Goal: Task Accomplishment & Management: Use online tool/utility

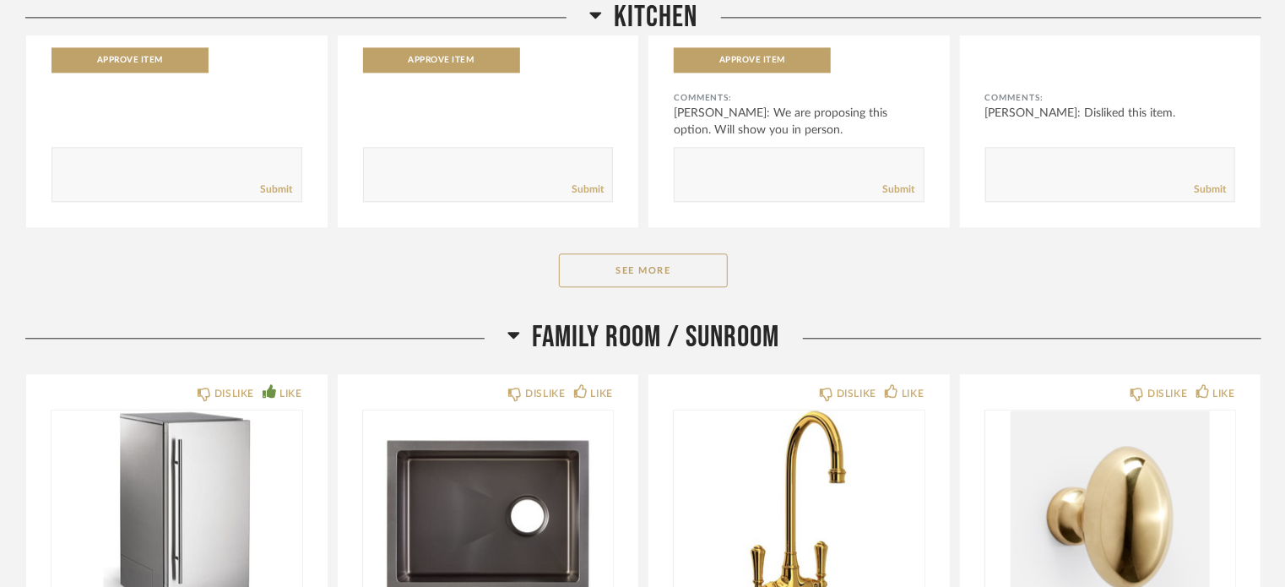
scroll to position [1936, 0]
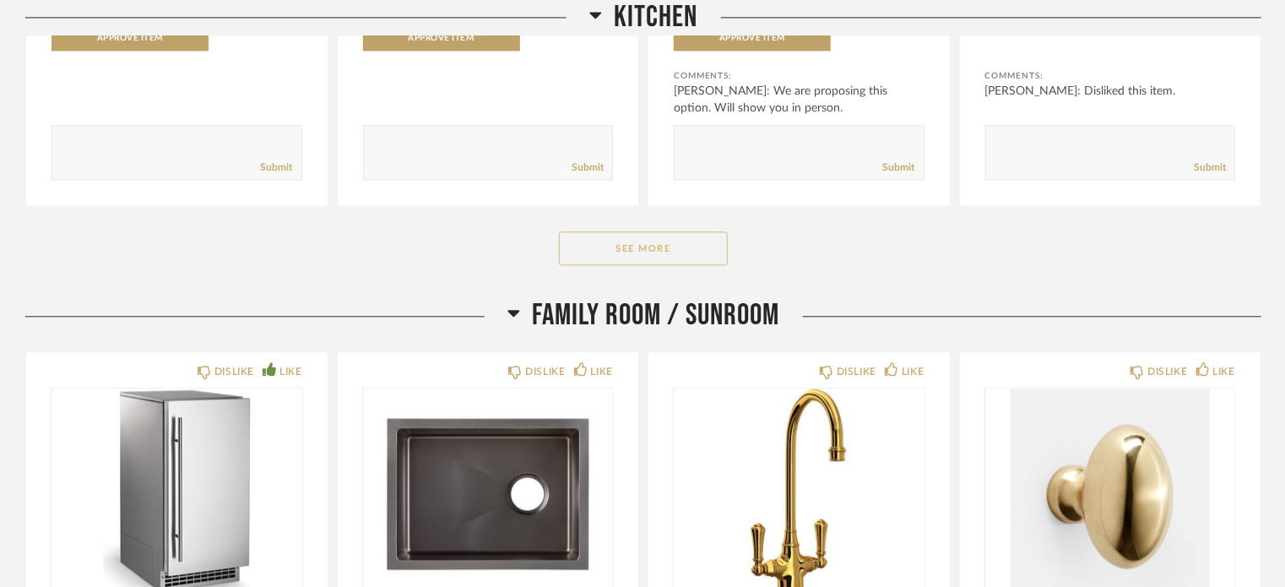
click at [680, 243] on button "See More" at bounding box center [643, 248] width 169 height 34
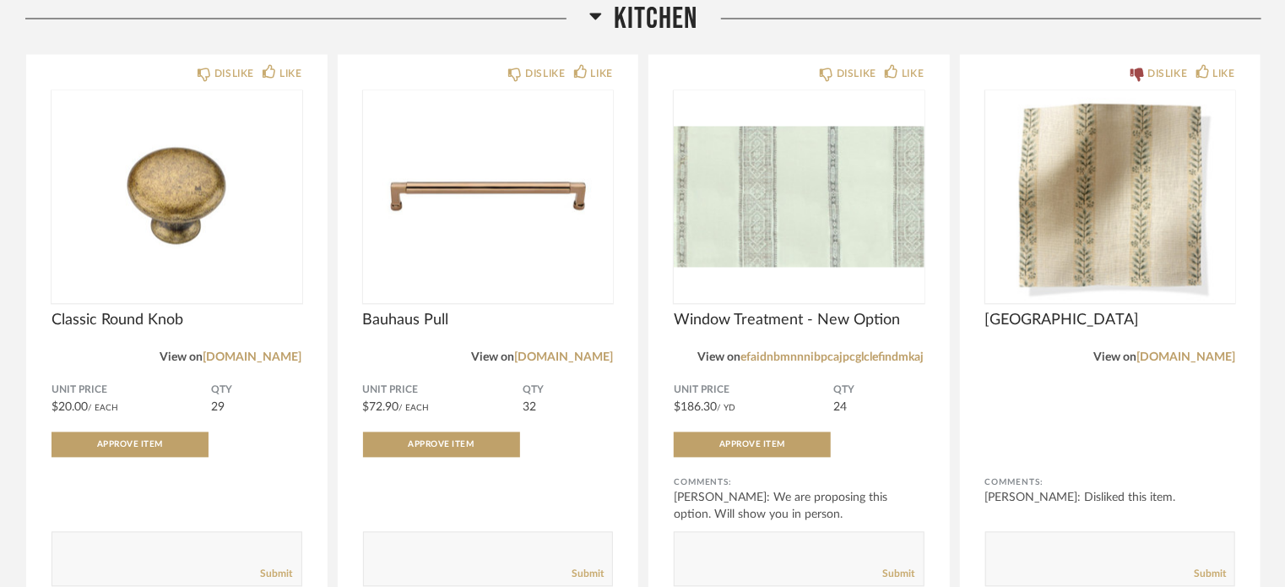
scroll to position [1531, 0]
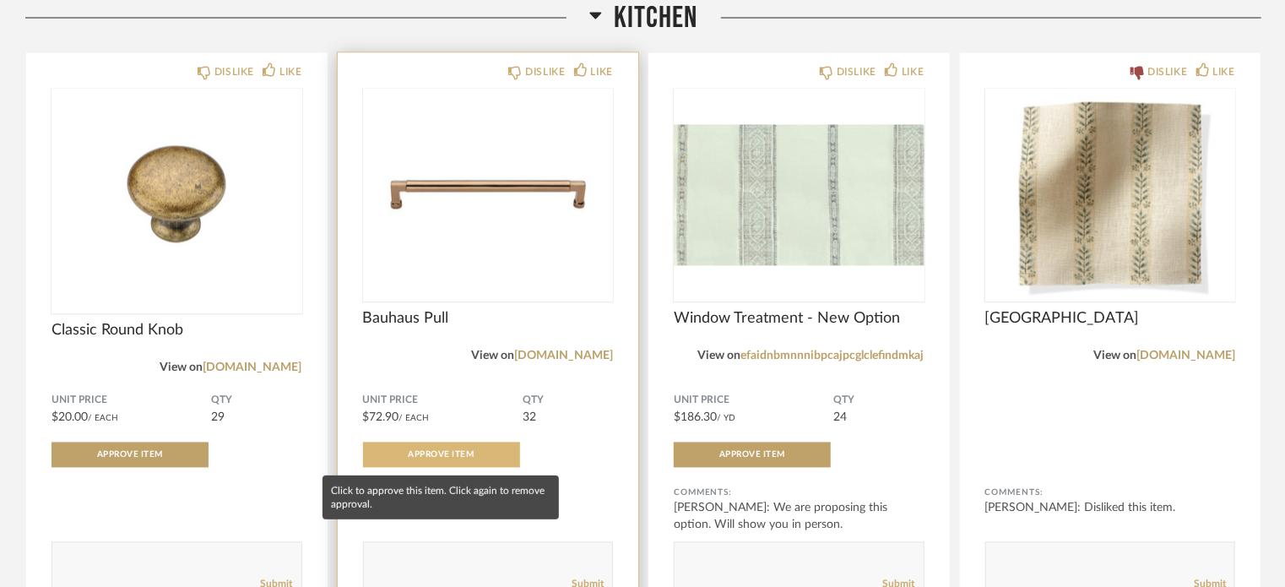
click at [457, 452] on span "Approve Item" at bounding box center [442, 455] width 66 height 8
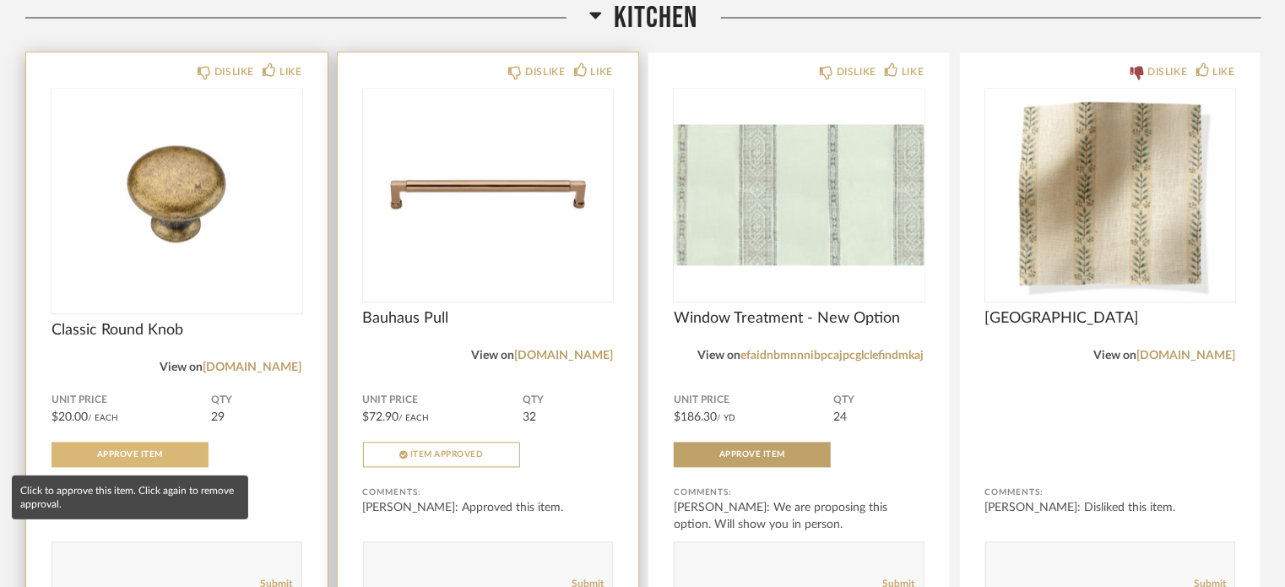
click at [105, 452] on span "Approve Item" at bounding box center [130, 455] width 66 height 8
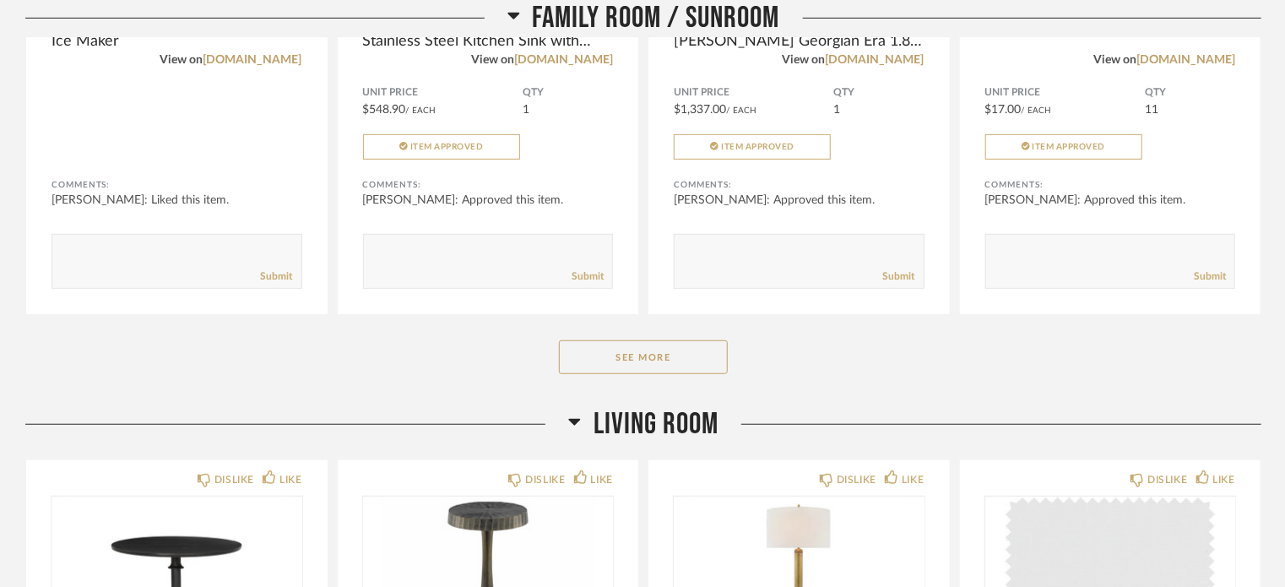
scroll to position [3675, 0]
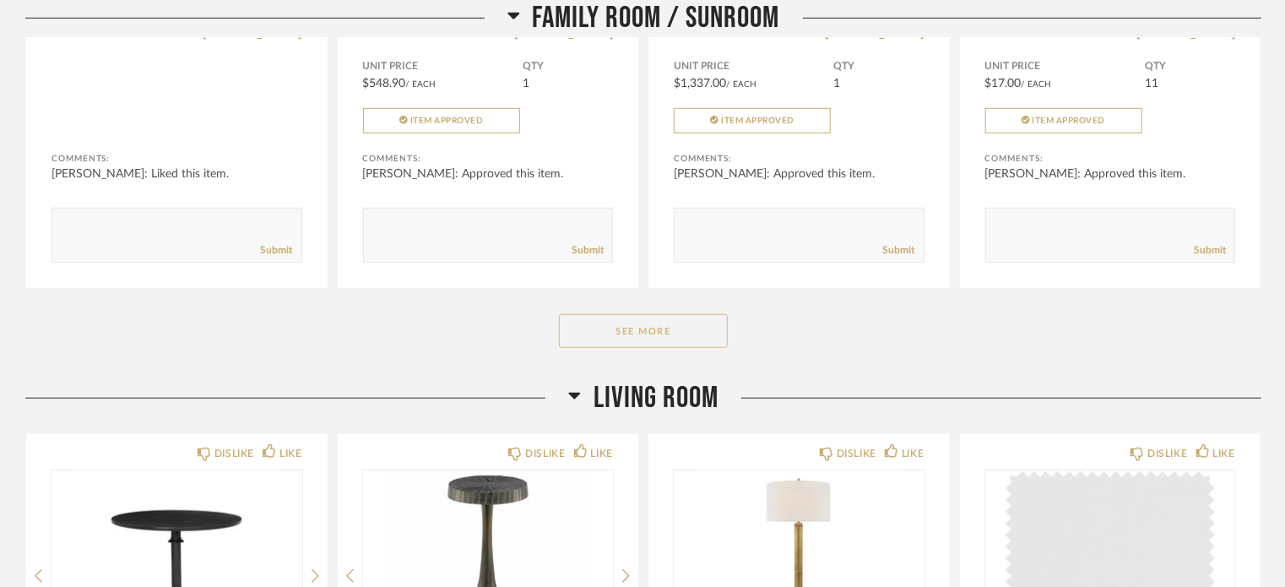
click at [658, 333] on button "See More" at bounding box center [643, 331] width 169 height 34
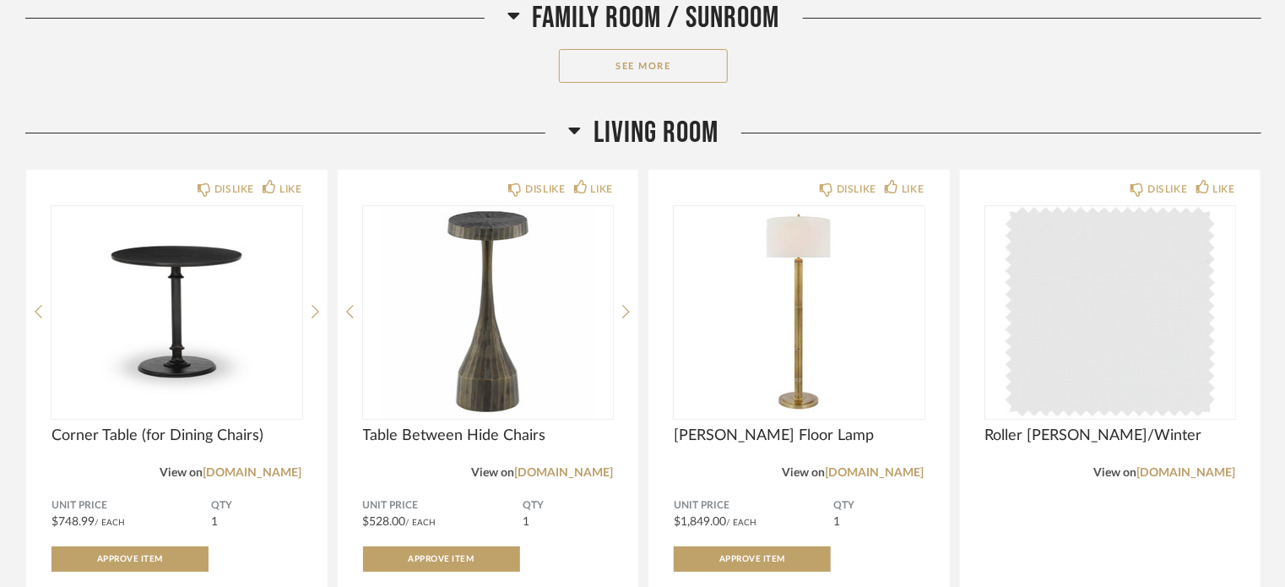
scroll to position [6110, 0]
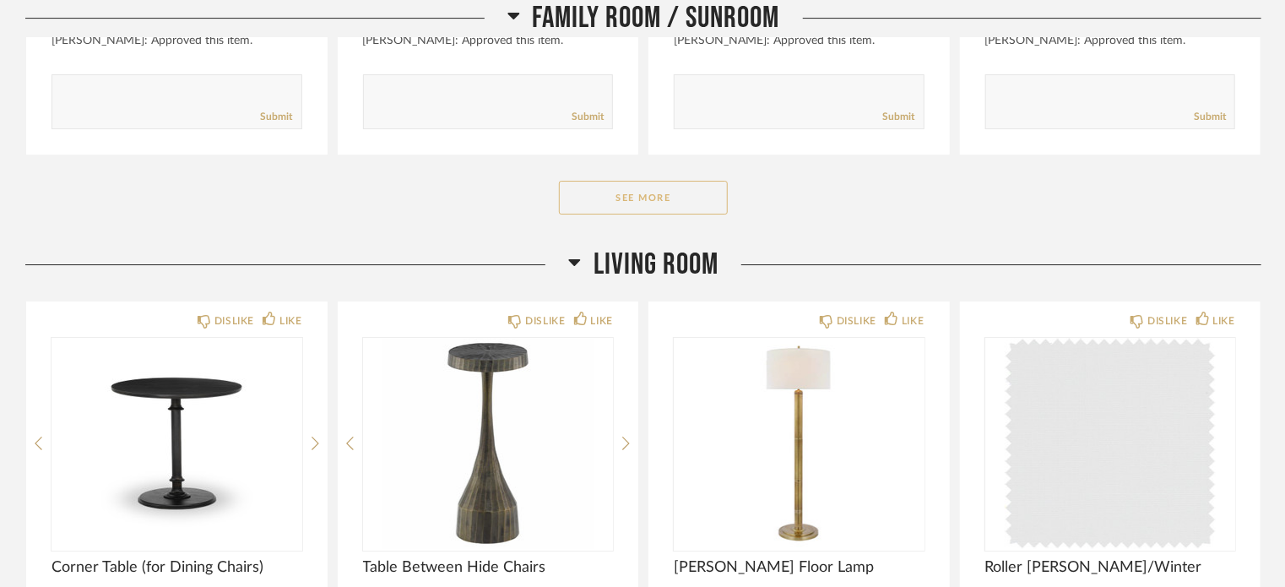
click at [665, 181] on button "See More" at bounding box center [643, 198] width 169 height 34
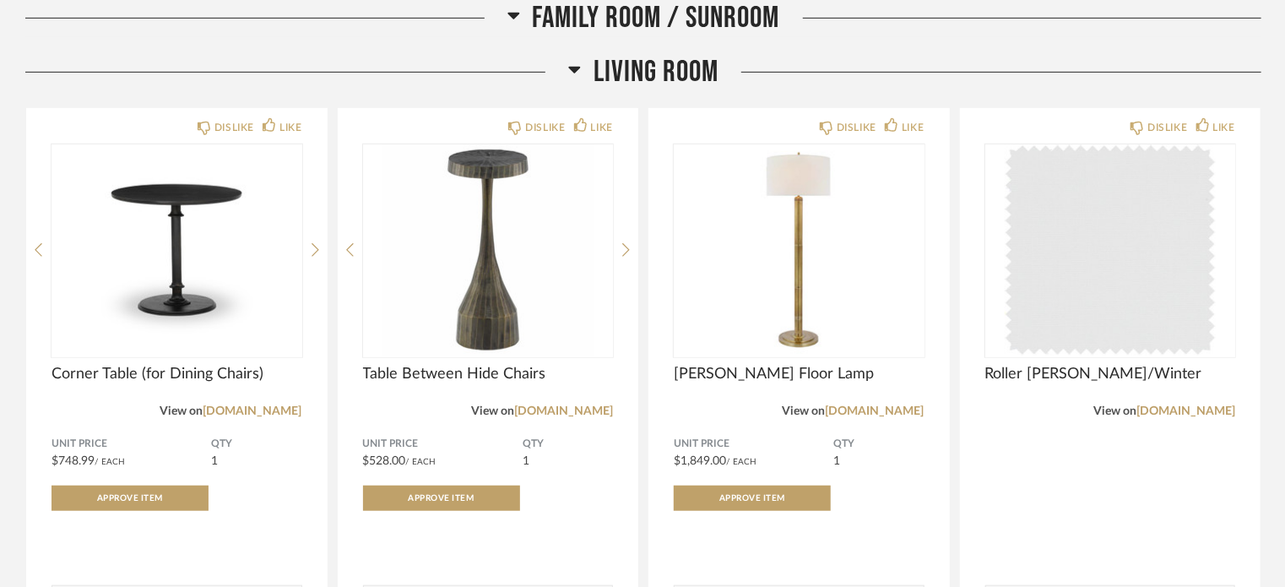
scroll to position [6881, 0]
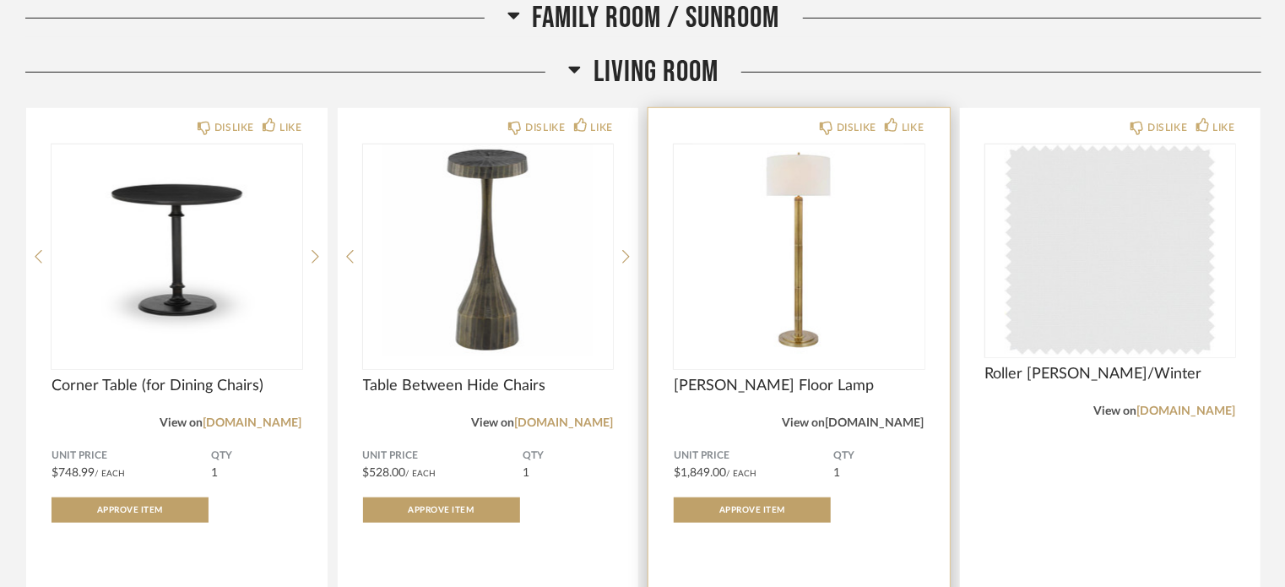
click at [878, 417] on link "[DOMAIN_NAME]" at bounding box center [875, 423] width 99 height 12
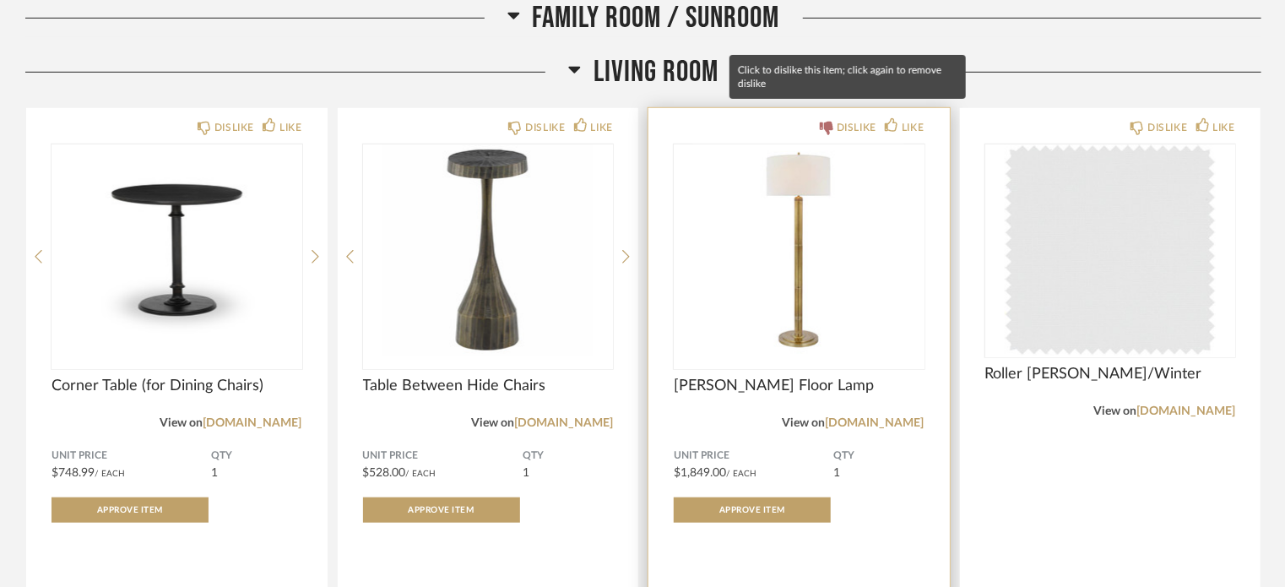
click at [826, 122] on icon at bounding box center [827, 129] width 14 height 14
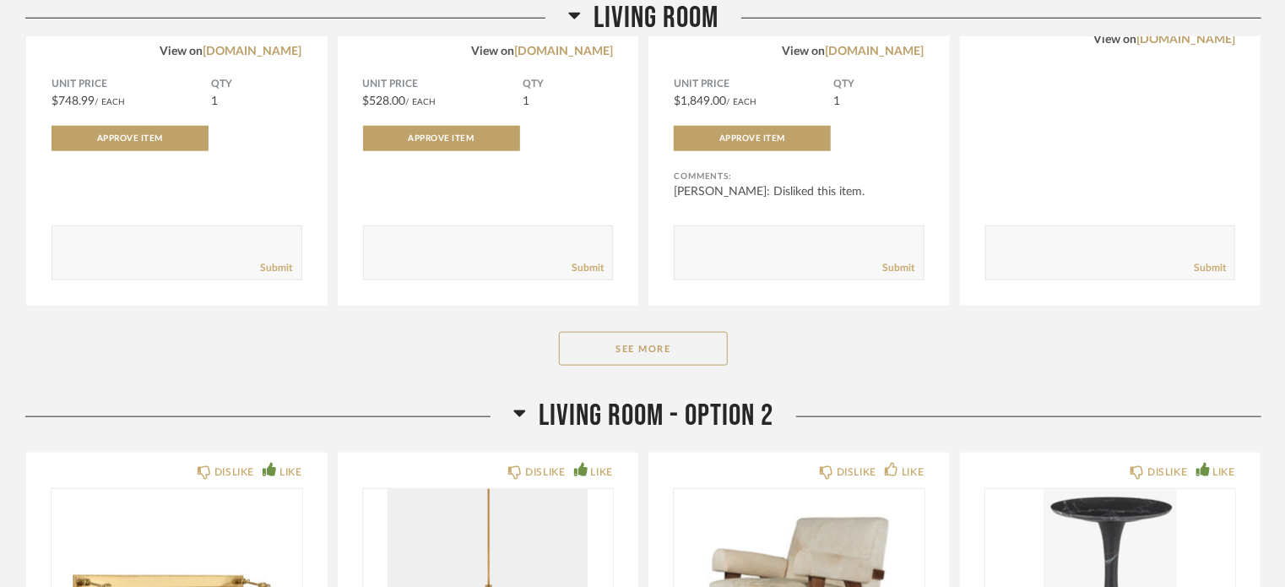
scroll to position [7259, 0]
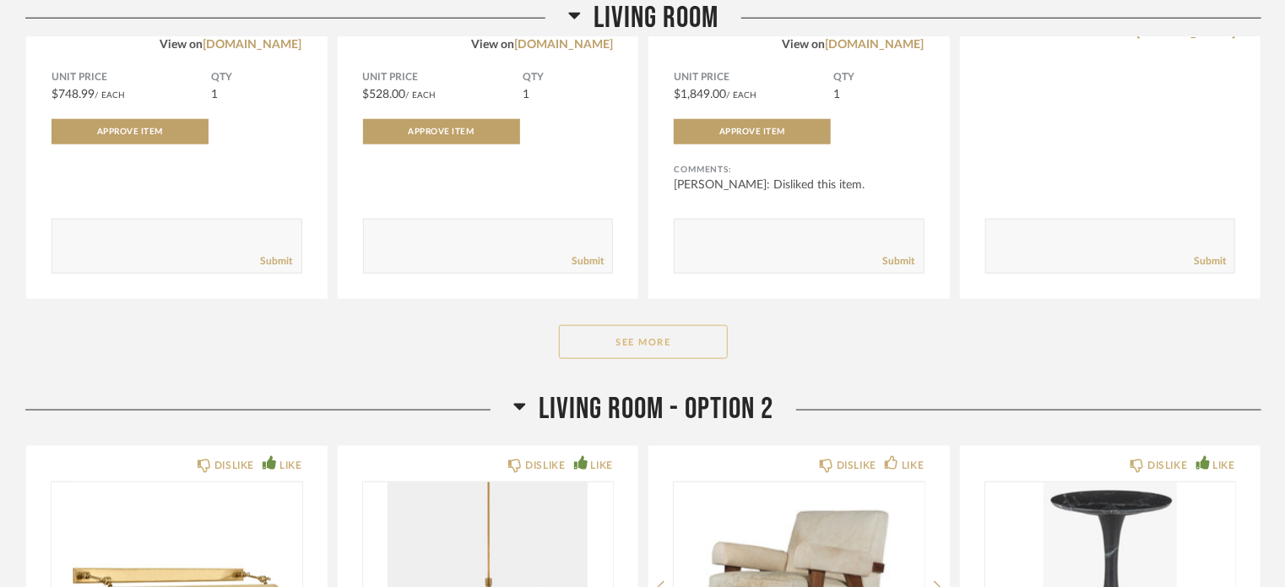
click at [642, 333] on button "See More" at bounding box center [643, 342] width 169 height 34
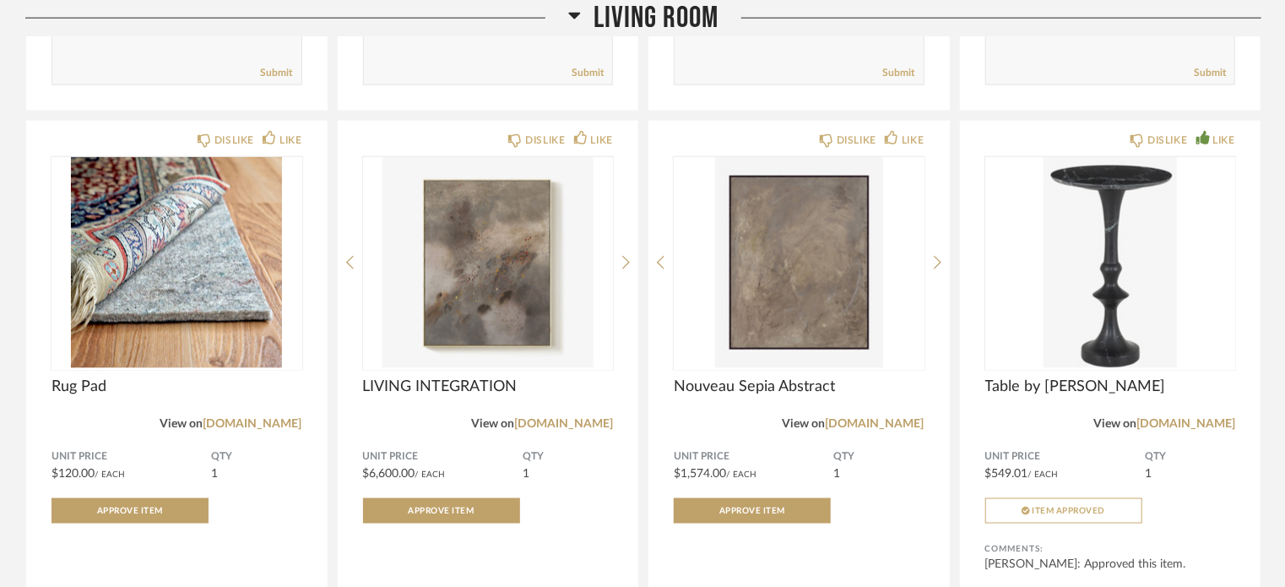
scroll to position [7489, 0]
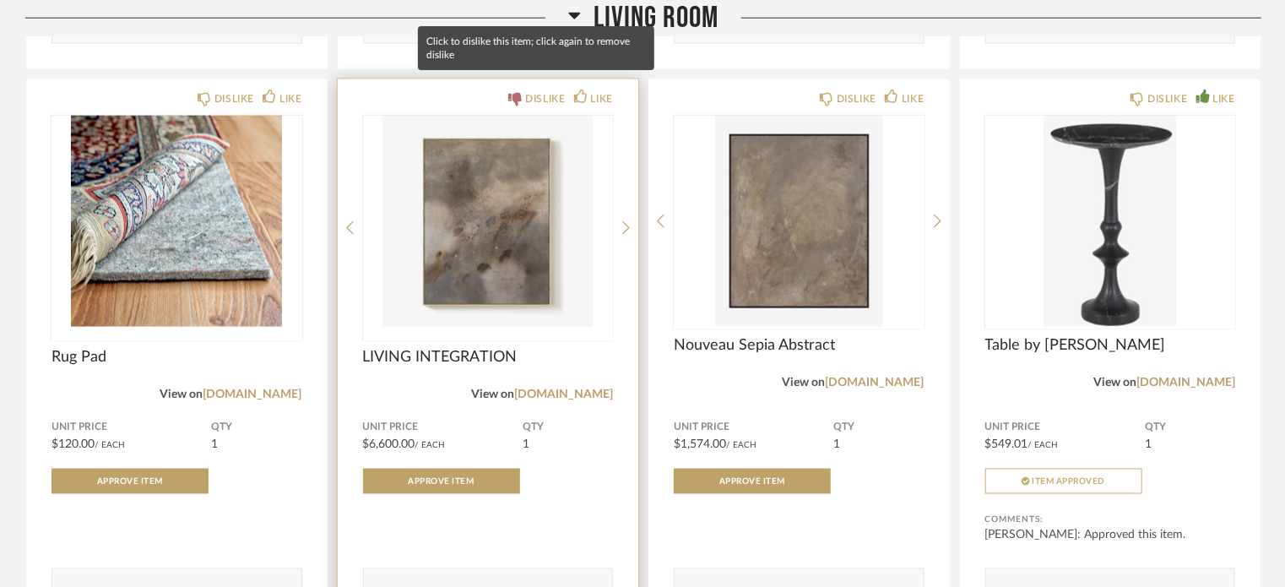
click at [517, 93] on icon at bounding box center [515, 100] width 14 height 14
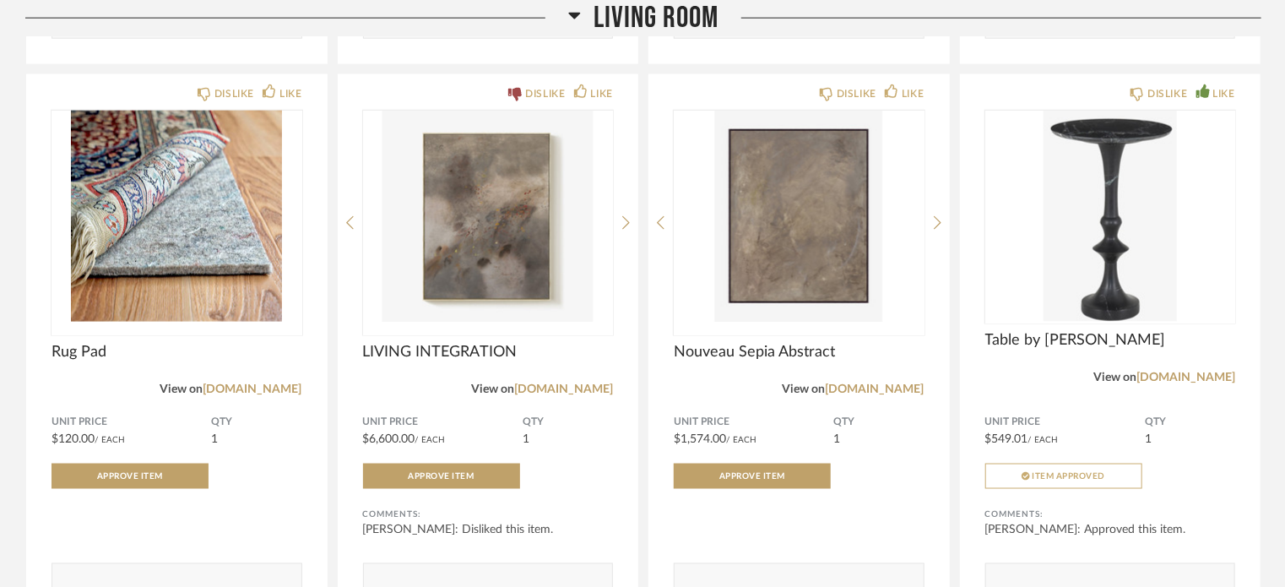
scroll to position [7498, 0]
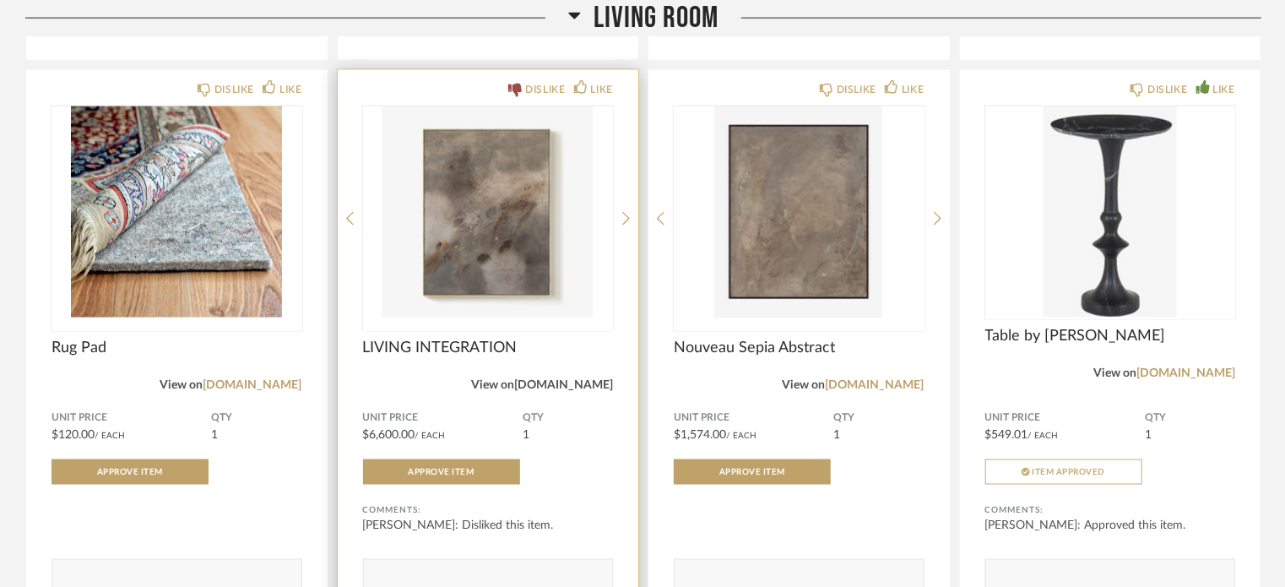
click at [547, 379] on link "[DOMAIN_NAME]" at bounding box center [563, 385] width 99 height 12
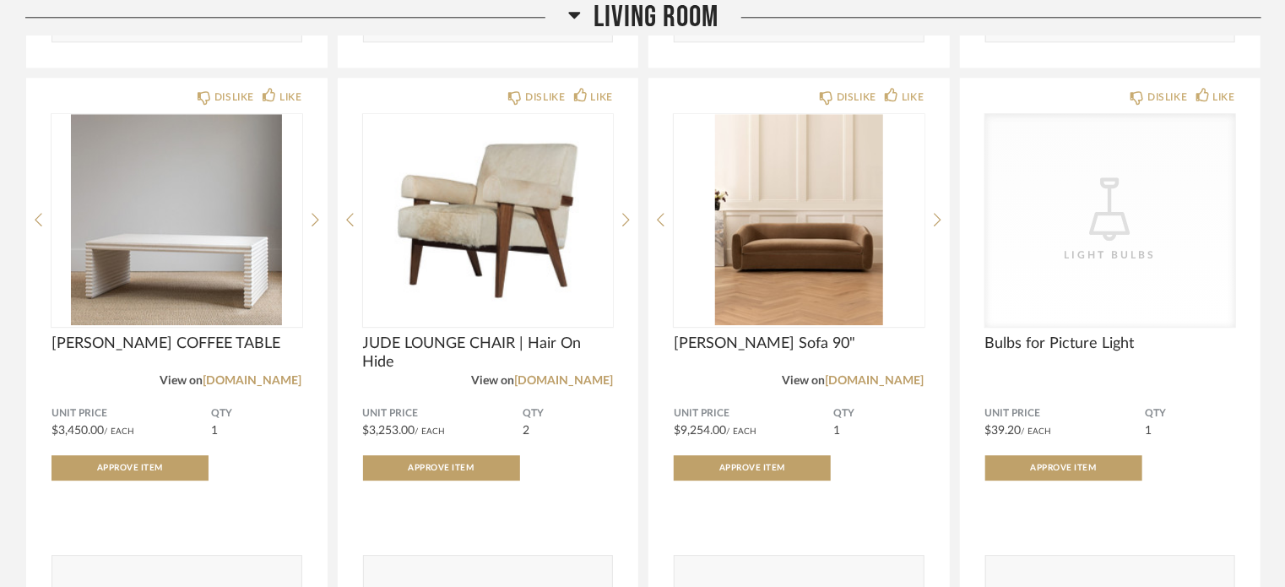
scroll to position [8637, 0]
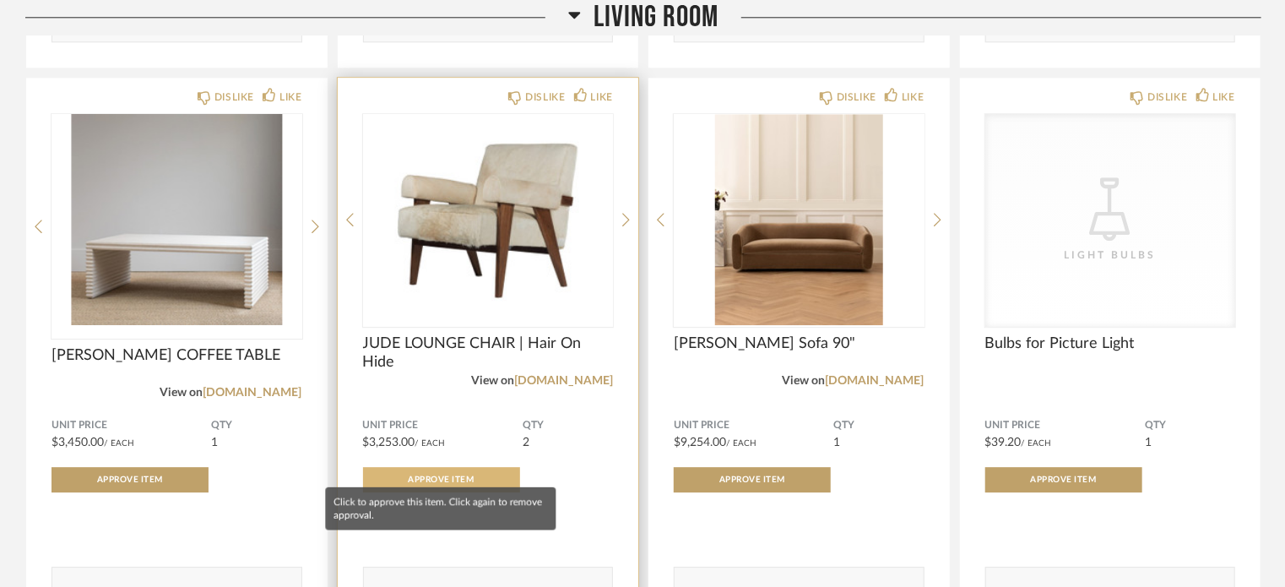
click at [429, 475] on span "Approve Item" at bounding box center [442, 479] width 66 height 8
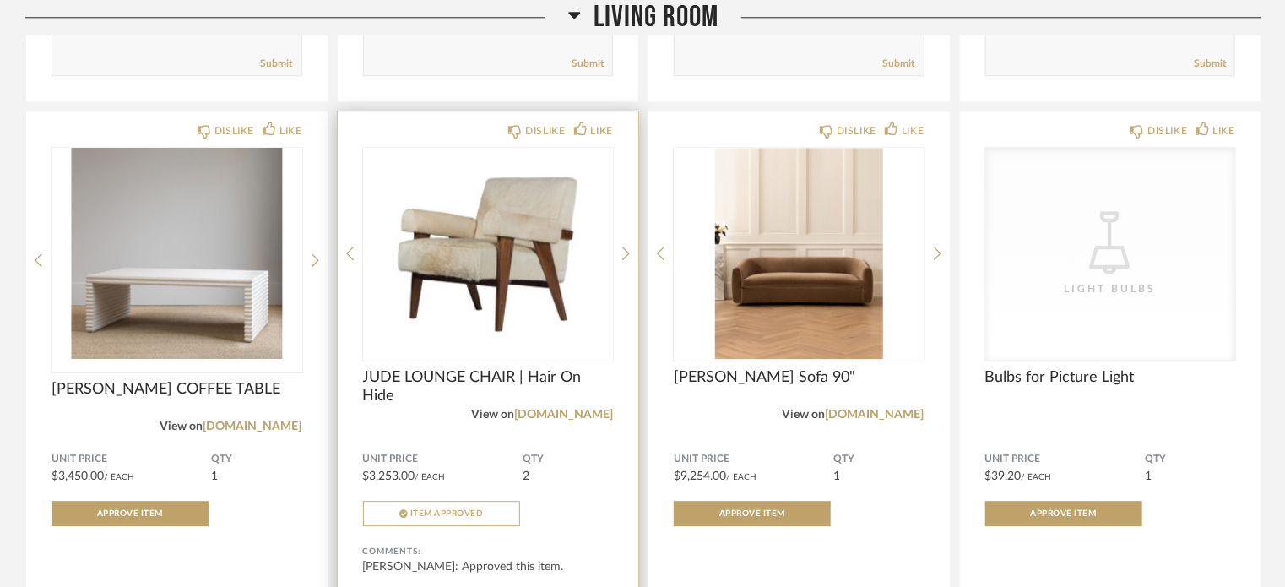
scroll to position [8608, 0]
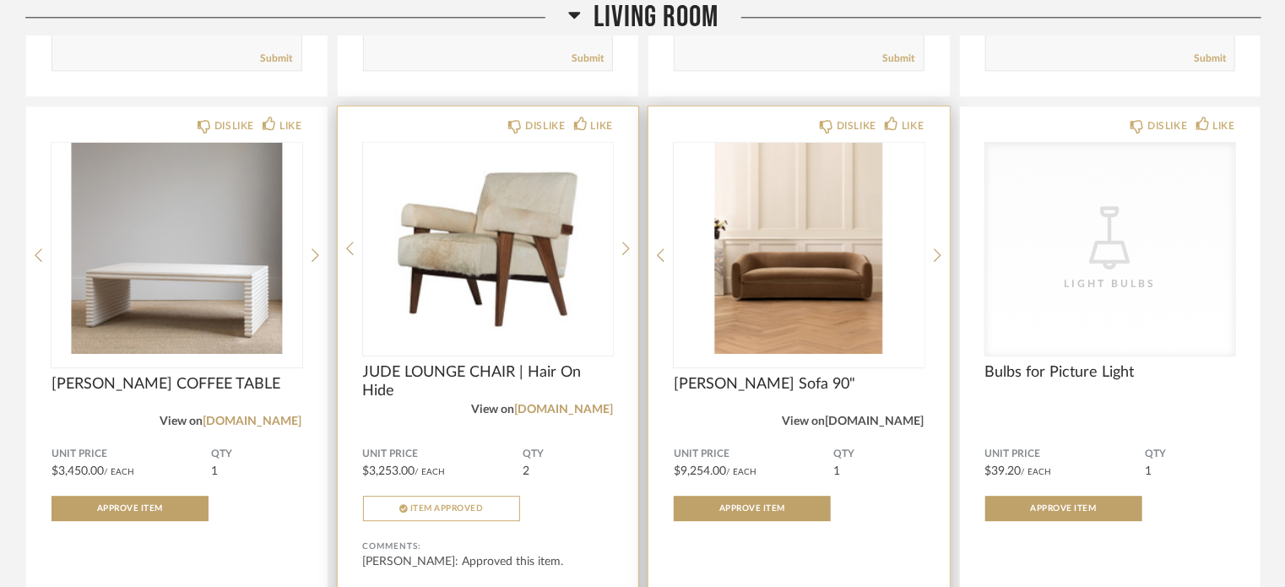
click at [893, 415] on link "[DOMAIN_NAME]" at bounding box center [875, 421] width 99 height 12
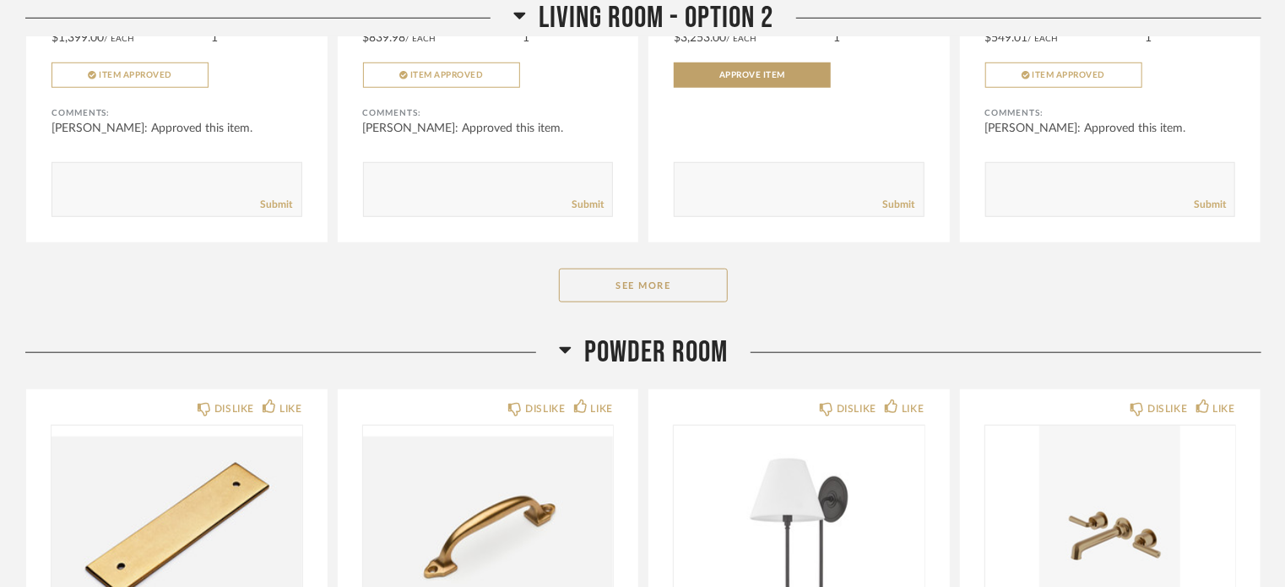
scroll to position [10396, 0]
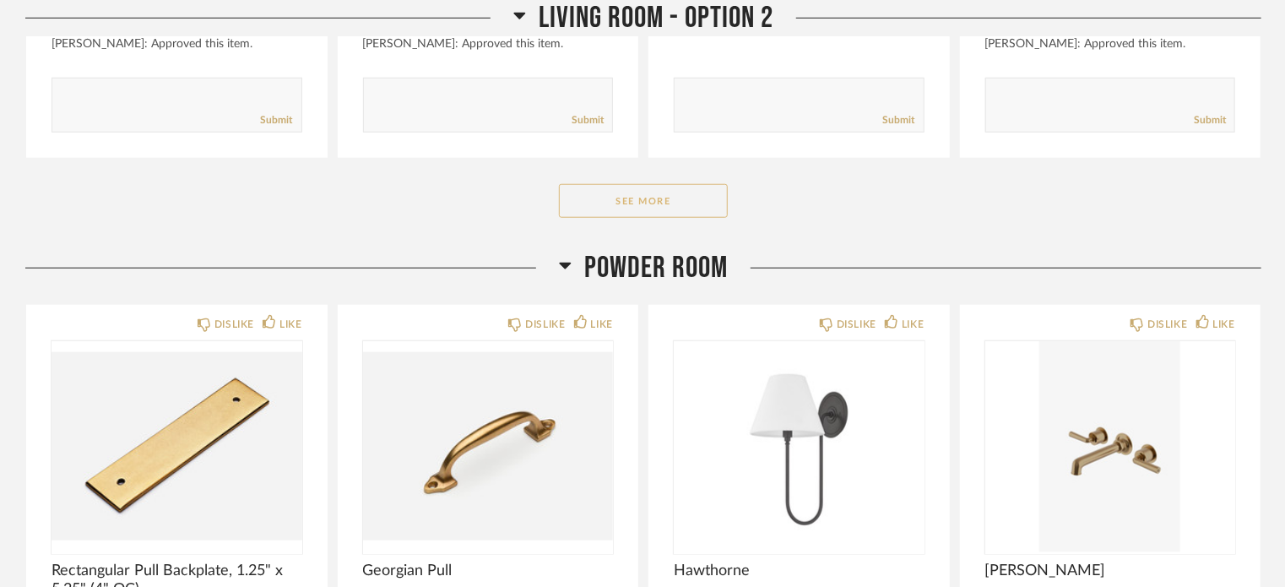
click at [655, 184] on button "See More" at bounding box center [643, 201] width 169 height 34
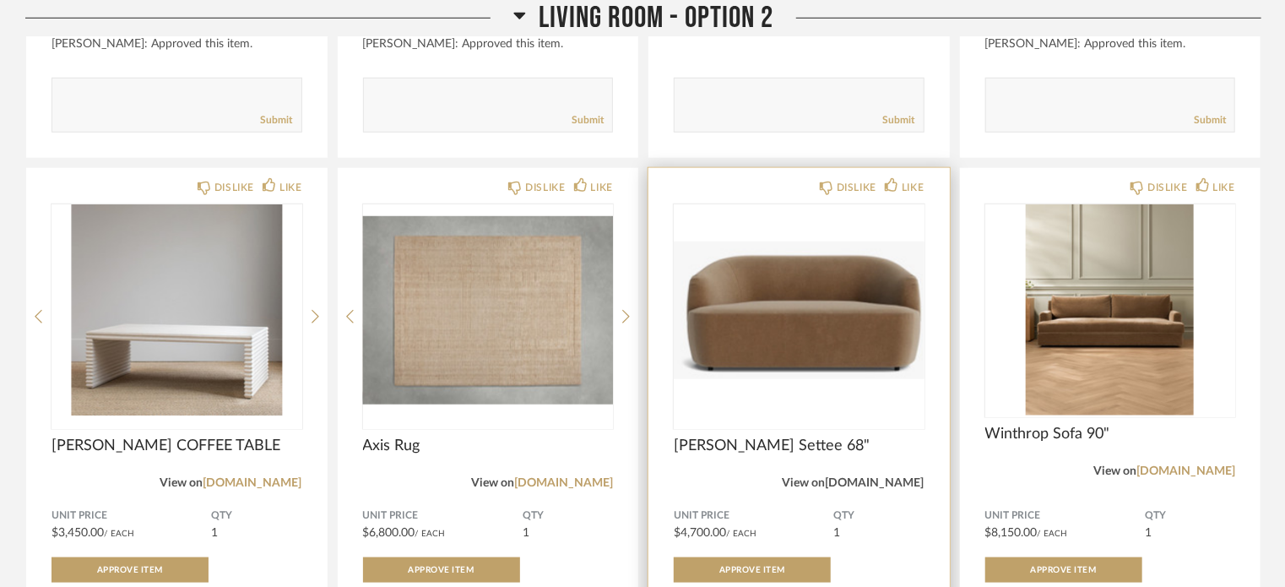
click at [901, 477] on link "[DOMAIN_NAME]" at bounding box center [875, 483] width 99 height 12
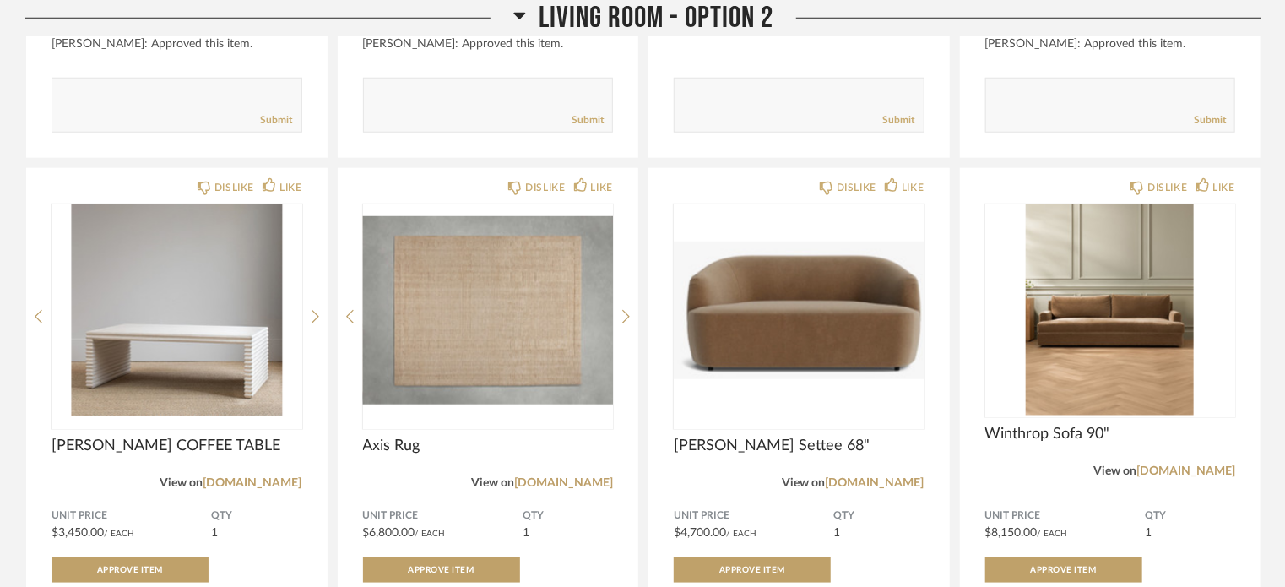
scroll to position [10408, 0]
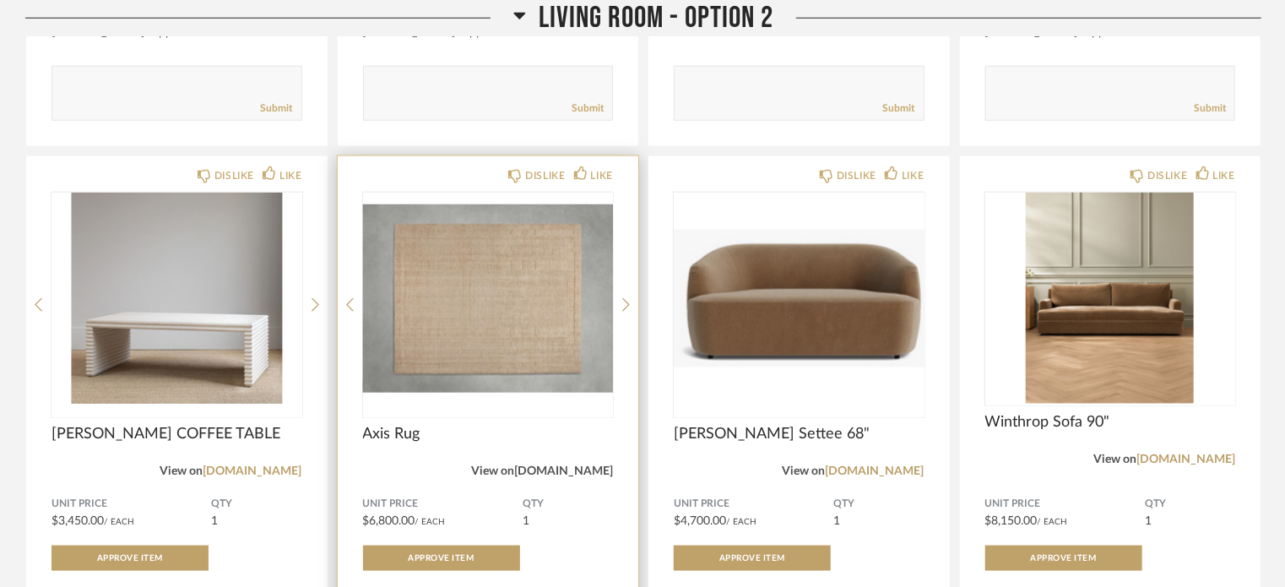
click at [591, 465] on link "[DOMAIN_NAME]" at bounding box center [563, 471] width 99 height 12
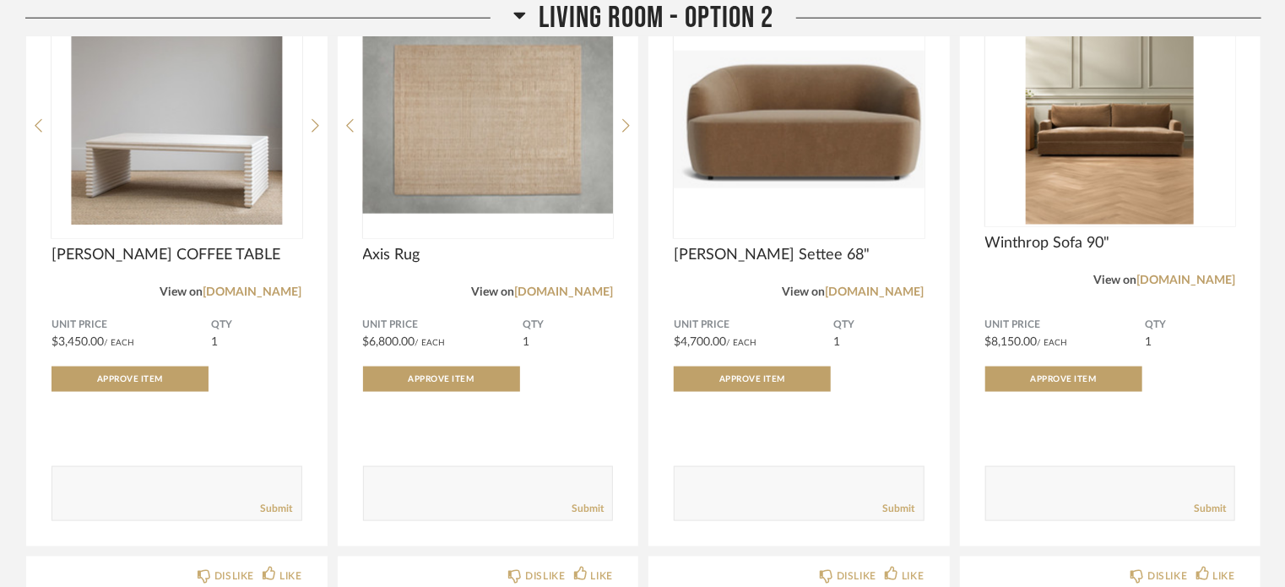
scroll to position [10470, 0]
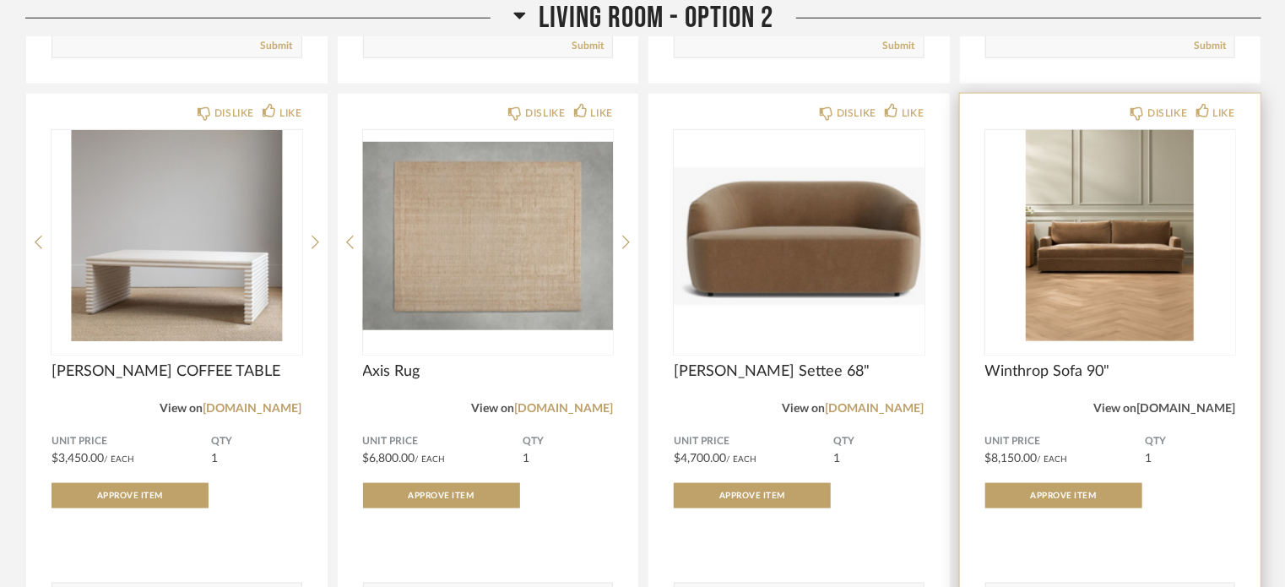
click at [1205, 403] on link "[DOMAIN_NAME]" at bounding box center [1185, 409] width 99 height 12
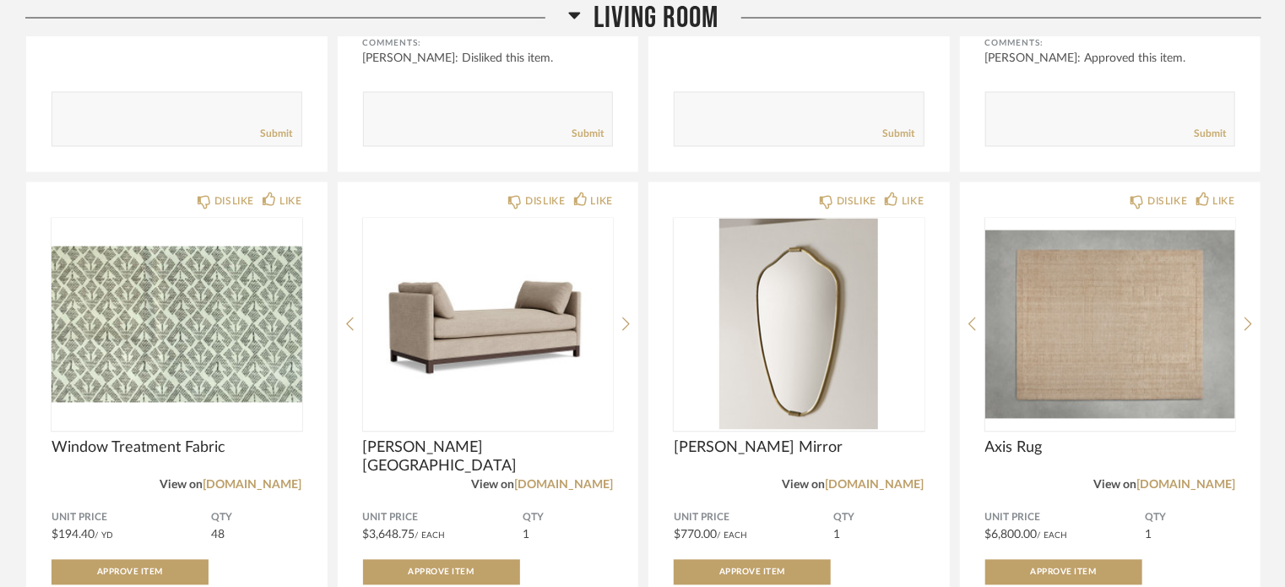
scroll to position [7965, 0]
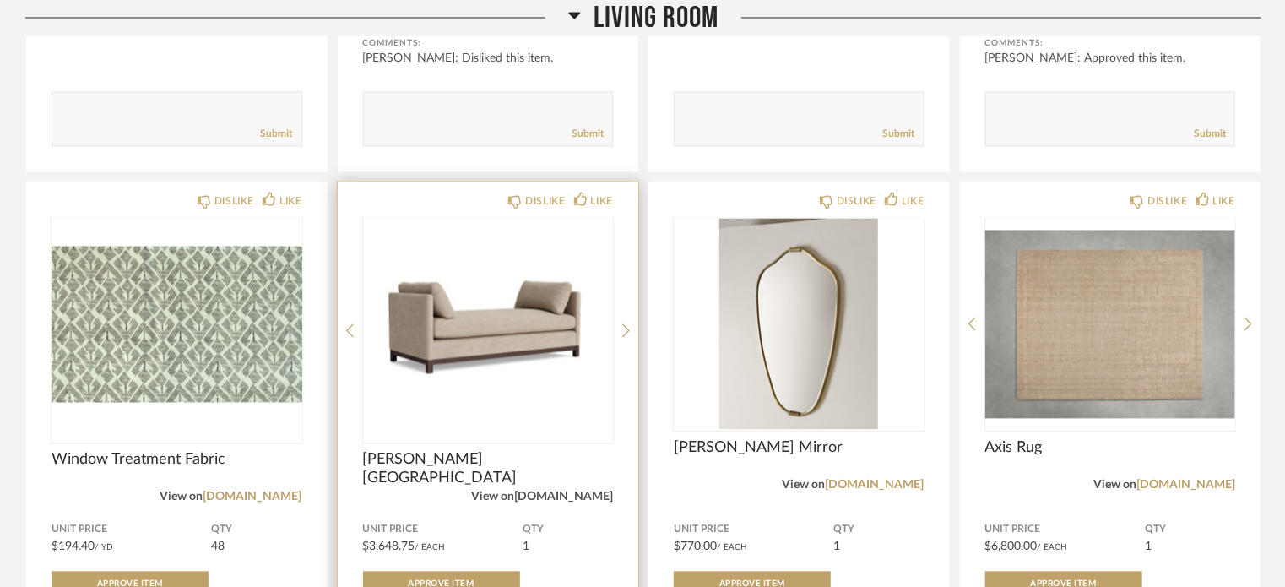
click at [585, 491] on link "[DOMAIN_NAME]" at bounding box center [563, 497] width 99 height 12
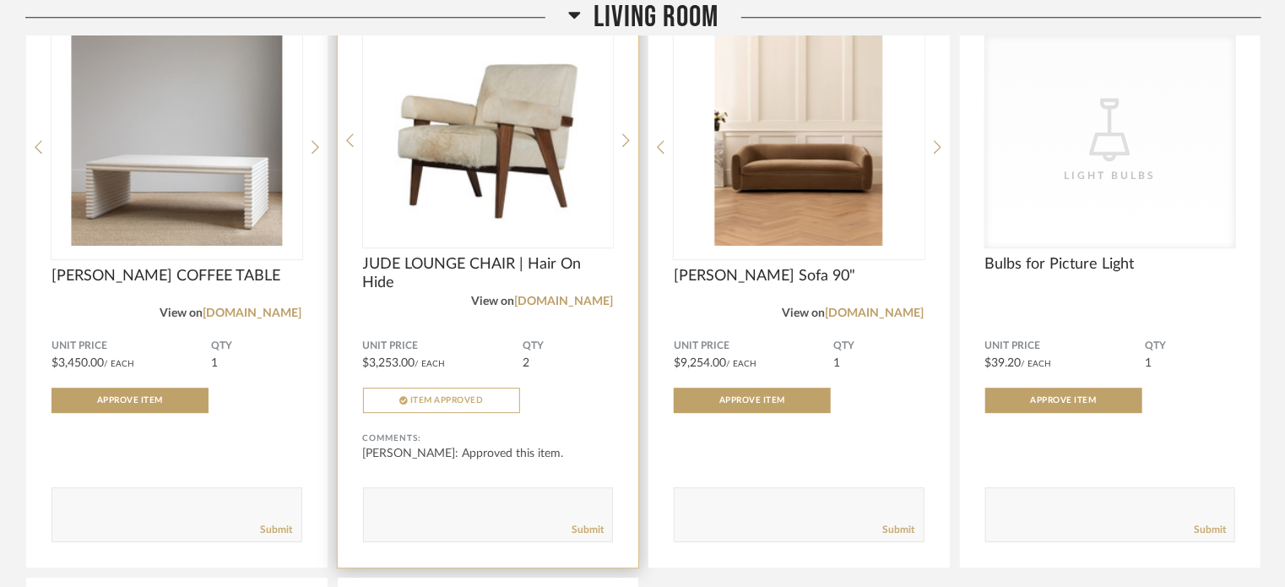
scroll to position [8723, 0]
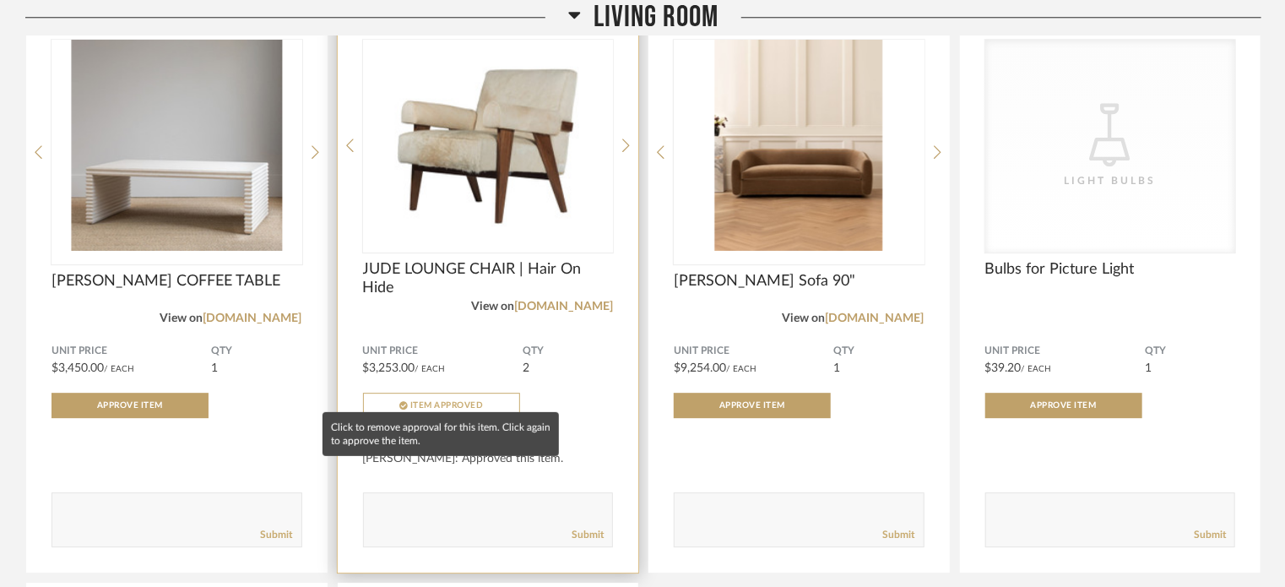
click at [465, 401] on span "Item Approved" at bounding box center [446, 405] width 73 height 8
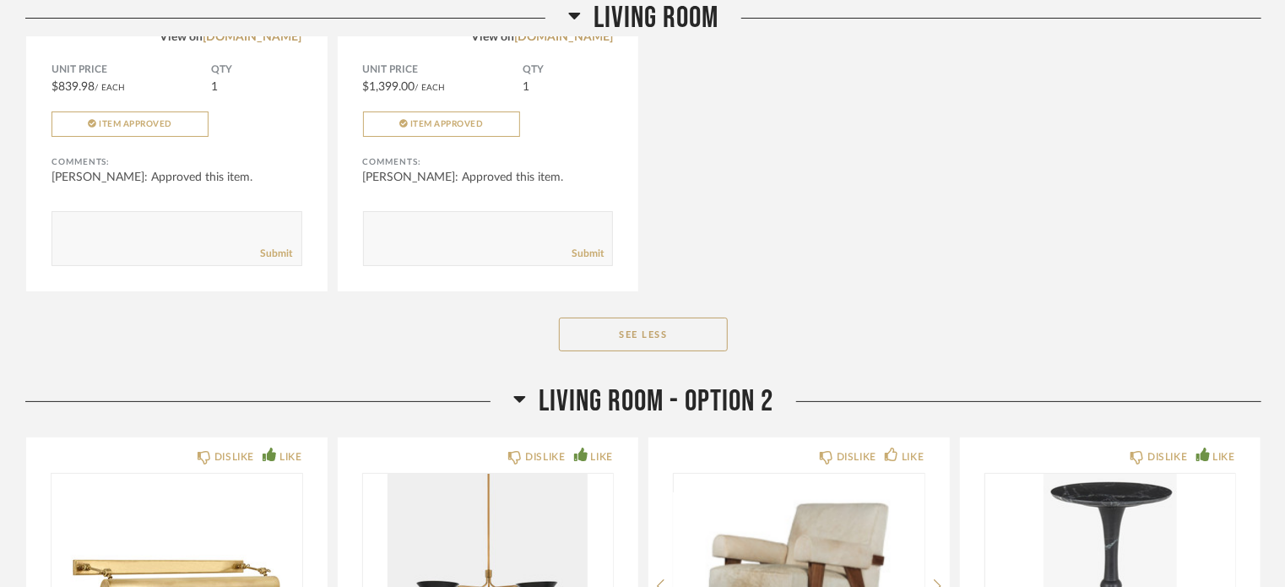
scroll to position [9569, 0]
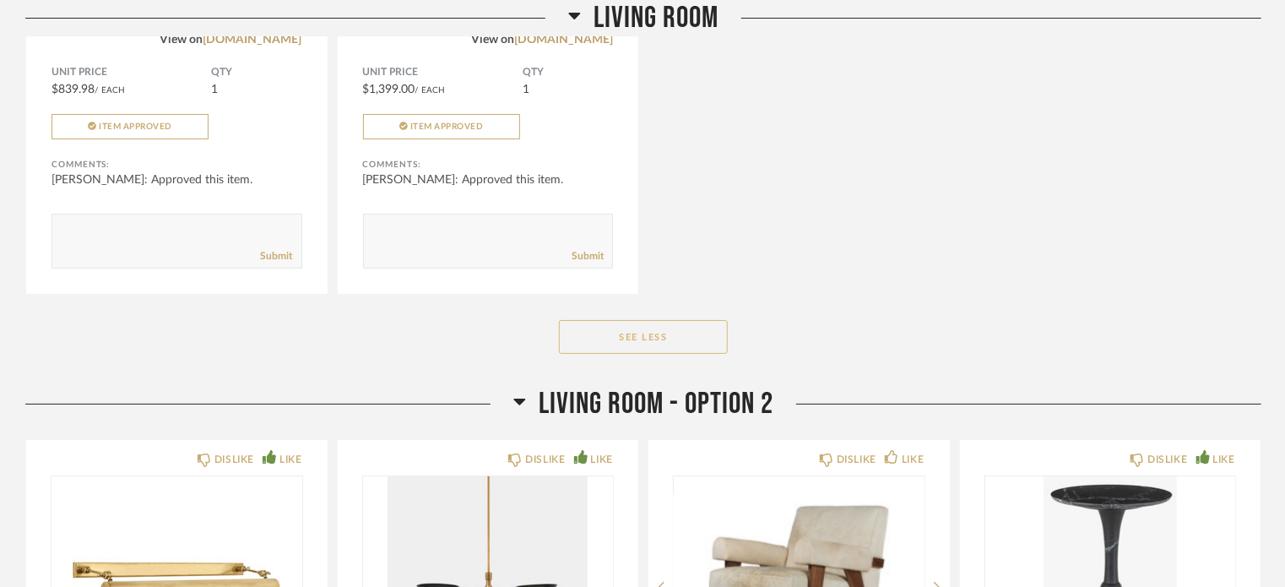
click at [654, 320] on button "See Less" at bounding box center [643, 337] width 169 height 34
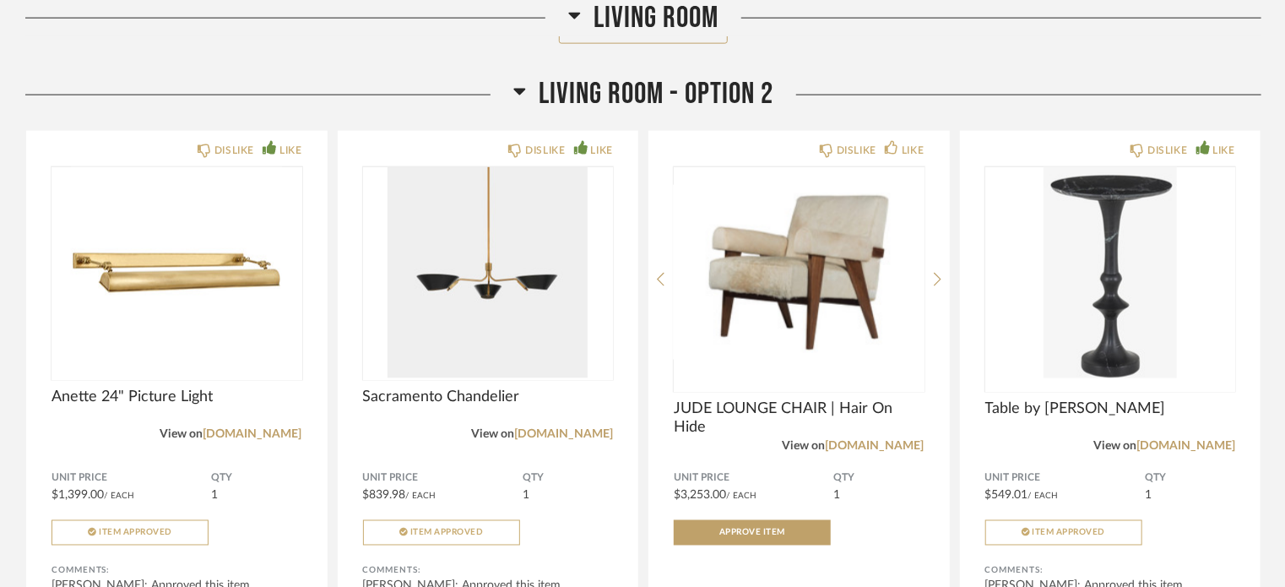
scroll to position [7671, 0]
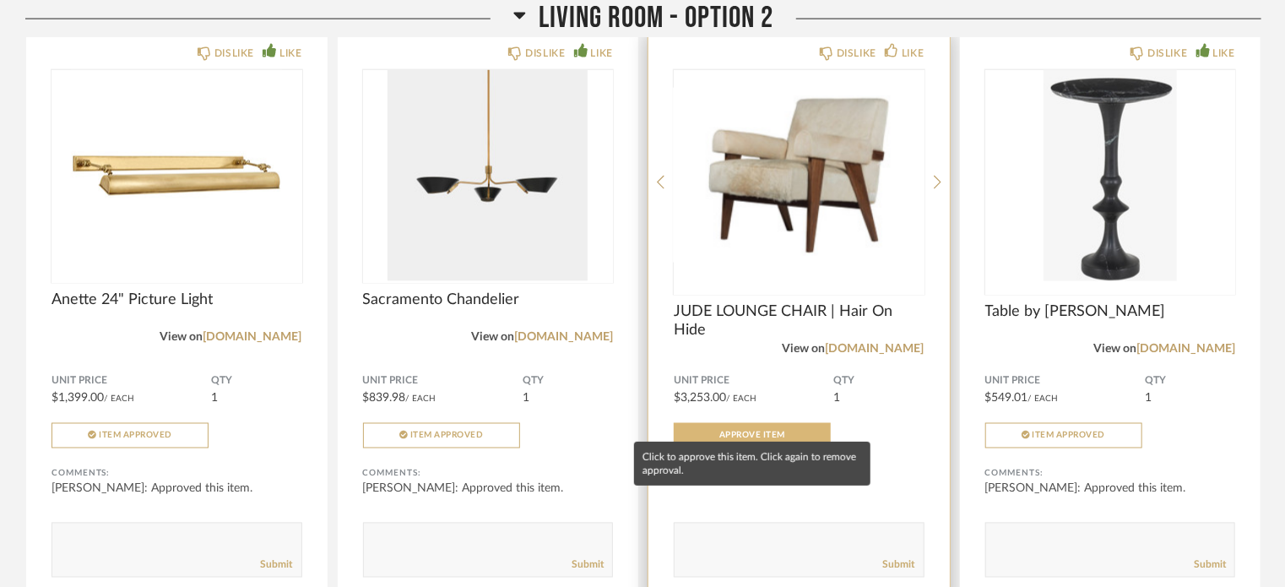
click at [786, 423] on button "Approve Item" at bounding box center [752, 435] width 157 height 25
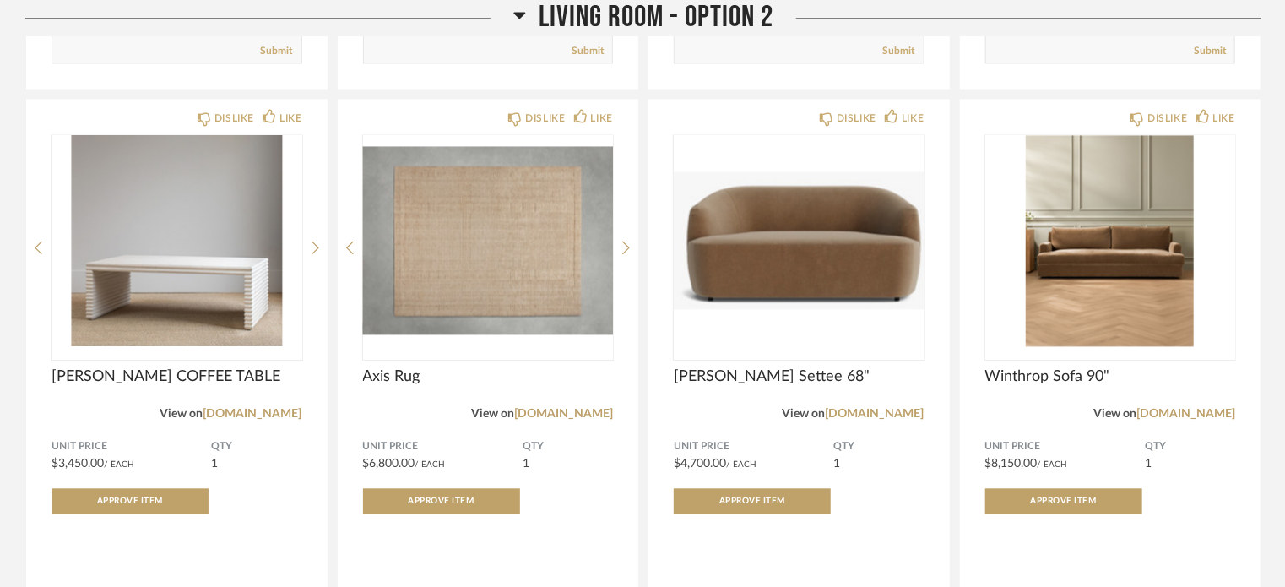
scroll to position [8185, 0]
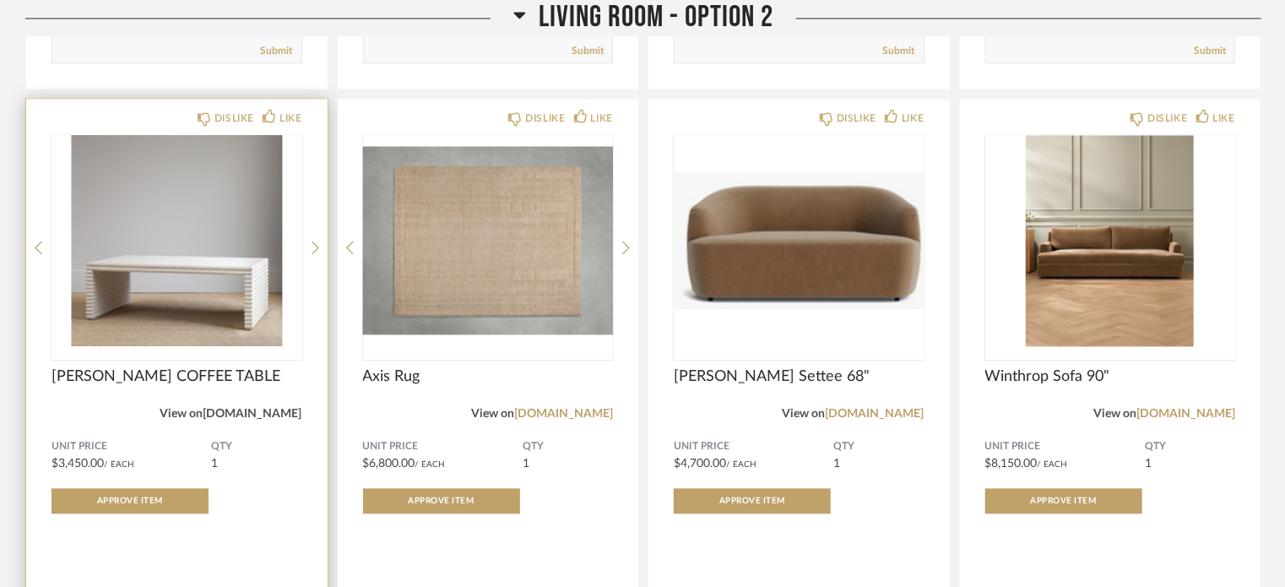
click at [258, 408] on link "[DOMAIN_NAME]" at bounding box center [252, 414] width 99 height 12
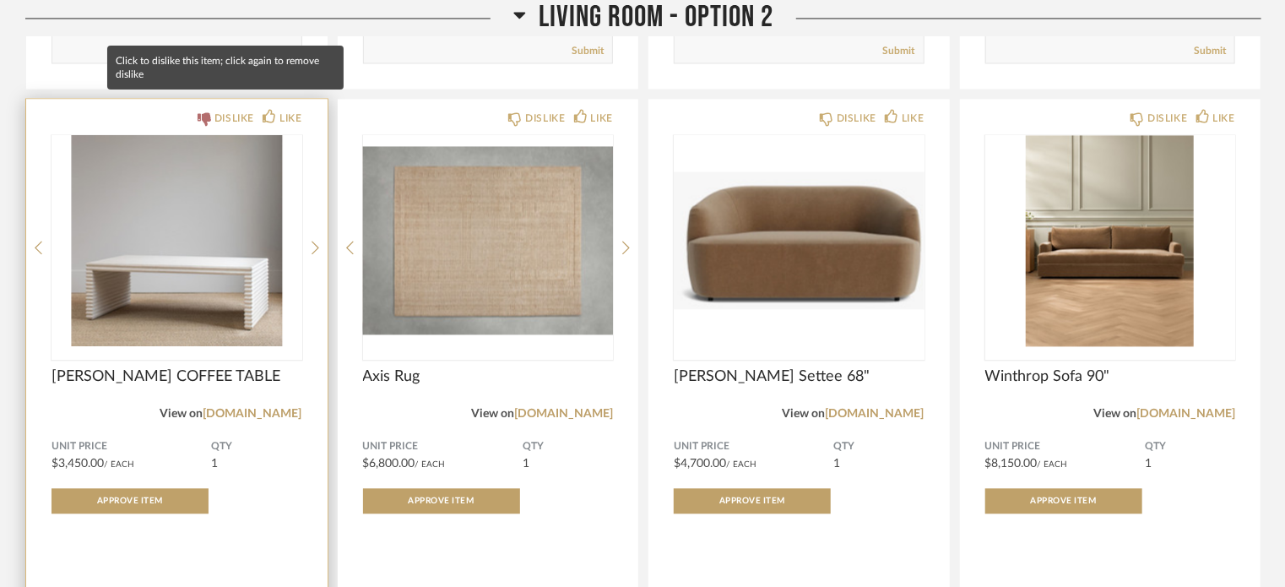
click at [203, 112] on icon at bounding box center [205, 119] width 14 height 14
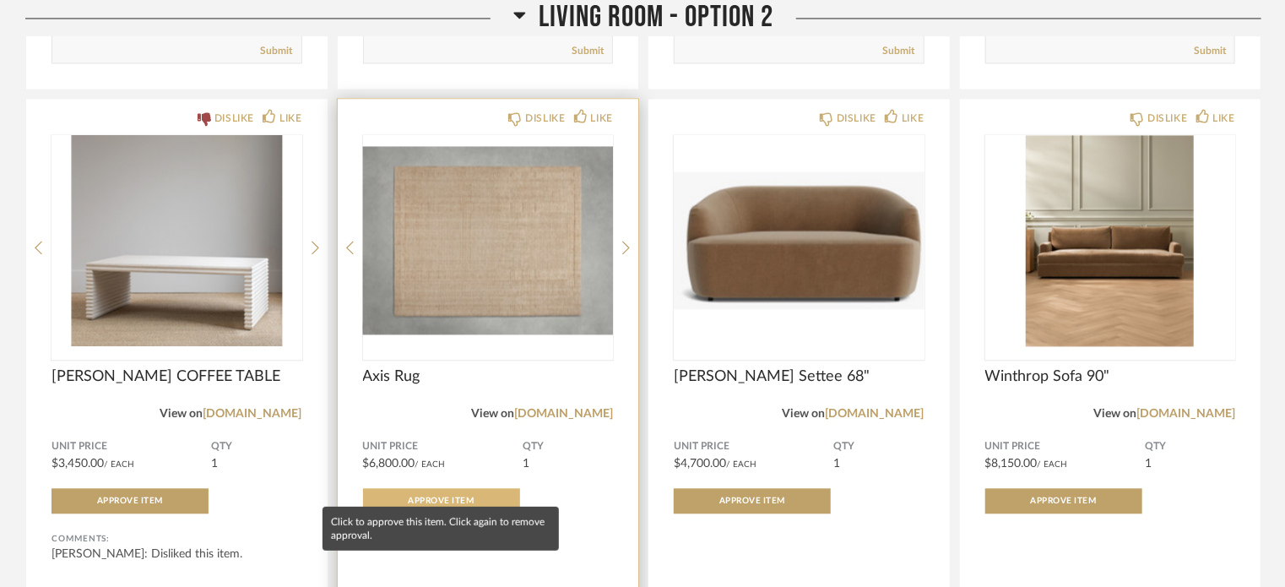
click at [474, 488] on button "Approve Item" at bounding box center [441, 500] width 157 height 25
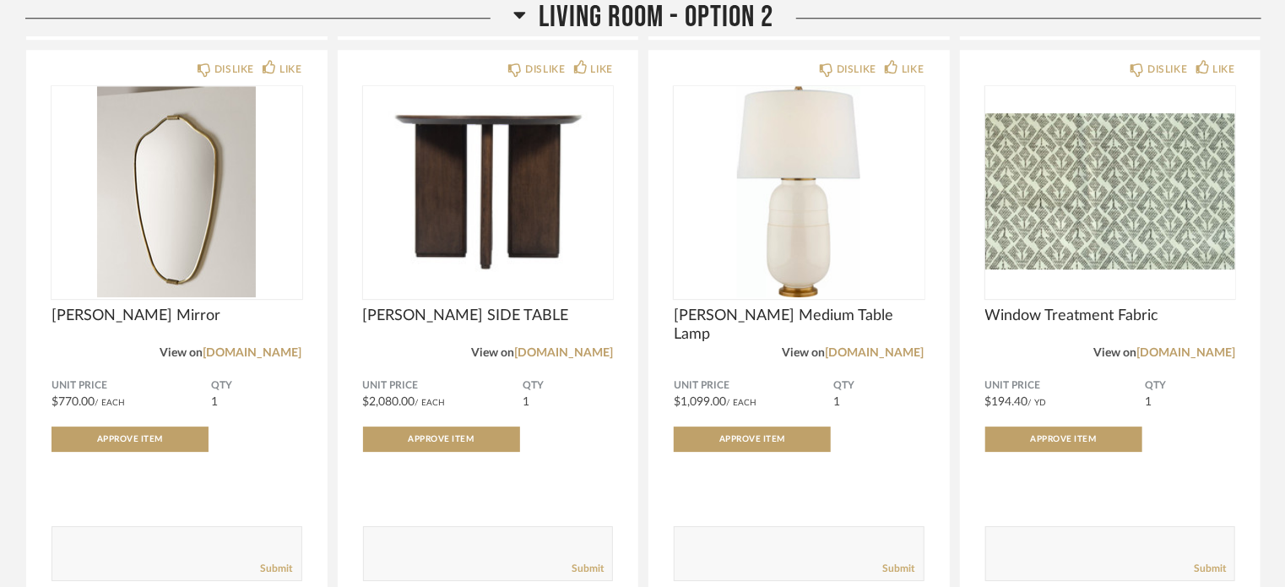
scroll to position [8816, 0]
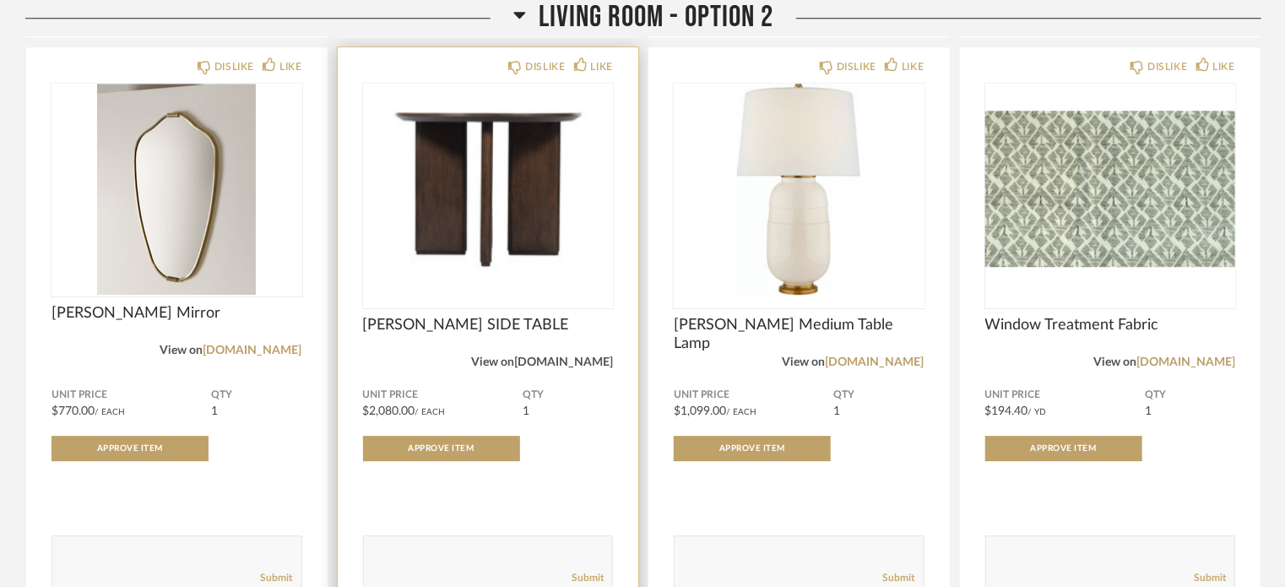
click at [582, 356] on link "[DOMAIN_NAME]" at bounding box center [563, 362] width 99 height 12
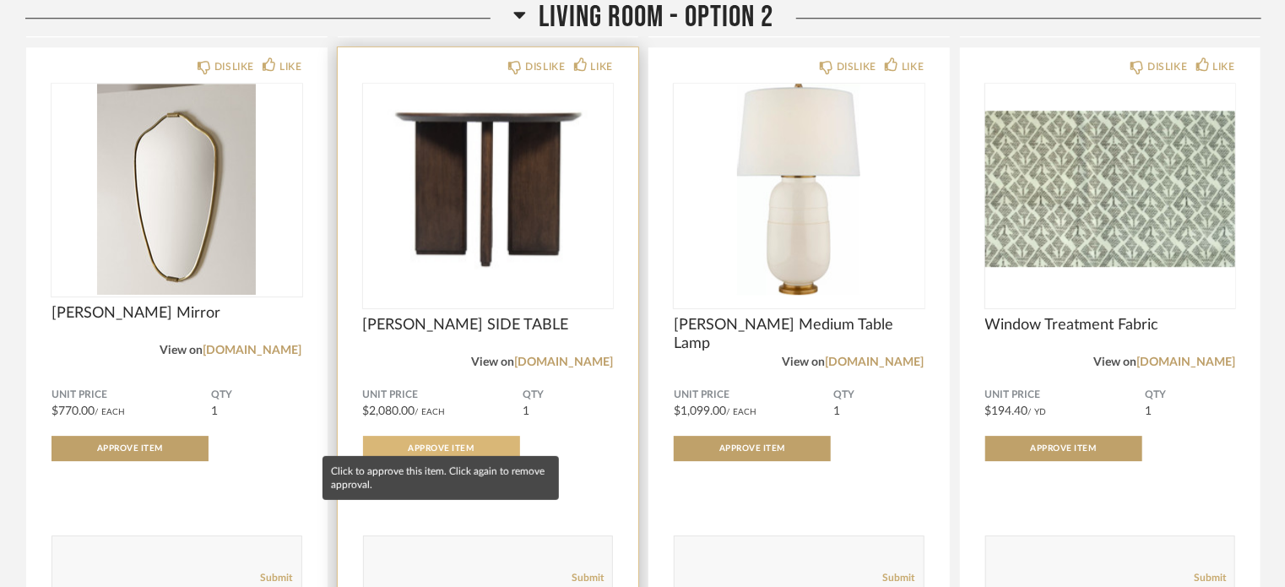
click at [436, 444] on span "Approve Item" at bounding box center [442, 448] width 66 height 8
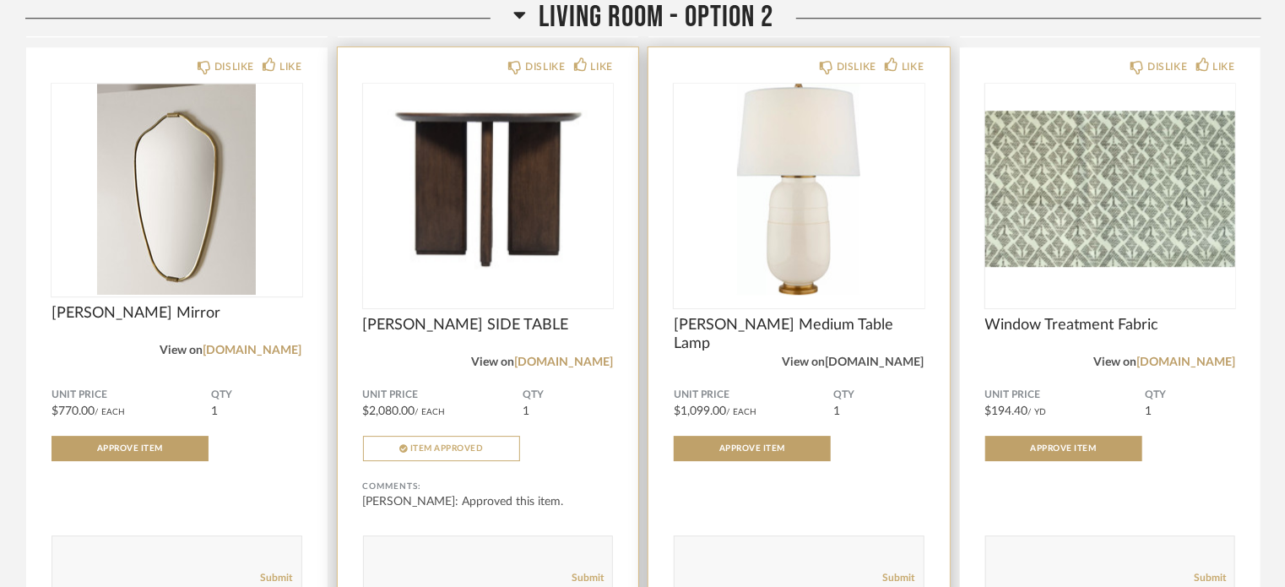
click at [875, 356] on link "[DOMAIN_NAME]" at bounding box center [875, 362] width 99 height 12
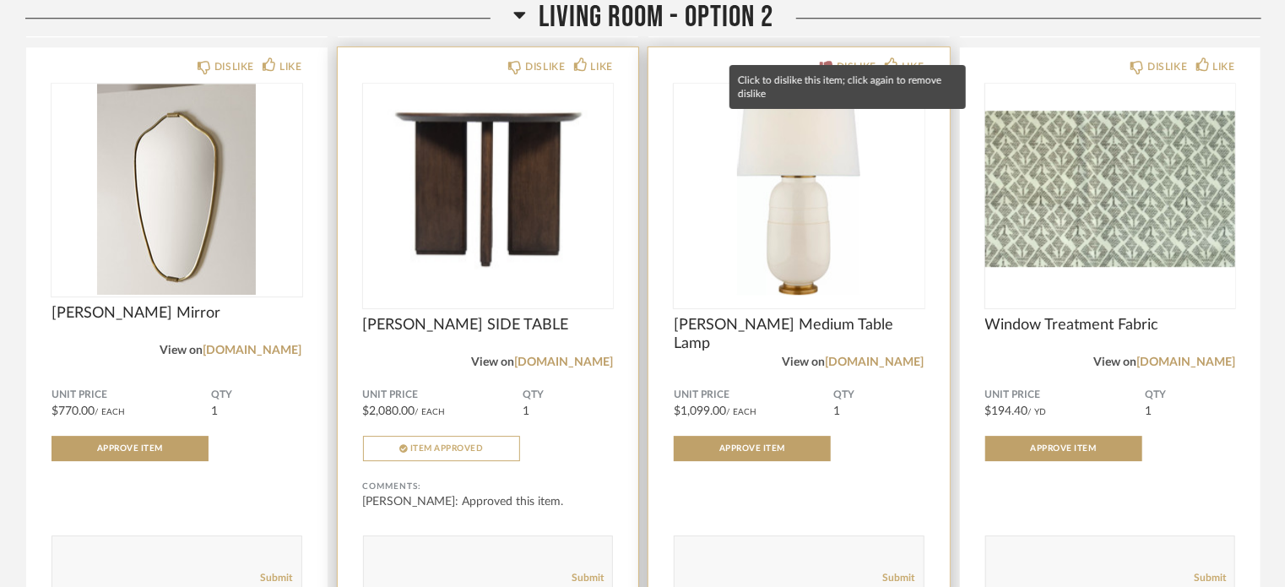
click at [826, 61] on icon at bounding box center [827, 68] width 14 height 14
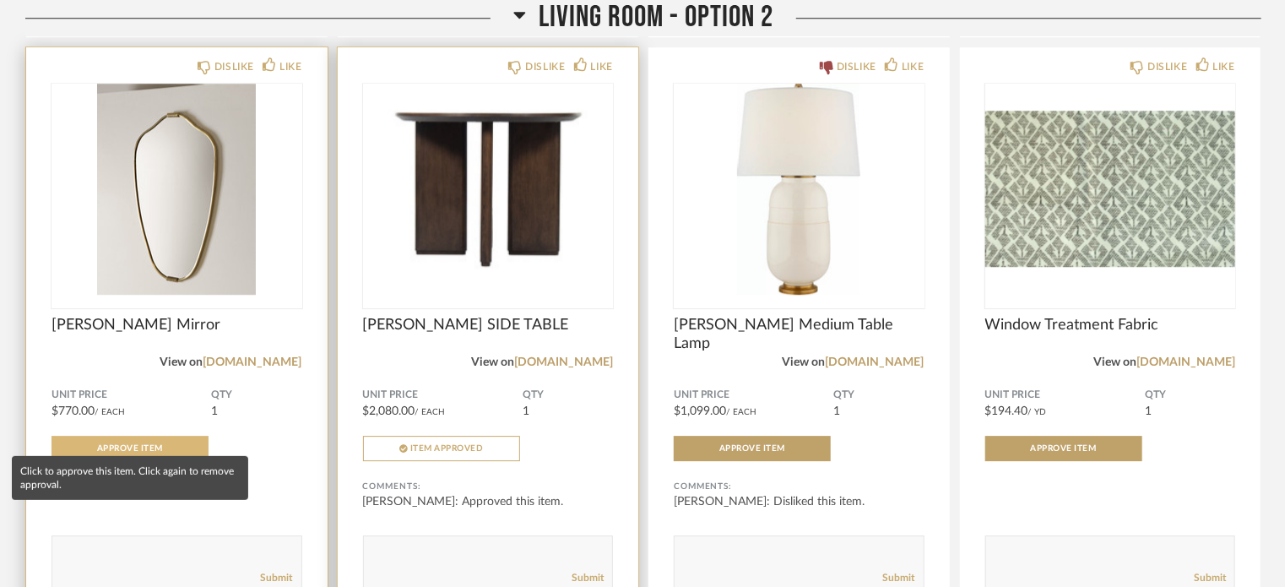
click at [126, 441] on button "Approve Item" at bounding box center [129, 448] width 157 height 25
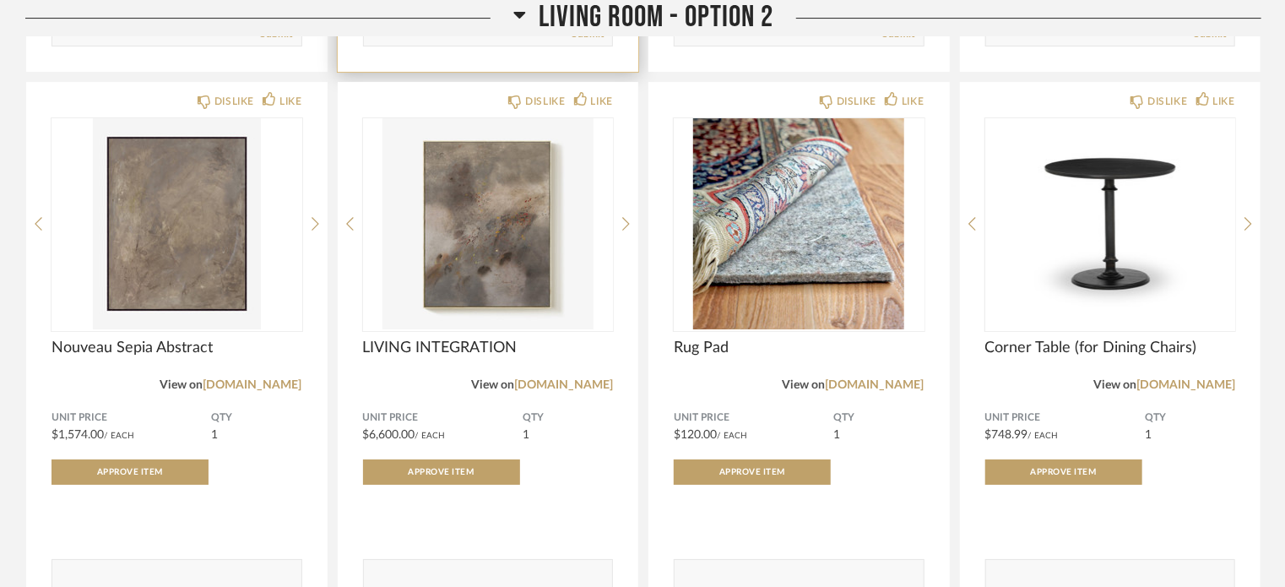
scroll to position [9359, 0]
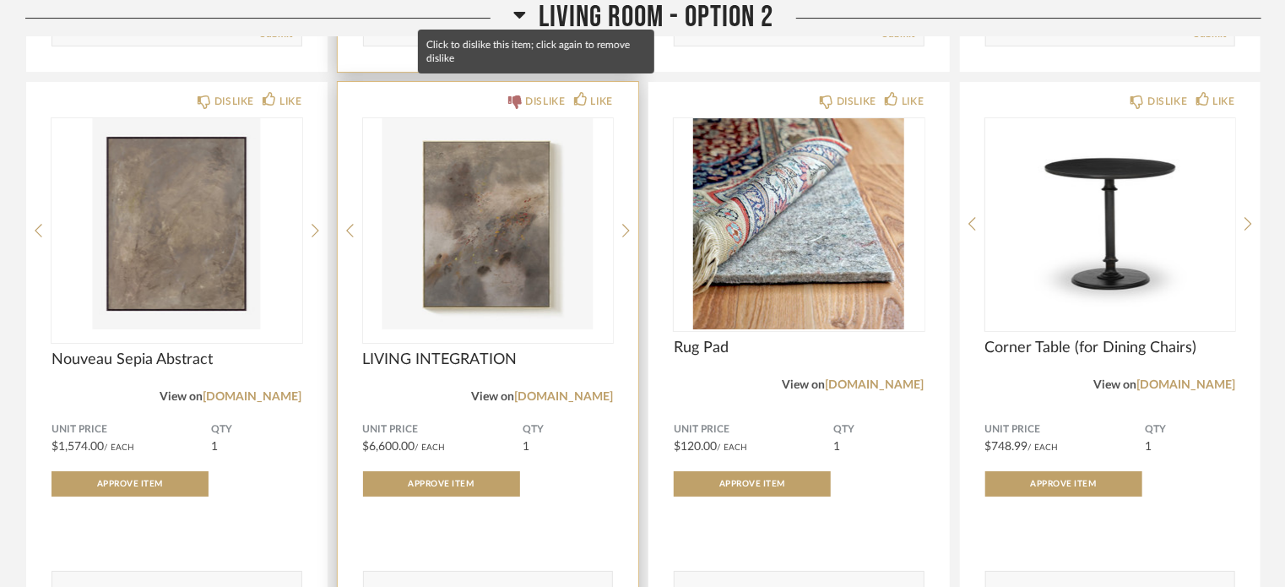
click at [519, 95] on icon at bounding box center [515, 102] width 14 height 14
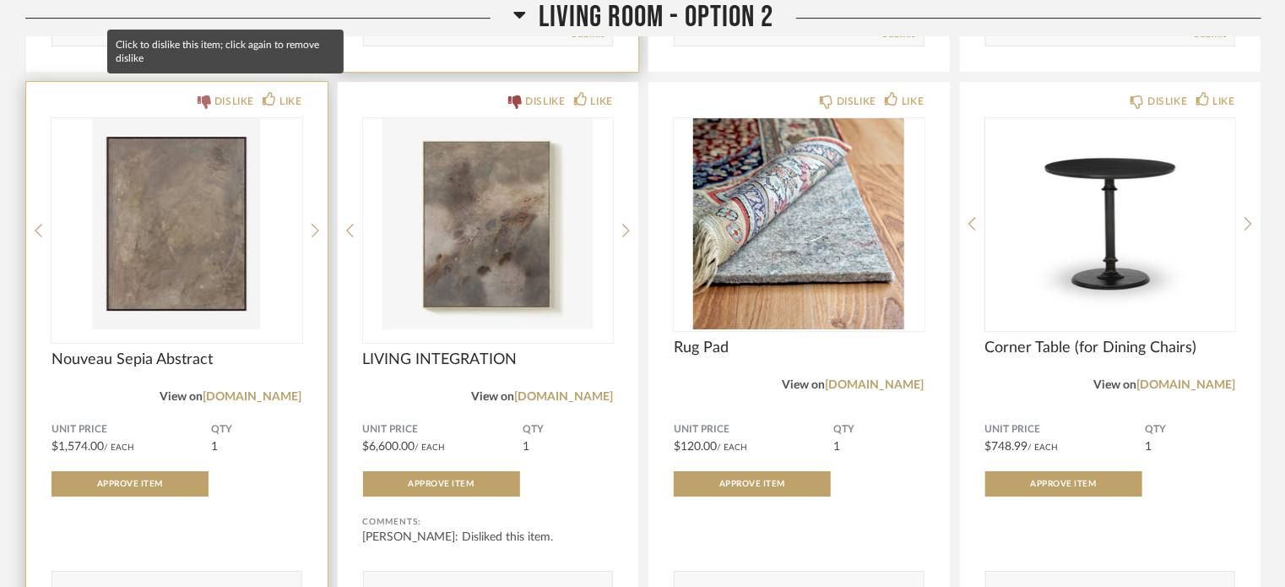
click at [206, 95] on icon at bounding box center [205, 102] width 14 height 14
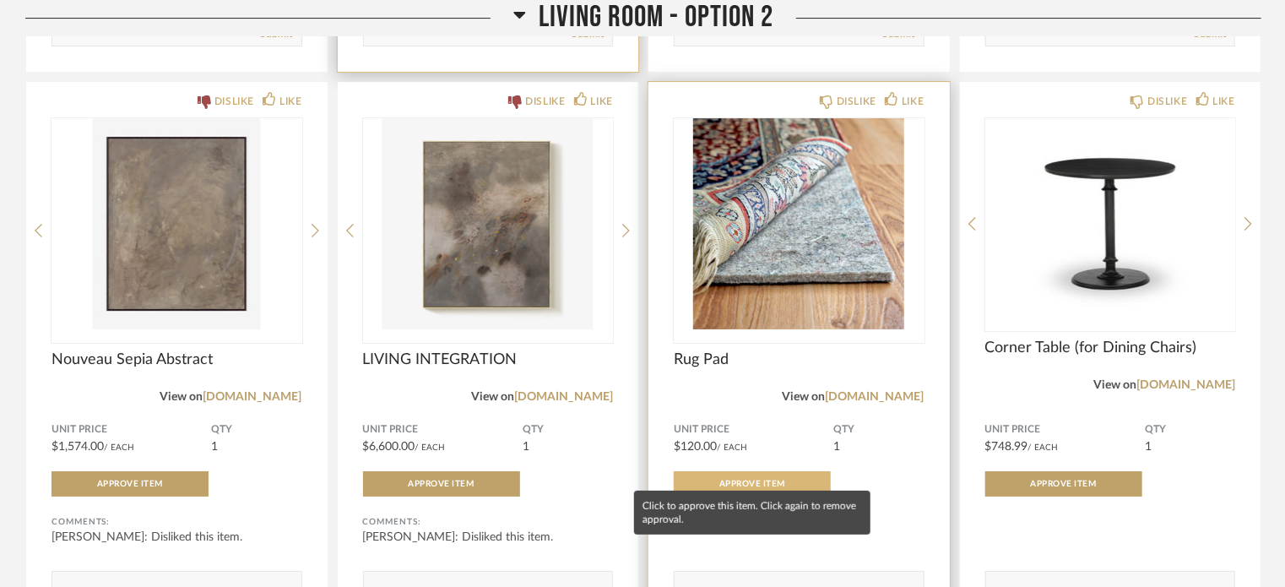
click at [745, 479] on span "Approve Item" at bounding box center [752, 483] width 66 height 8
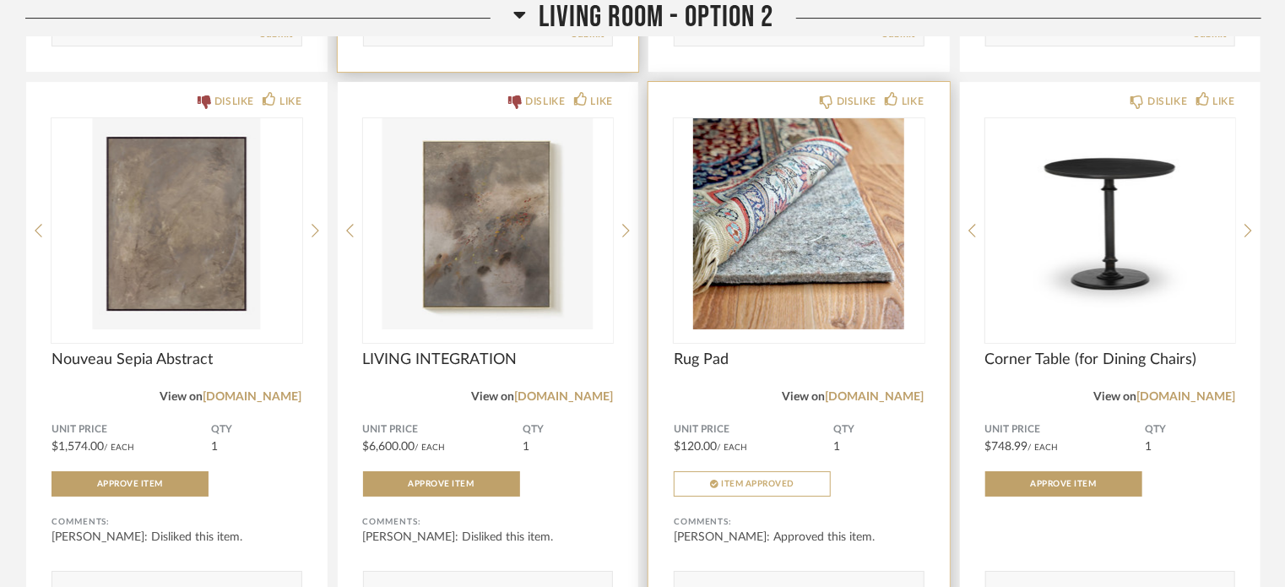
scroll to position [9376, 0]
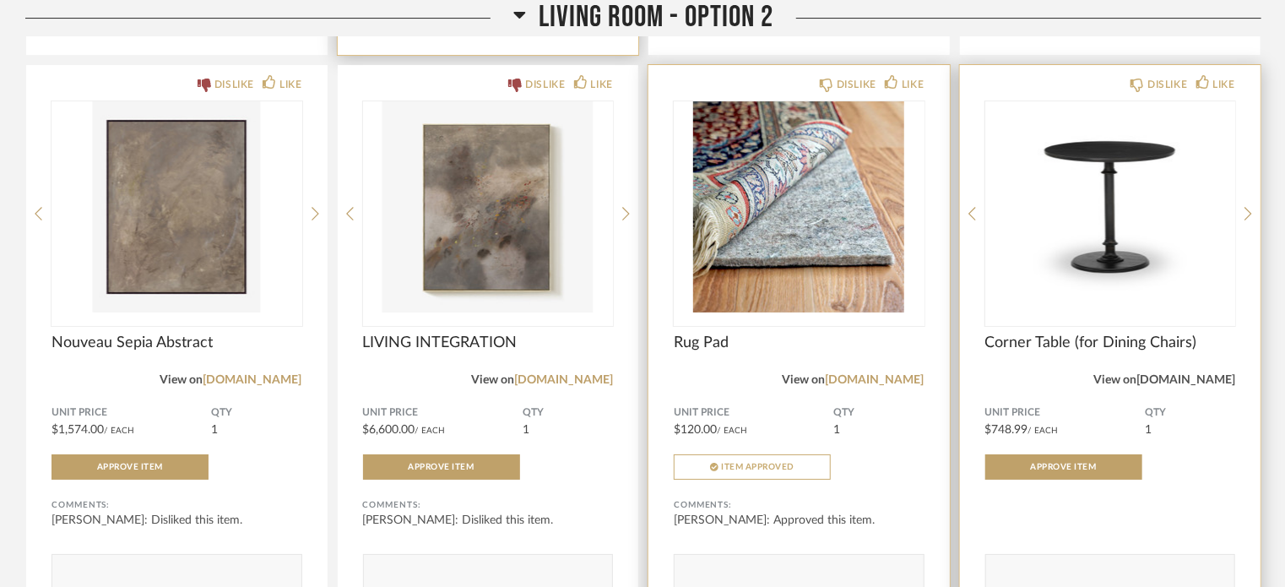
click at [1187, 374] on link "[DOMAIN_NAME]" at bounding box center [1185, 380] width 99 height 12
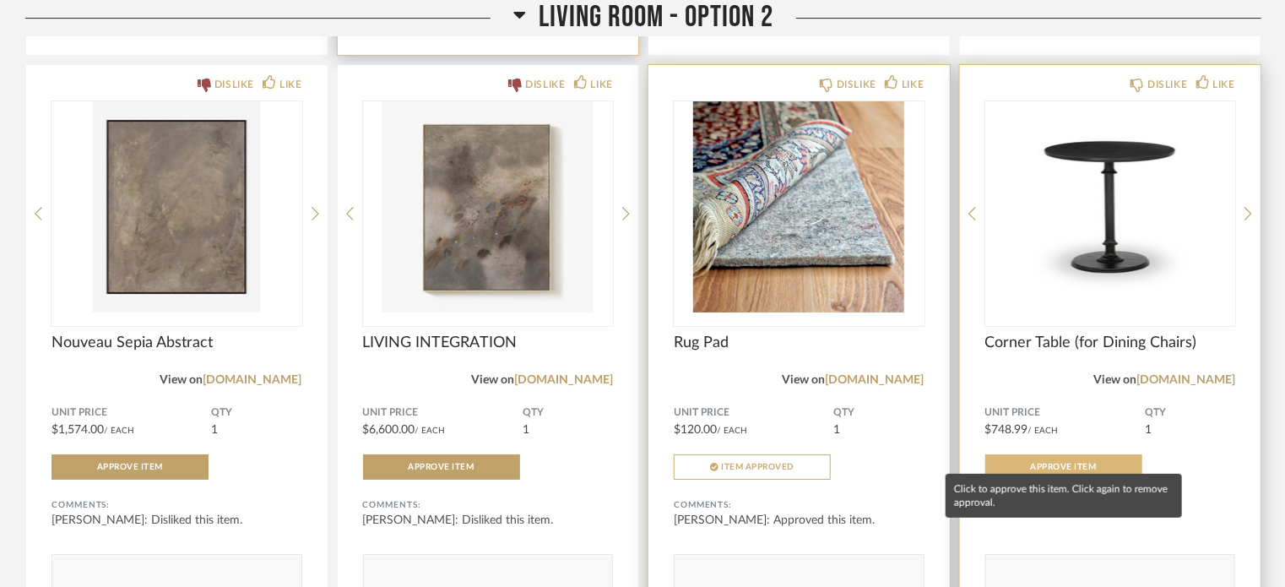
click at [1069, 461] on button "Approve Item" at bounding box center [1063, 466] width 157 height 25
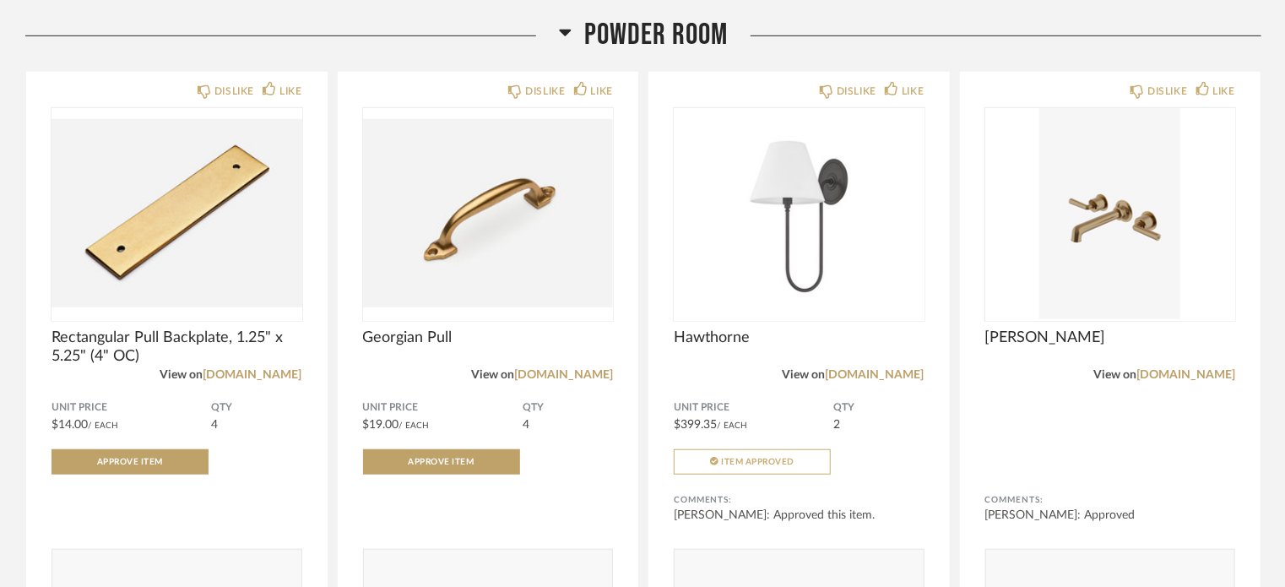
scroll to position [10086, 0]
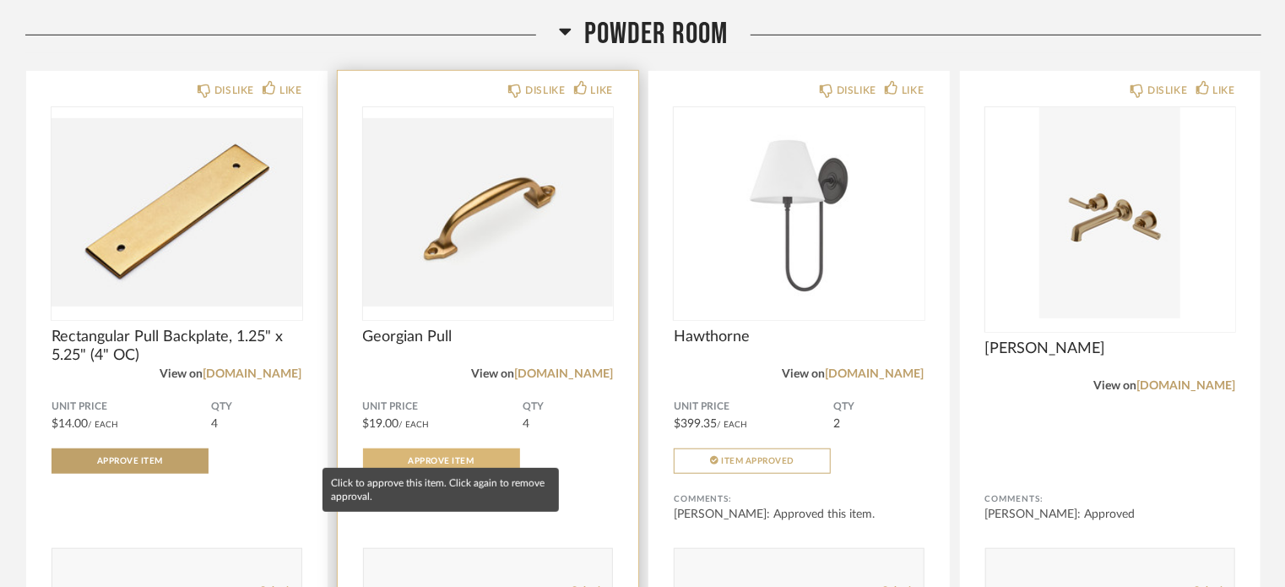
click at [437, 448] on button "Approve Item" at bounding box center [441, 460] width 157 height 25
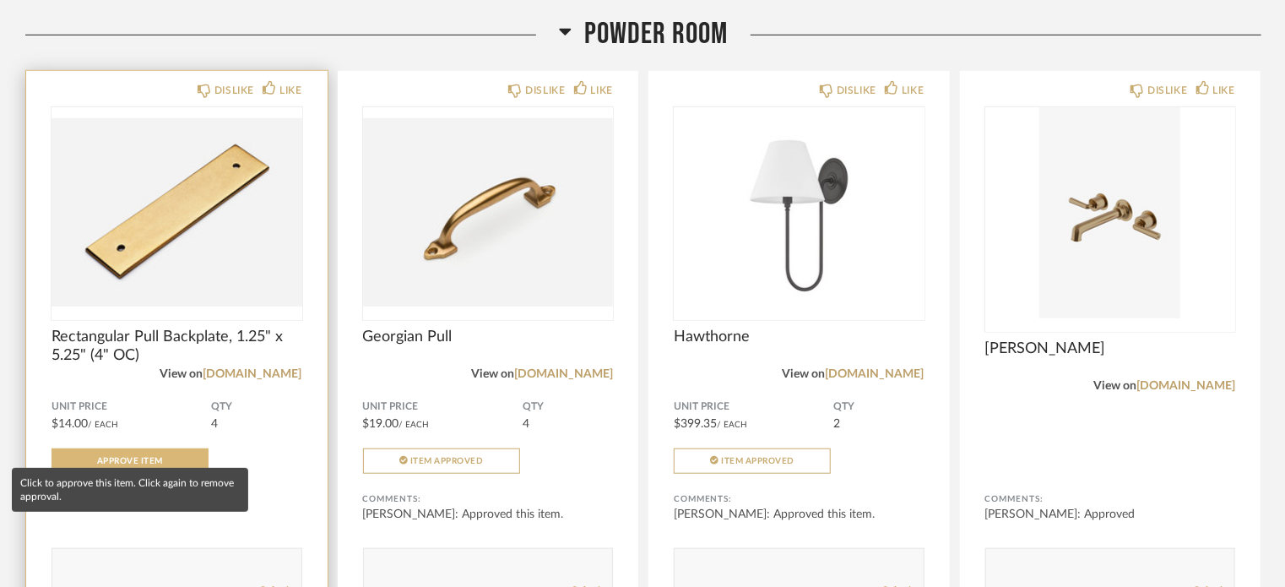
click at [148, 457] on span "Approve Item" at bounding box center [130, 461] width 66 height 8
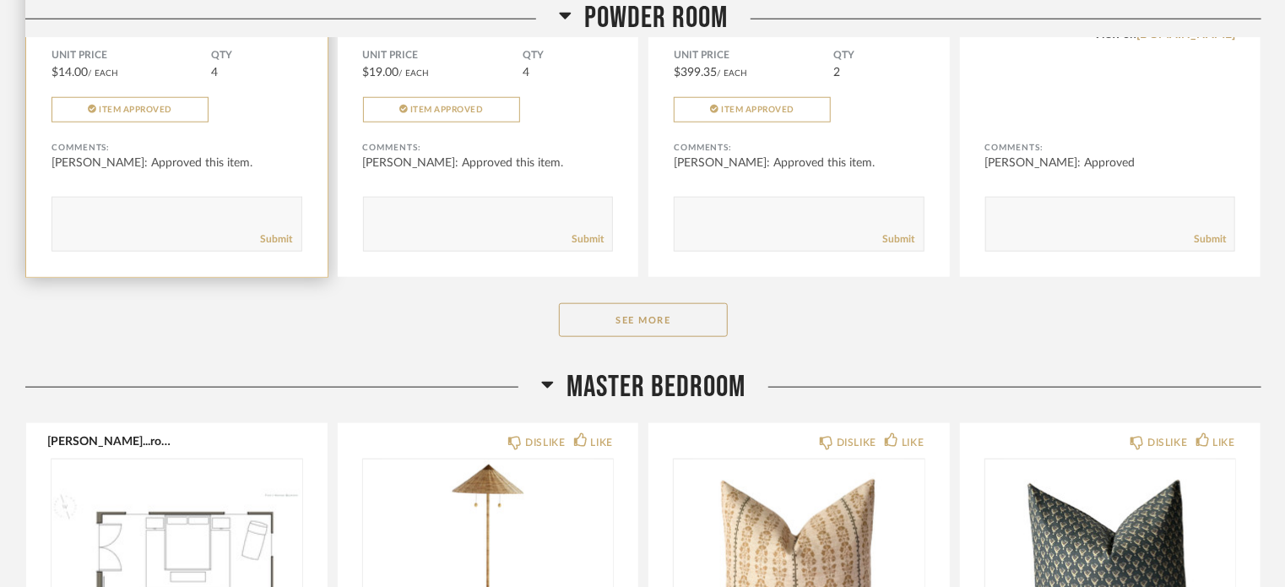
scroll to position [10457, 0]
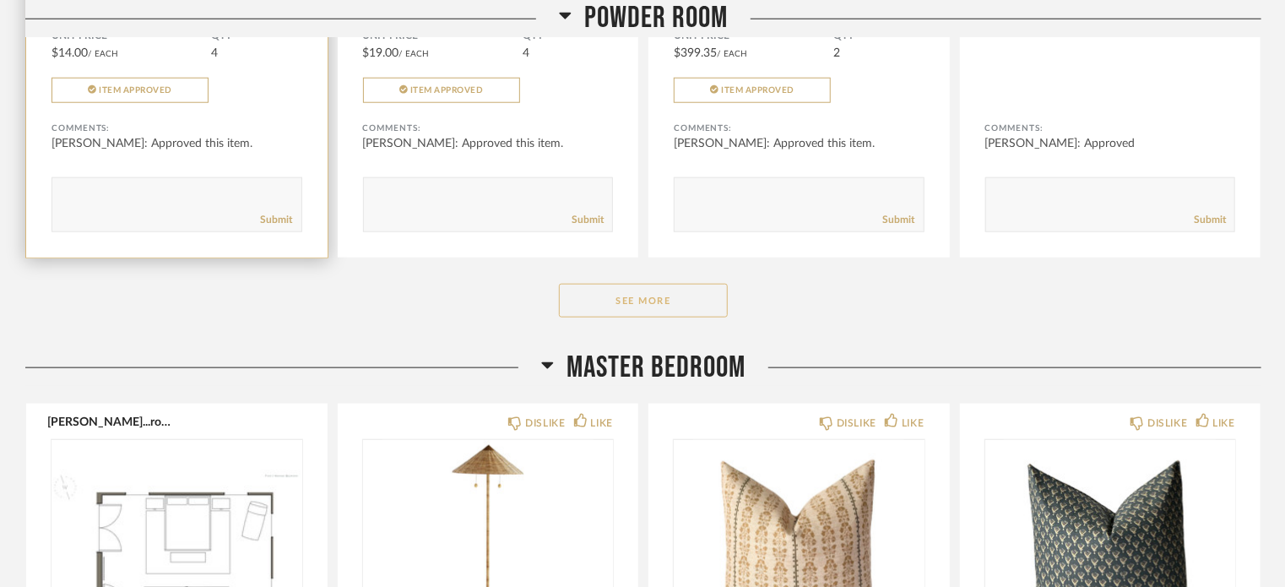
click at [636, 284] on button "See More" at bounding box center [643, 301] width 169 height 34
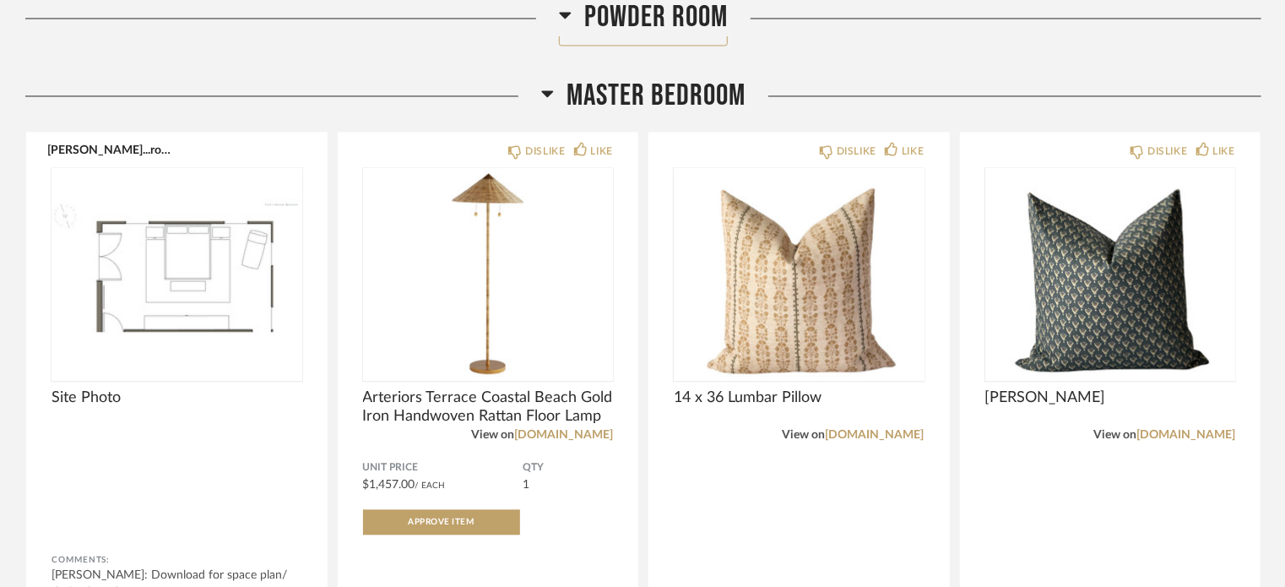
scroll to position [11325, 0]
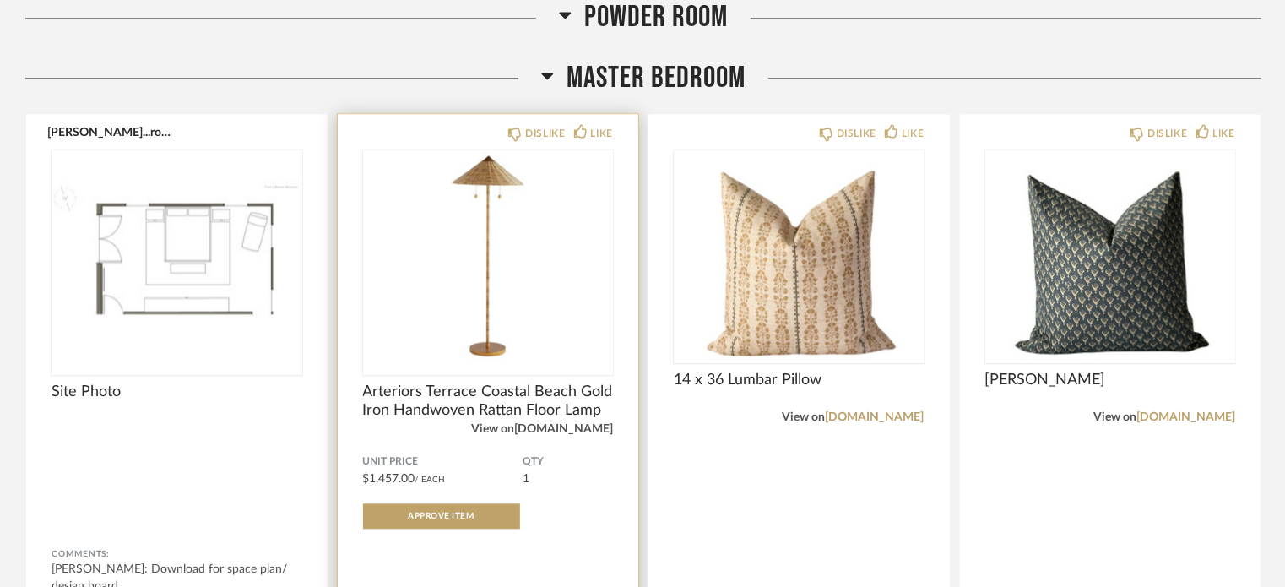
click at [587, 423] on link "[DOMAIN_NAME]" at bounding box center [563, 429] width 99 height 12
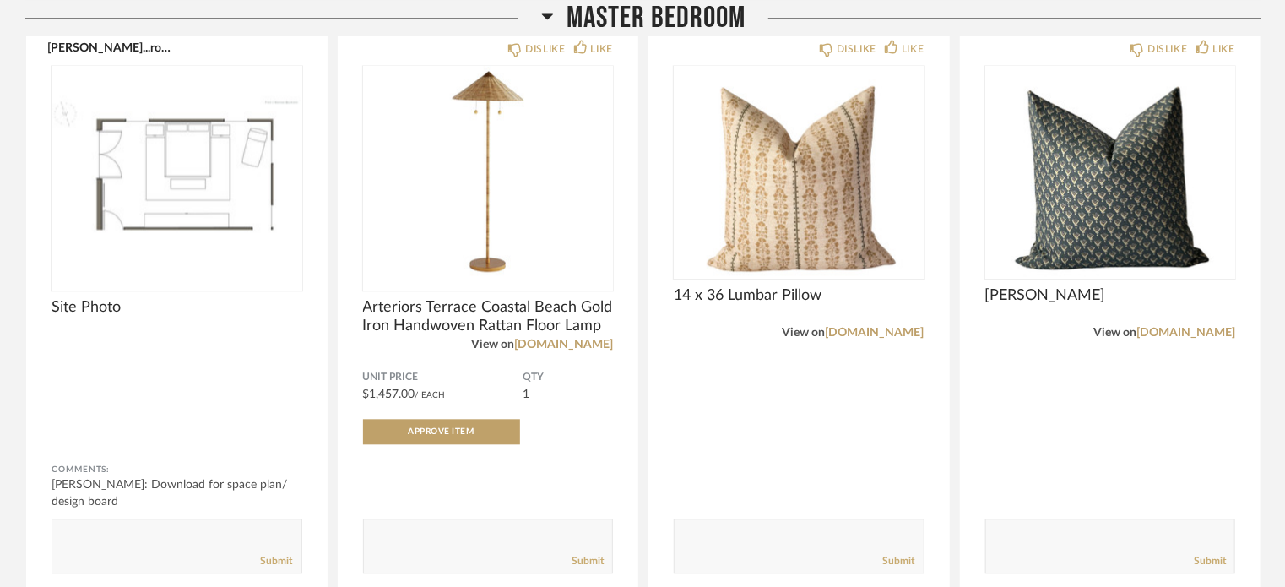
scroll to position [11410, 0]
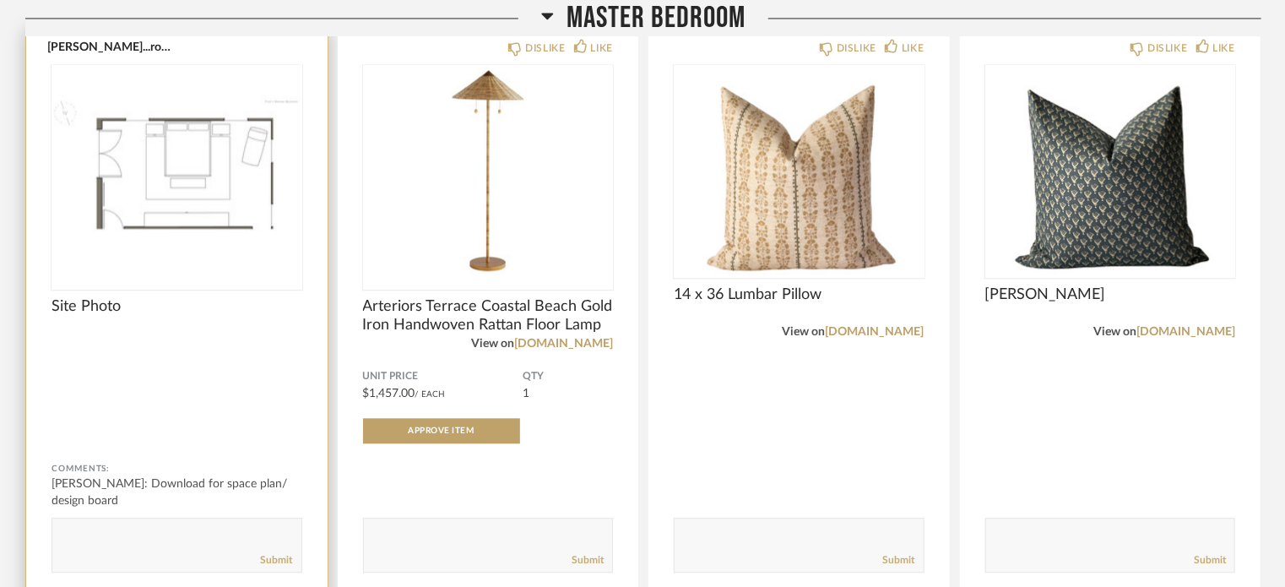
click at [203, 139] on img "0" at bounding box center [176, 170] width 251 height 211
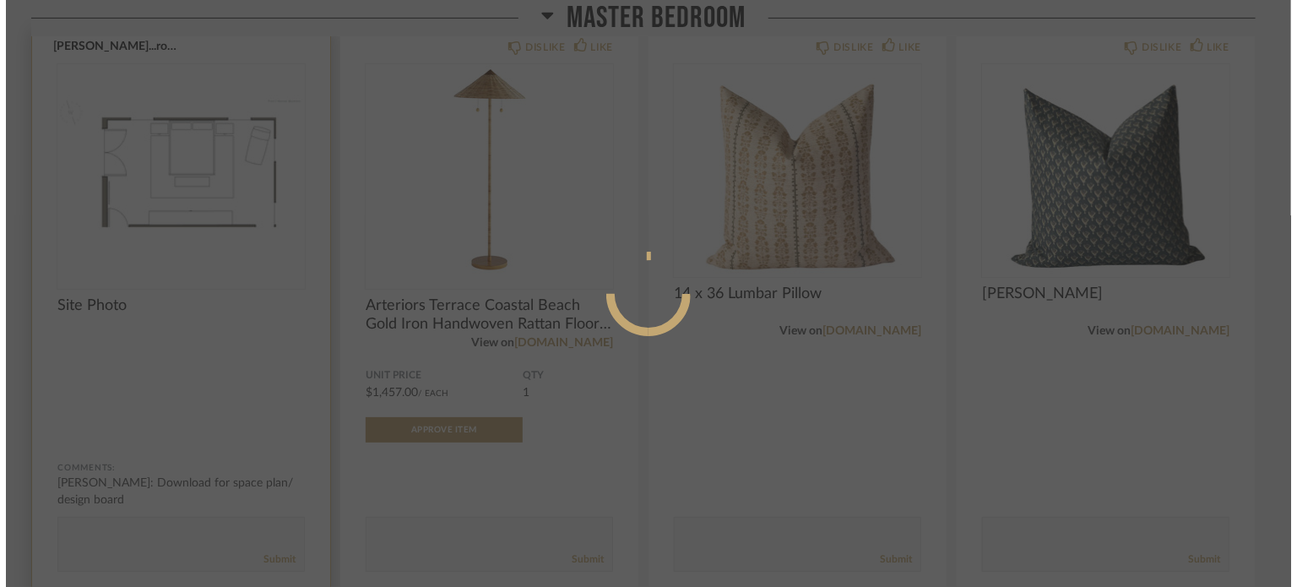
scroll to position [0, 0]
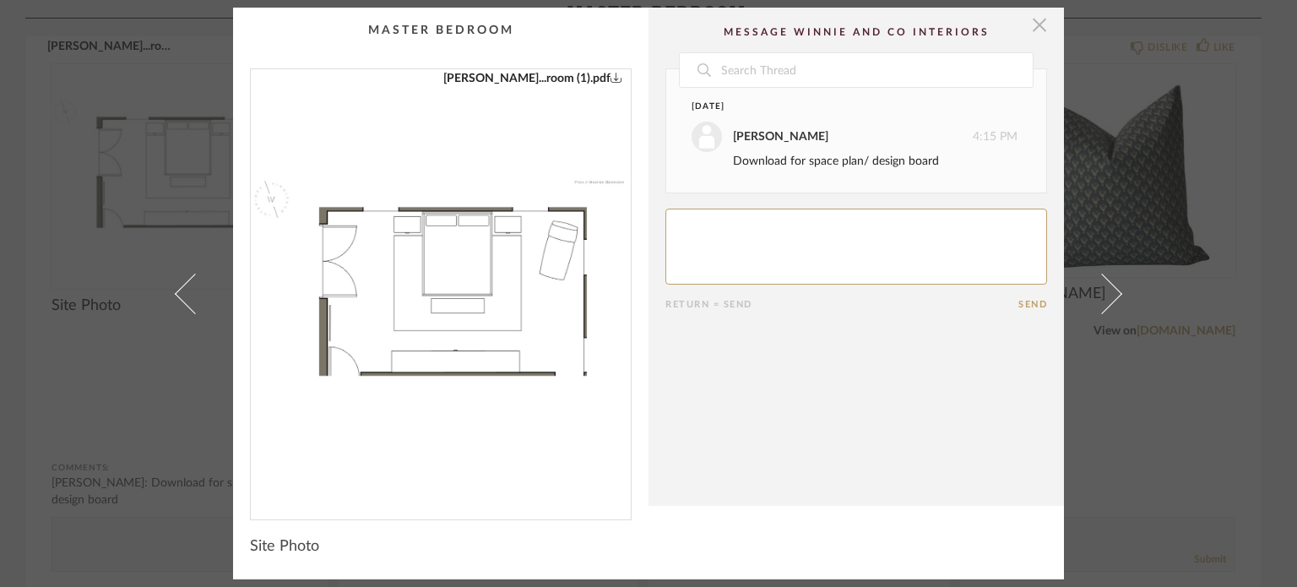
click at [1032, 23] on span "button" at bounding box center [1039, 25] width 34 height 34
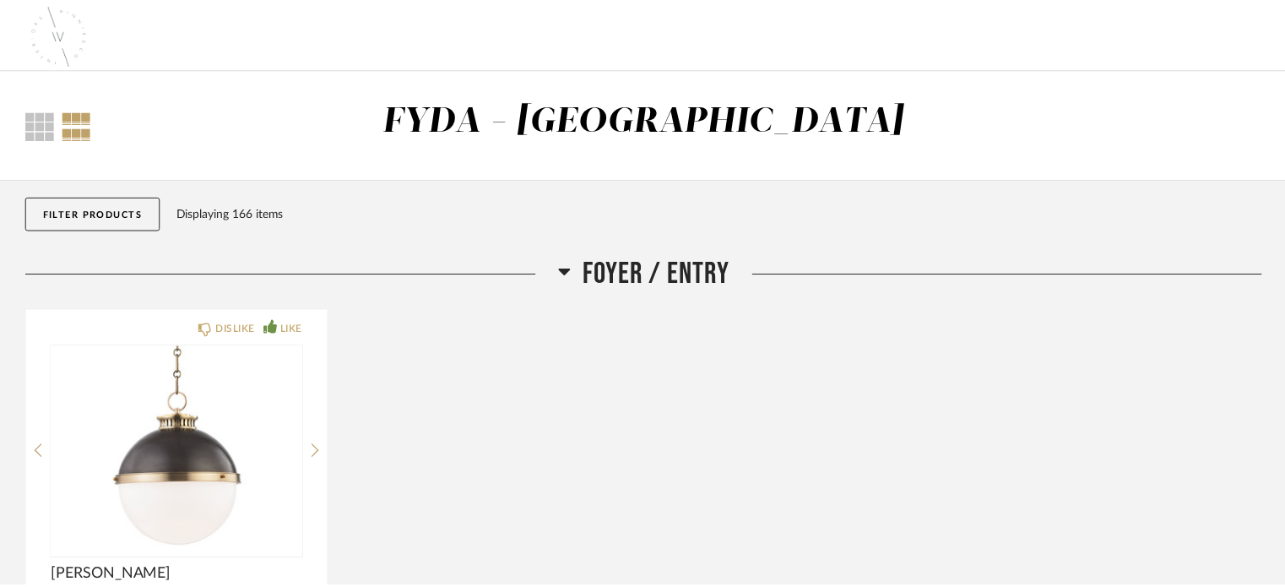
scroll to position [11410, 0]
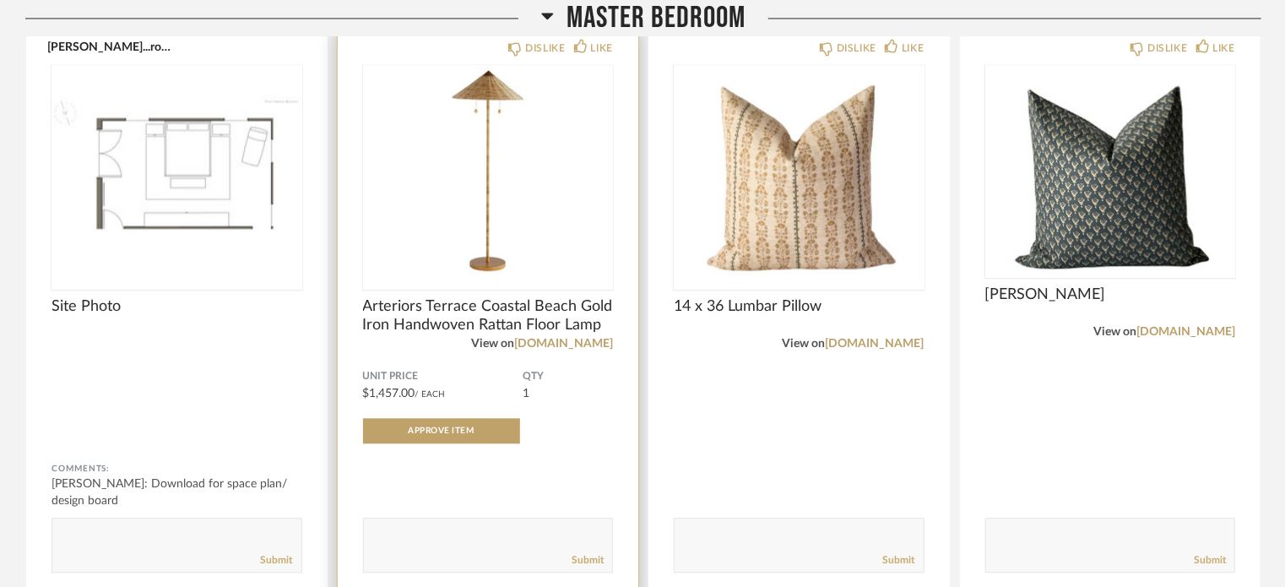
click at [411, 526] on textarea at bounding box center [488, 537] width 249 height 23
type textarea "We will pass on a standing lamp for now. If we see the need for it down the roa…"
click at [579, 553] on link "Submit" at bounding box center [587, 560] width 32 height 14
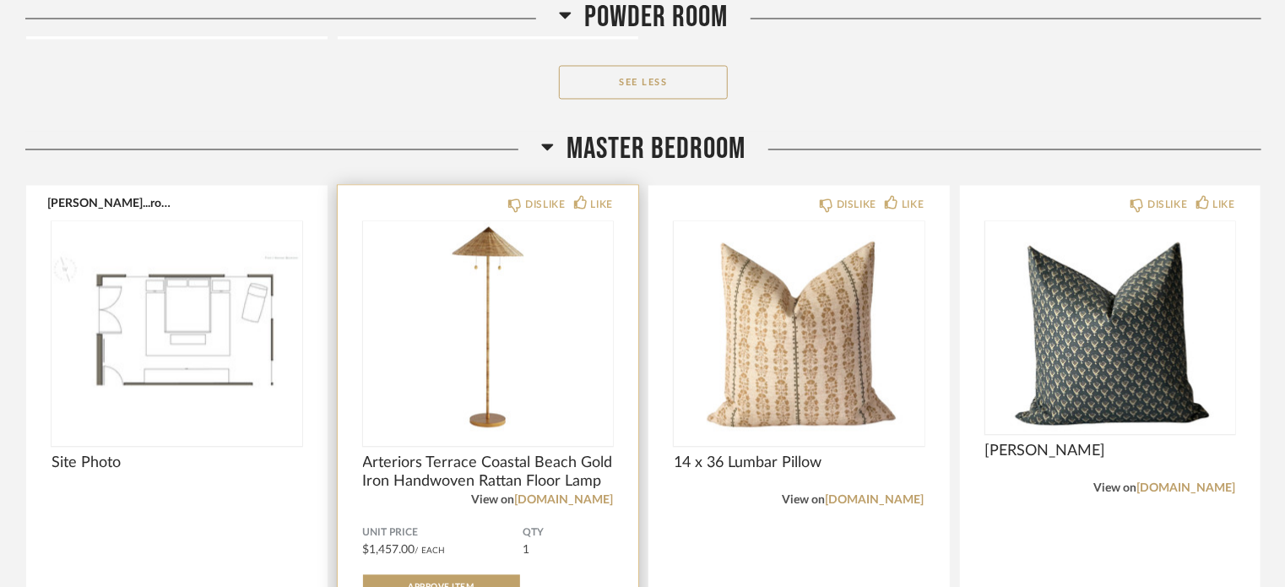
scroll to position [11253, 0]
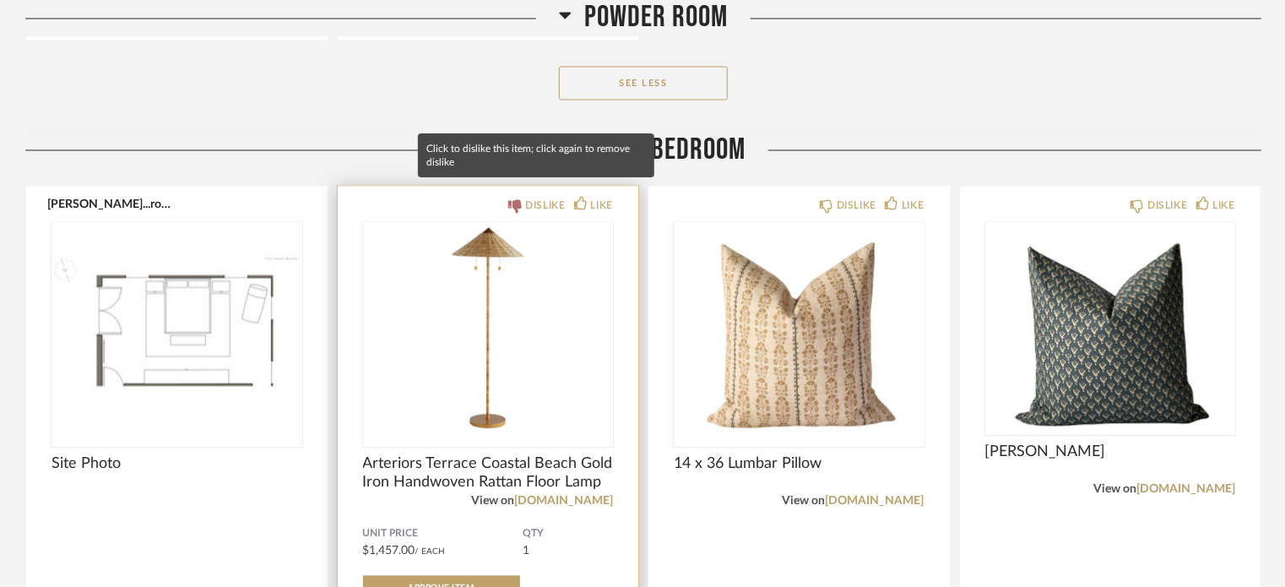
click at [519, 199] on icon at bounding box center [515, 206] width 14 height 14
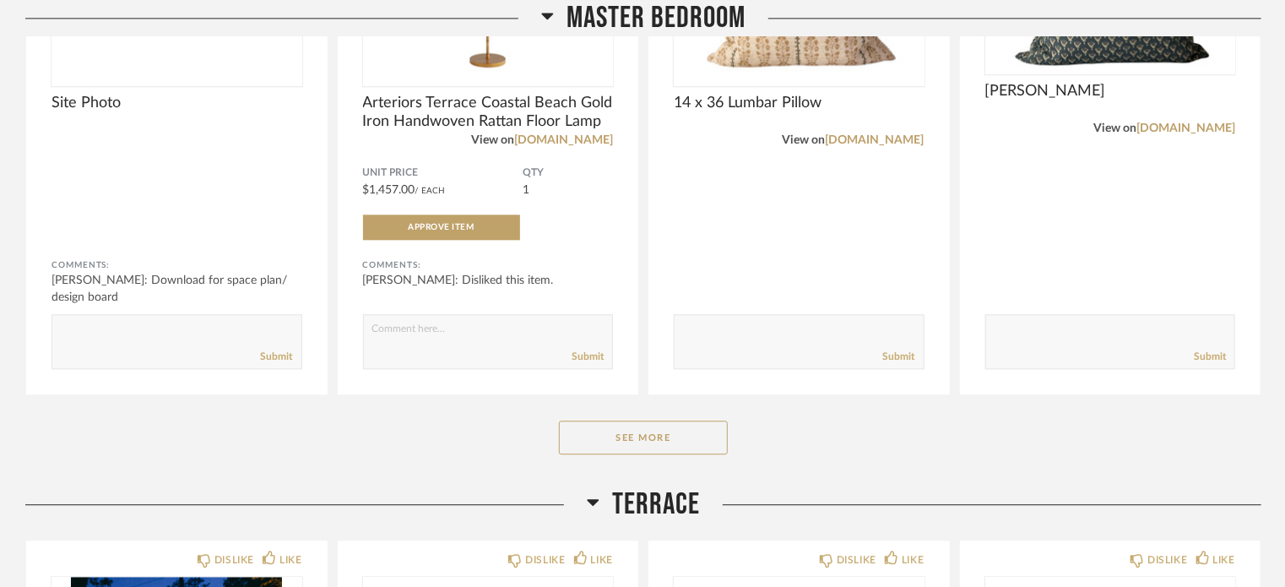
scroll to position [11619, 0]
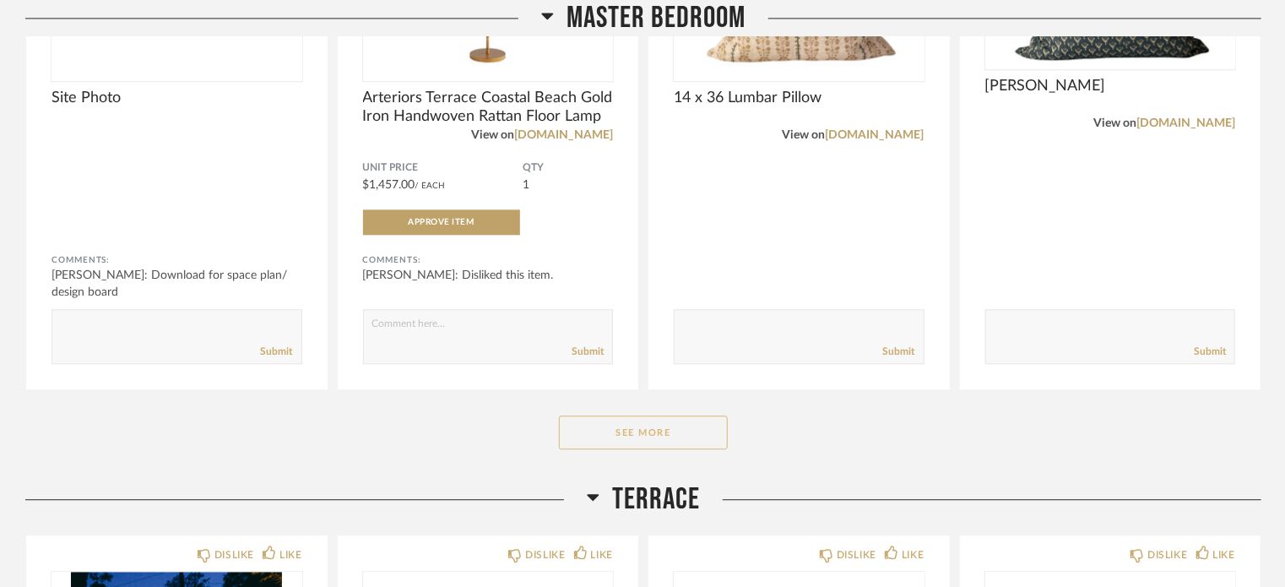
click at [665, 424] on button "See More" at bounding box center [643, 432] width 169 height 34
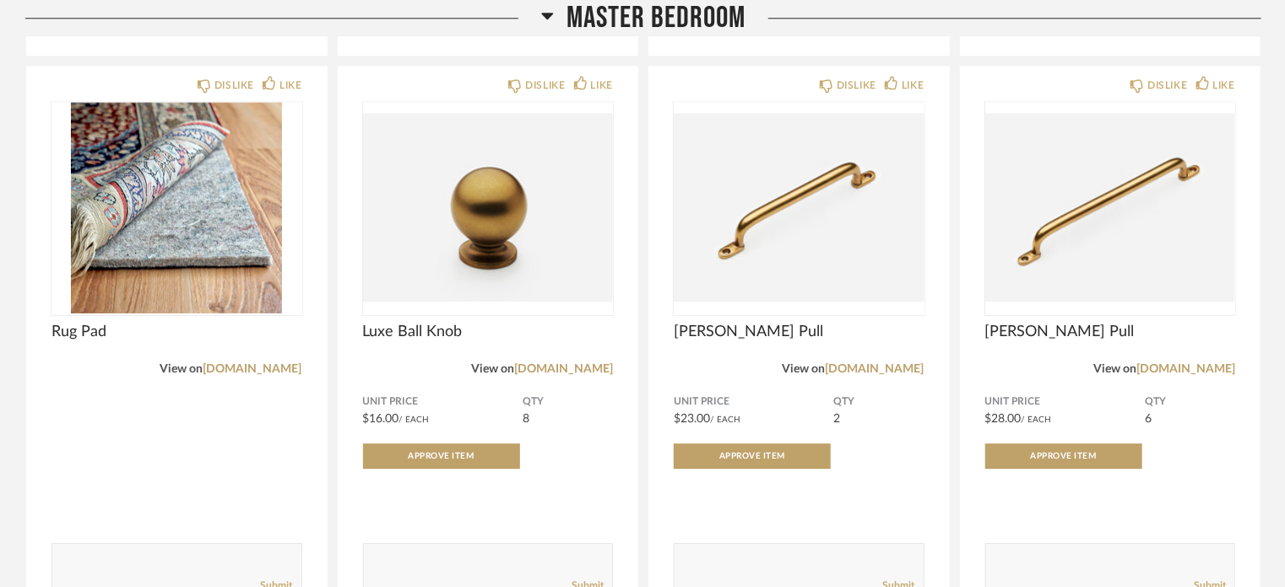
scroll to position [11954, 0]
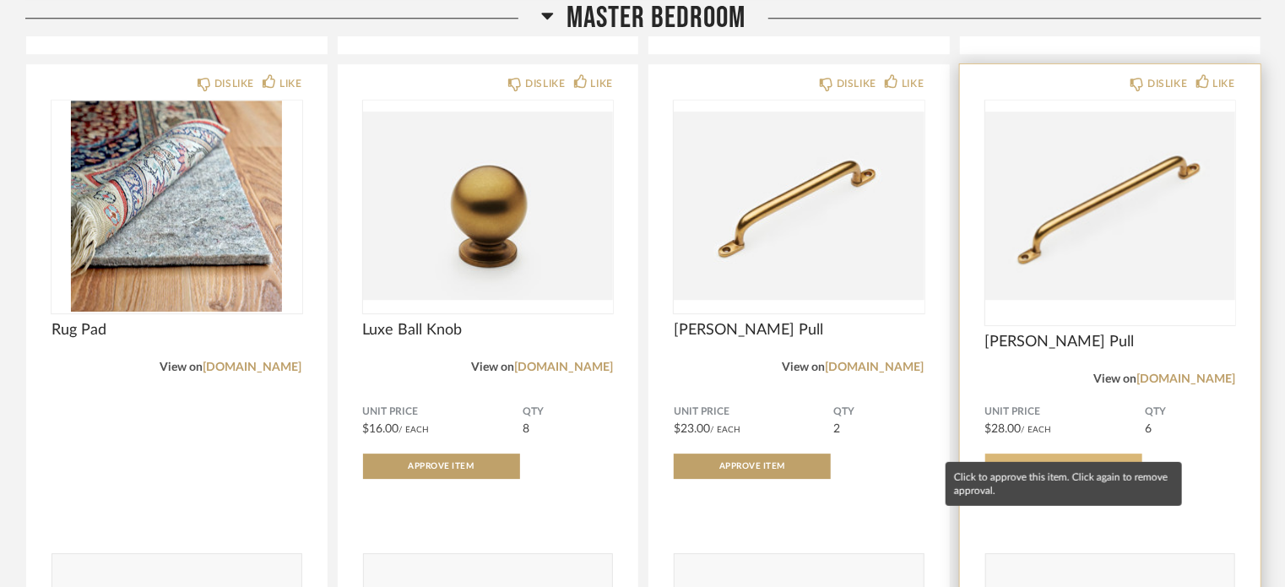
click at [1060, 462] on span "Approve Item" at bounding box center [1064, 466] width 66 height 8
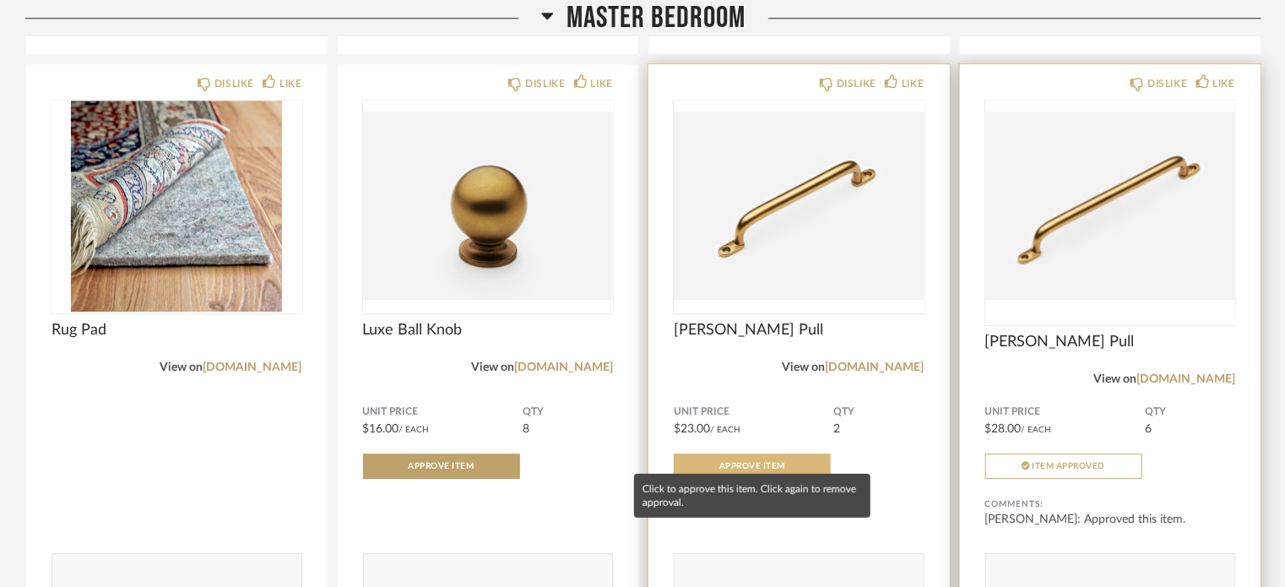
click at [763, 462] on span "Approve Item" at bounding box center [752, 466] width 66 height 8
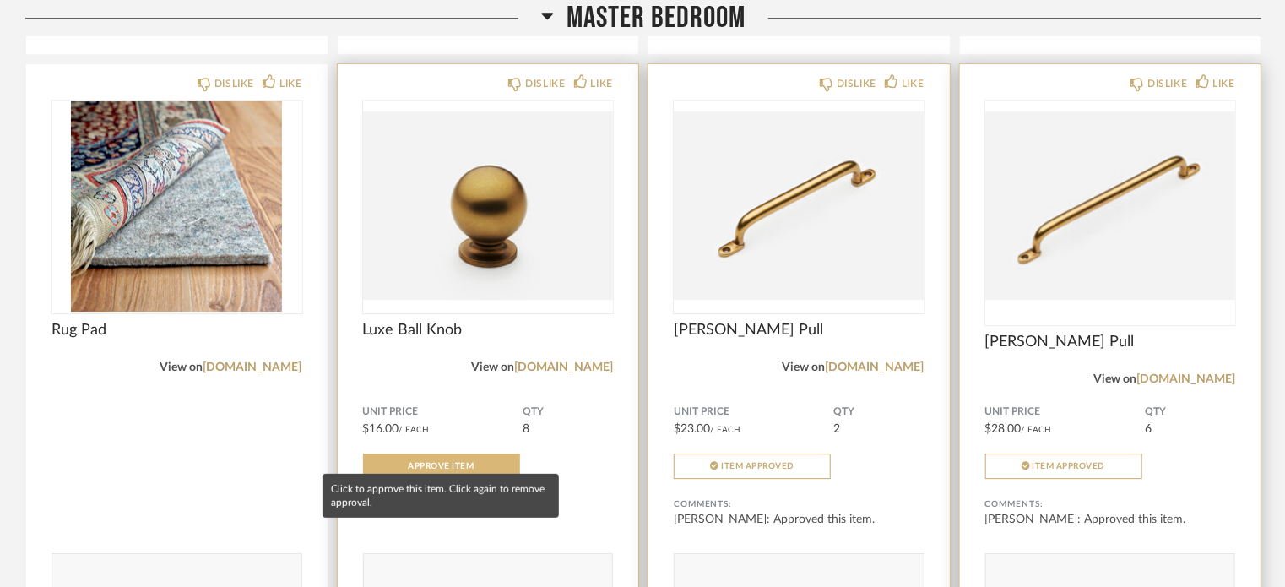
click at [486, 458] on button "Approve Item" at bounding box center [441, 465] width 157 height 25
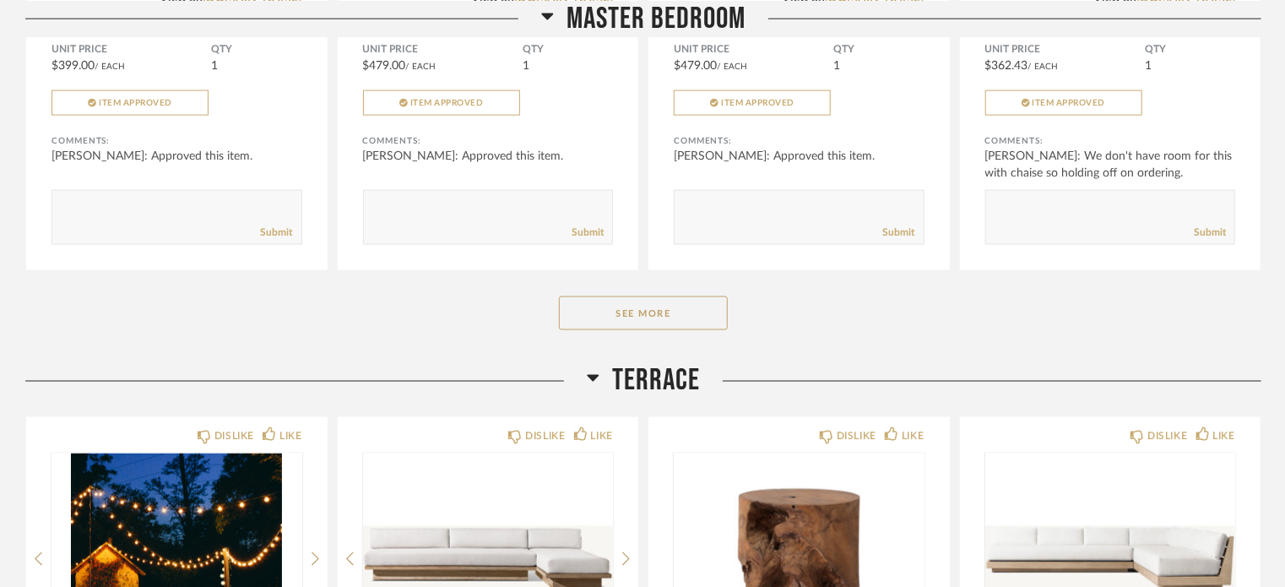
scroll to position [14056, 0]
click at [658, 303] on button "See More" at bounding box center [643, 312] width 169 height 34
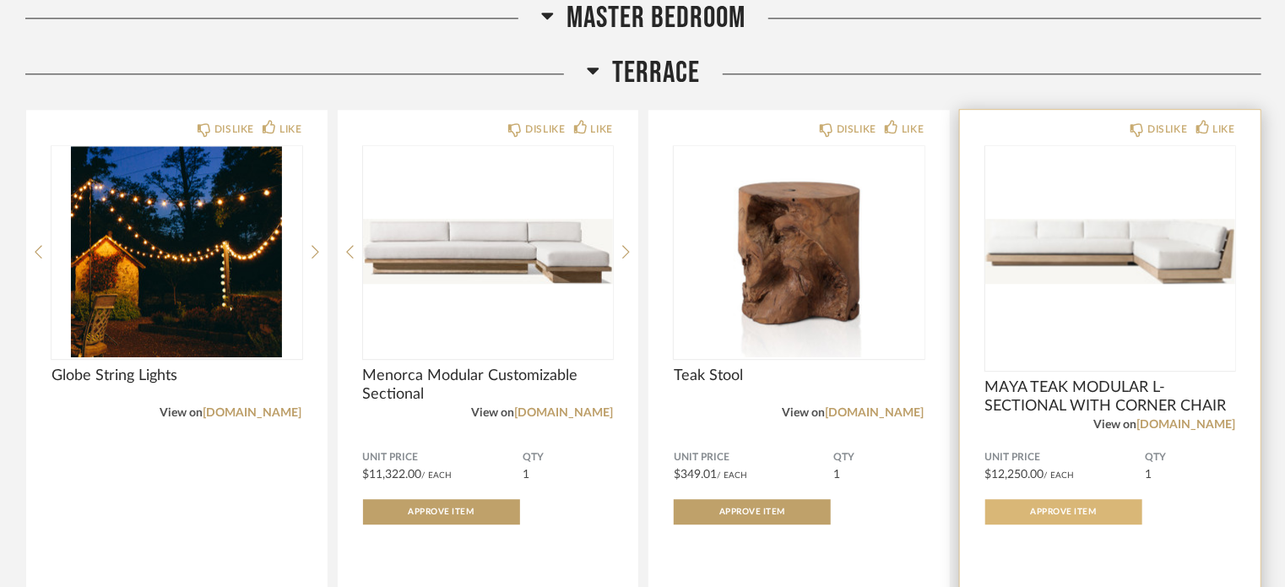
scroll to position [14997, 0]
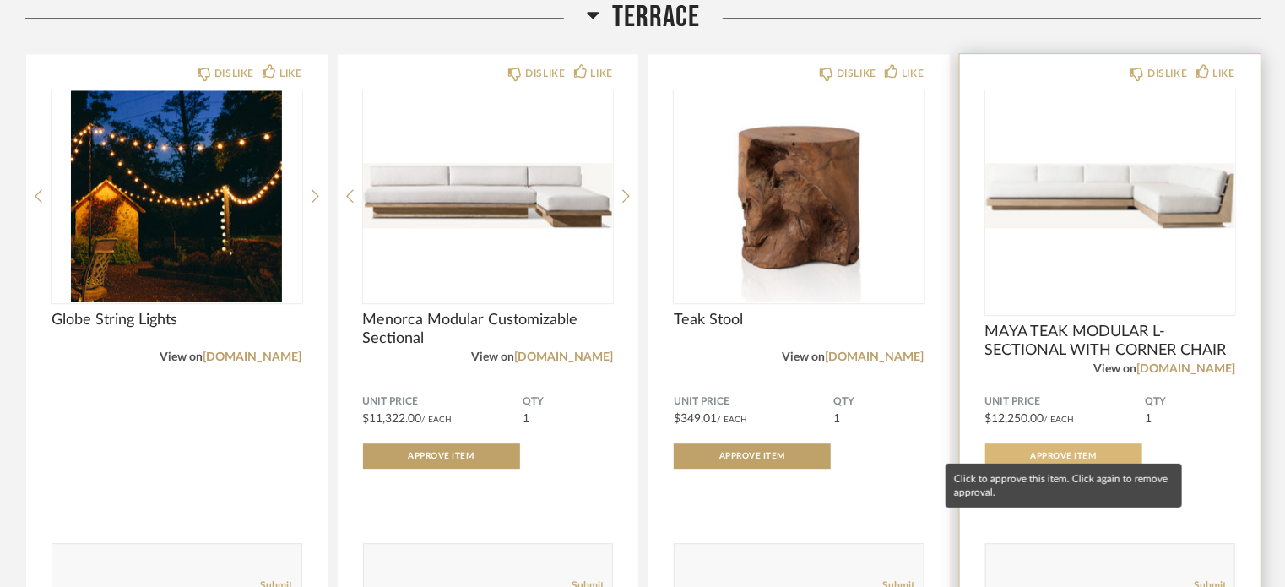
click at [1078, 452] on span "Approve Item" at bounding box center [1064, 456] width 66 height 8
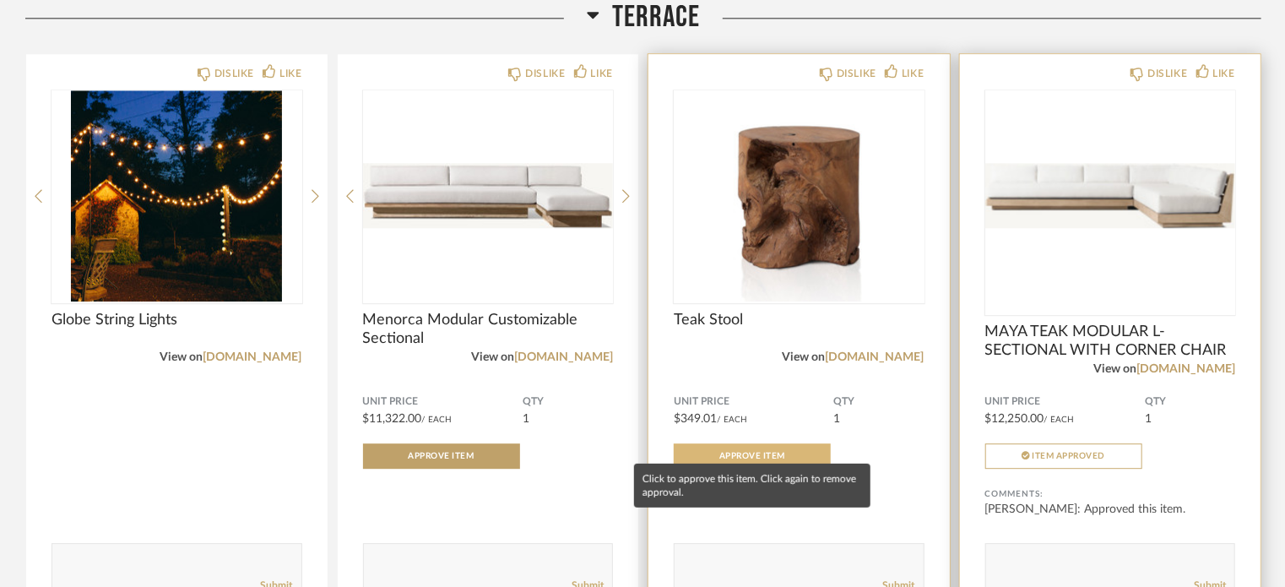
click at [744, 443] on button "Approve Item" at bounding box center [752, 455] width 157 height 25
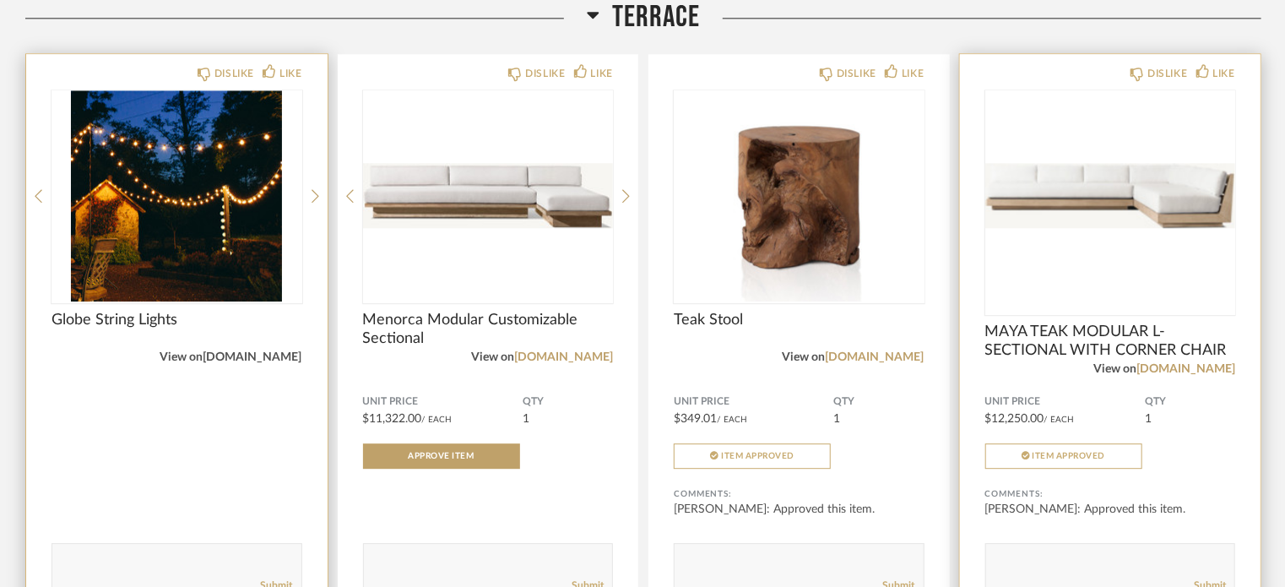
click at [277, 351] on link "[DOMAIN_NAME]" at bounding box center [252, 357] width 99 height 12
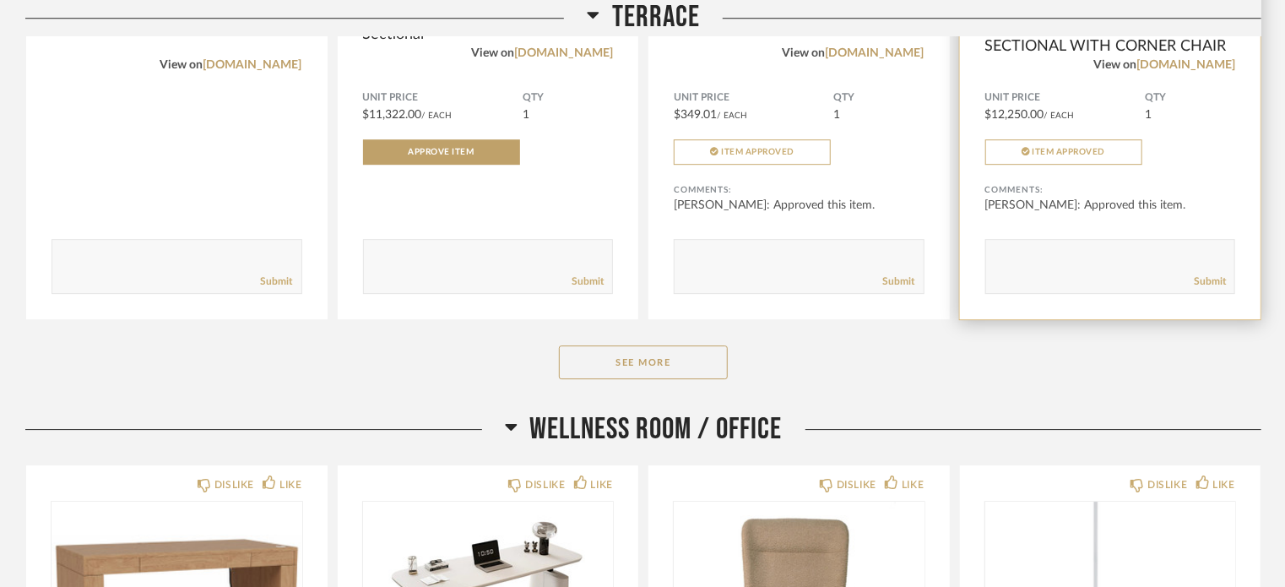
scroll to position [15302, 0]
click at [625, 344] on button "See More" at bounding box center [643, 361] width 169 height 34
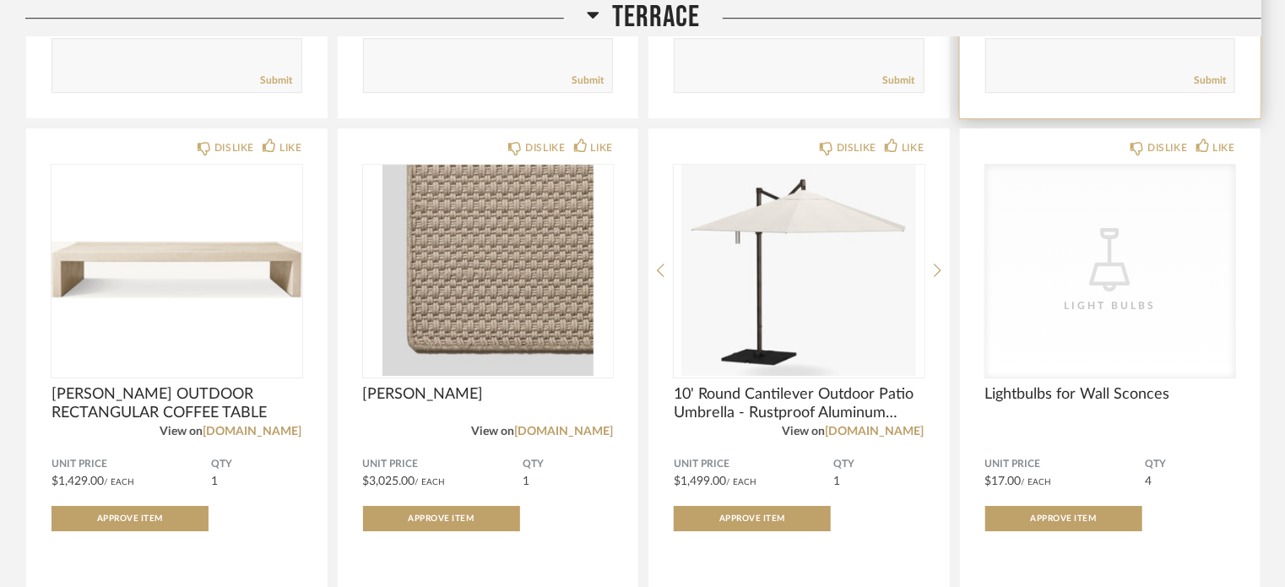
scroll to position [15503, 0]
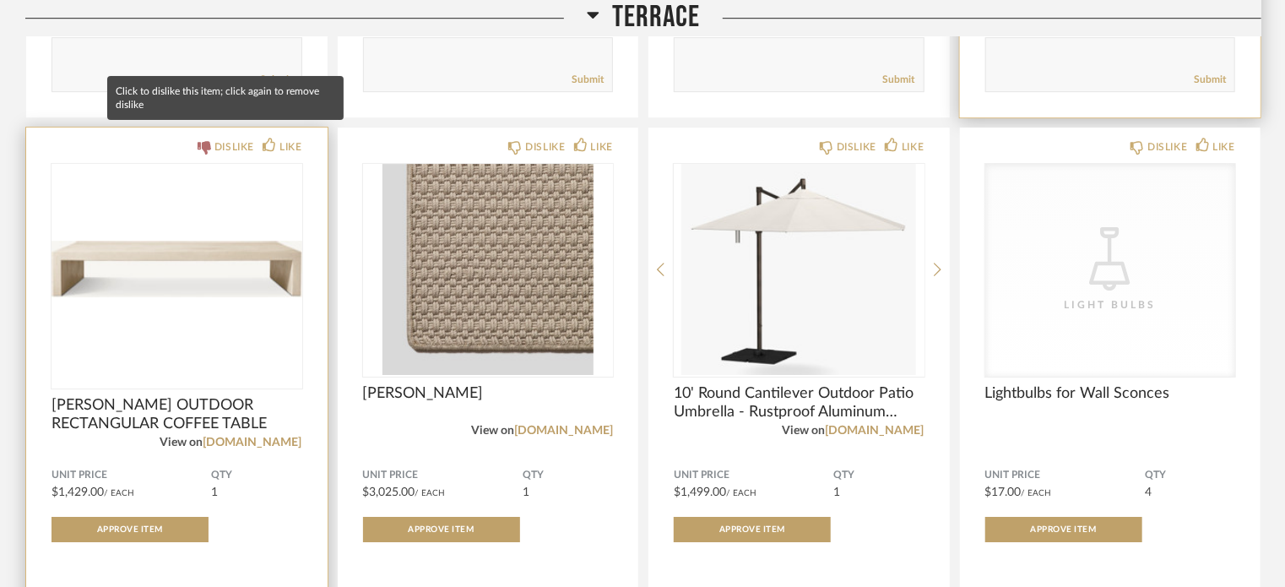
click at [205, 141] on icon at bounding box center [205, 148] width 14 height 14
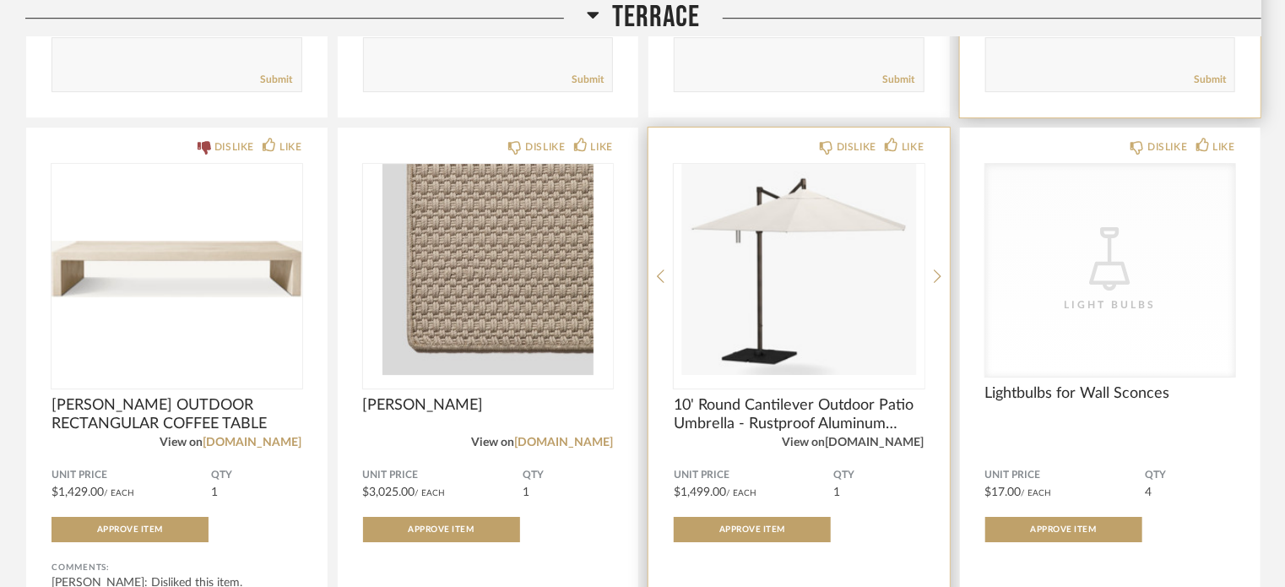
click at [912, 436] on link "[DOMAIN_NAME]" at bounding box center [875, 442] width 99 height 12
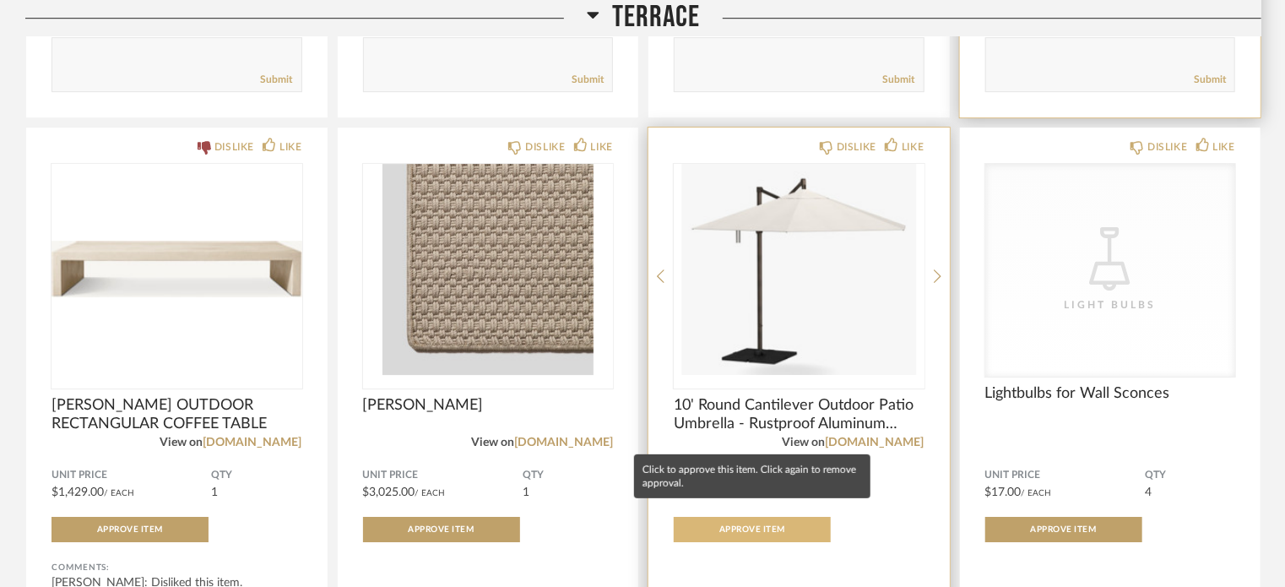
click at [761, 525] on span "Approve Item" at bounding box center [752, 529] width 66 height 8
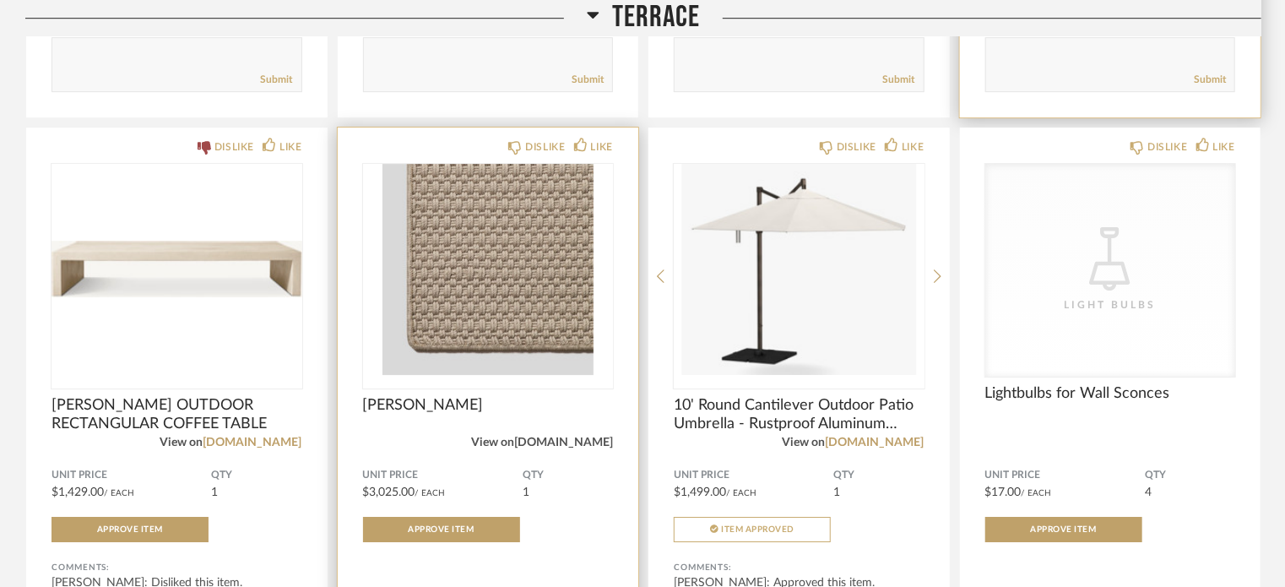
click at [587, 436] on link "[DOMAIN_NAME]" at bounding box center [563, 442] width 99 height 12
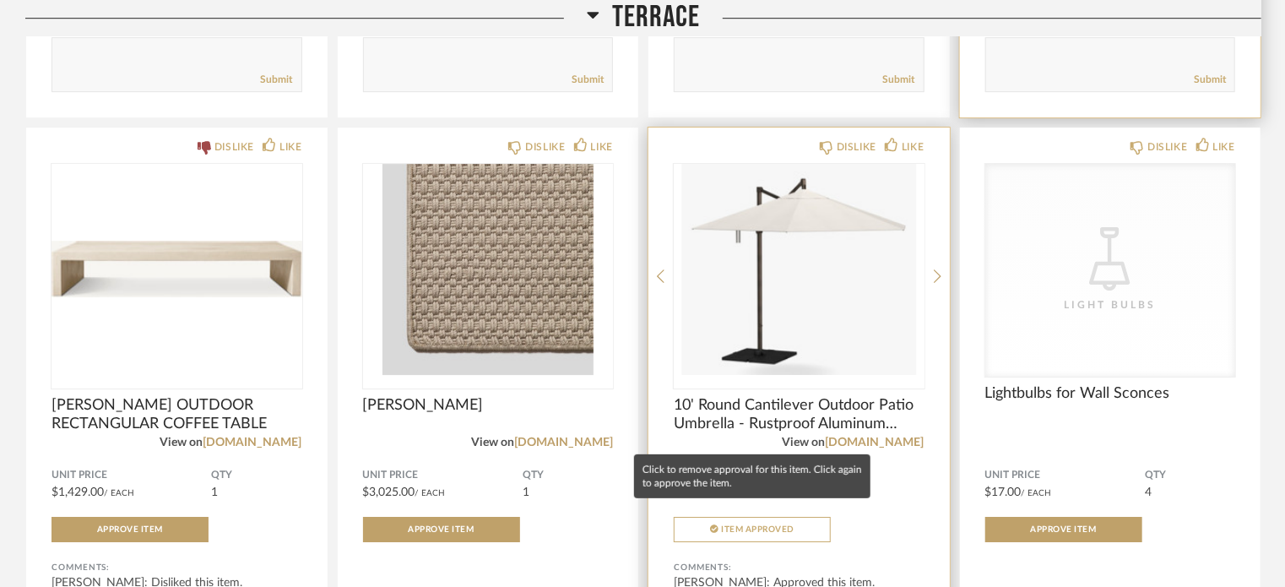
click at [774, 522] on button "Item Approved" at bounding box center [752, 529] width 157 height 25
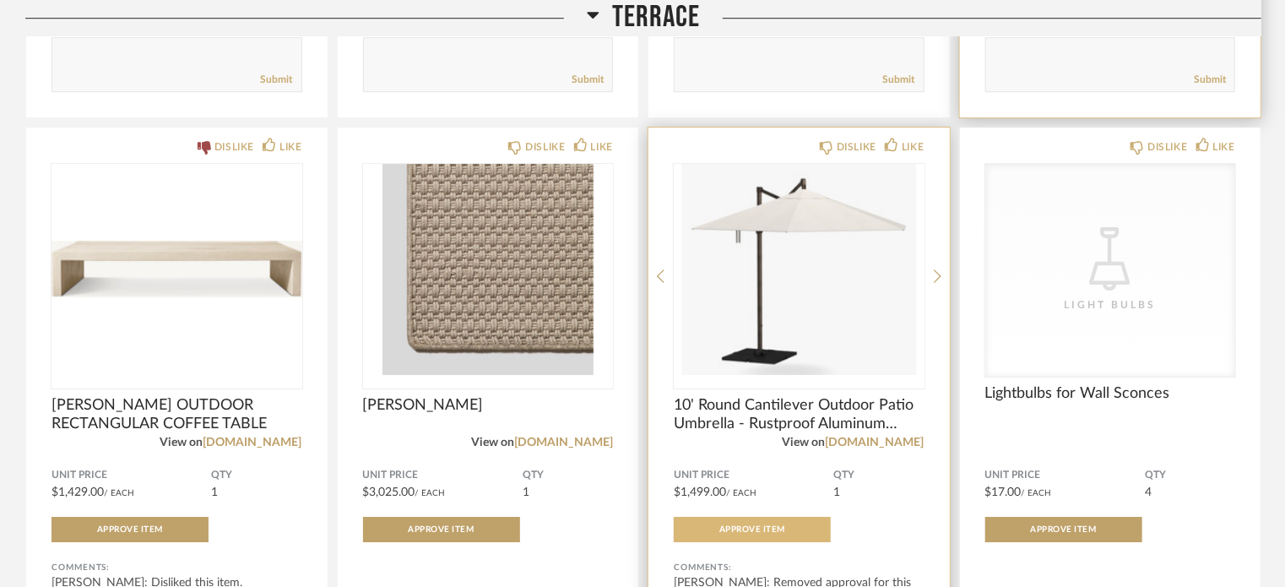
scroll to position [15656, 0]
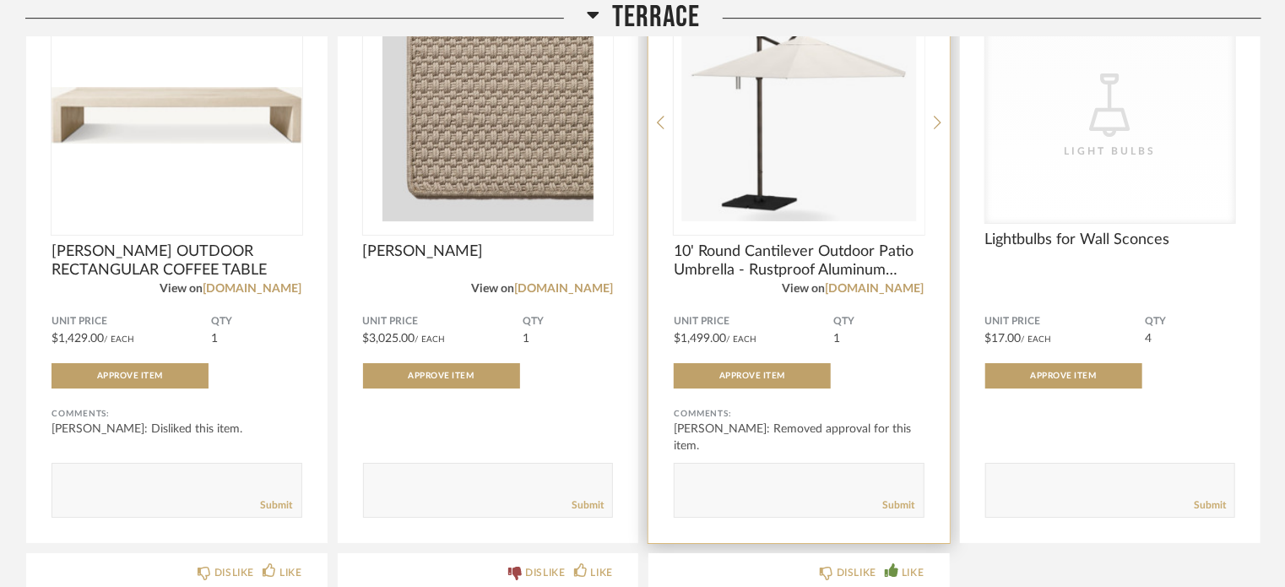
click at [723, 471] on textarea at bounding box center [798, 482] width 249 height 23
type textarea "Does this have a rolling base? If not, can we get one that does?"
click at [901, 498] on link "Submit" at bounding box center [899, 505] width 32 height 14
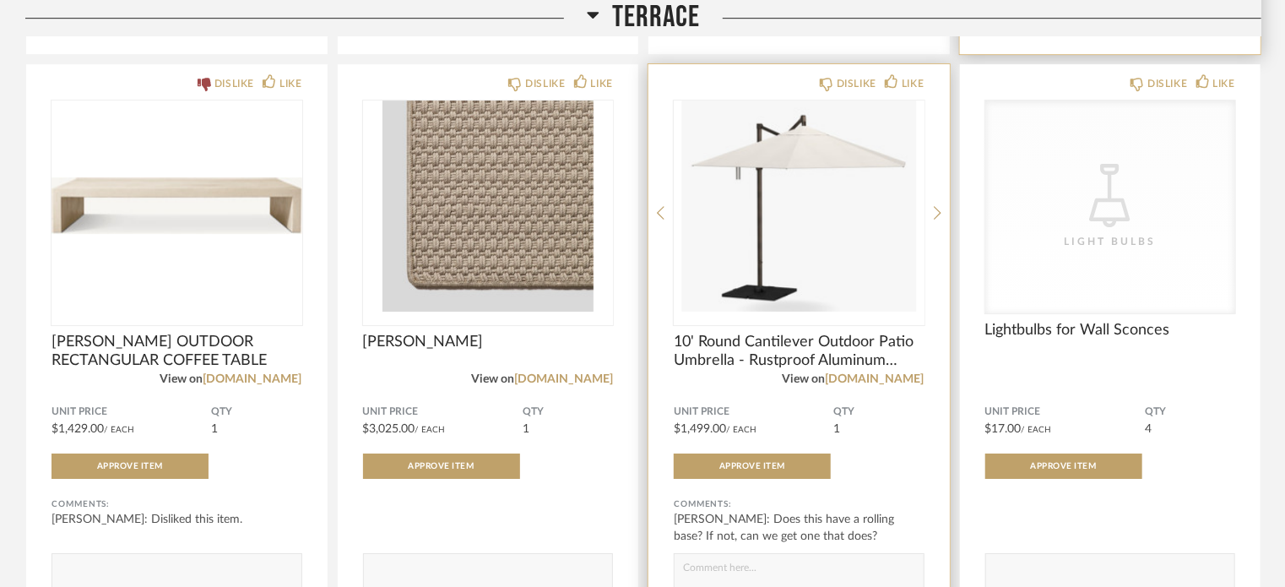
scroll to position [15565, 0]
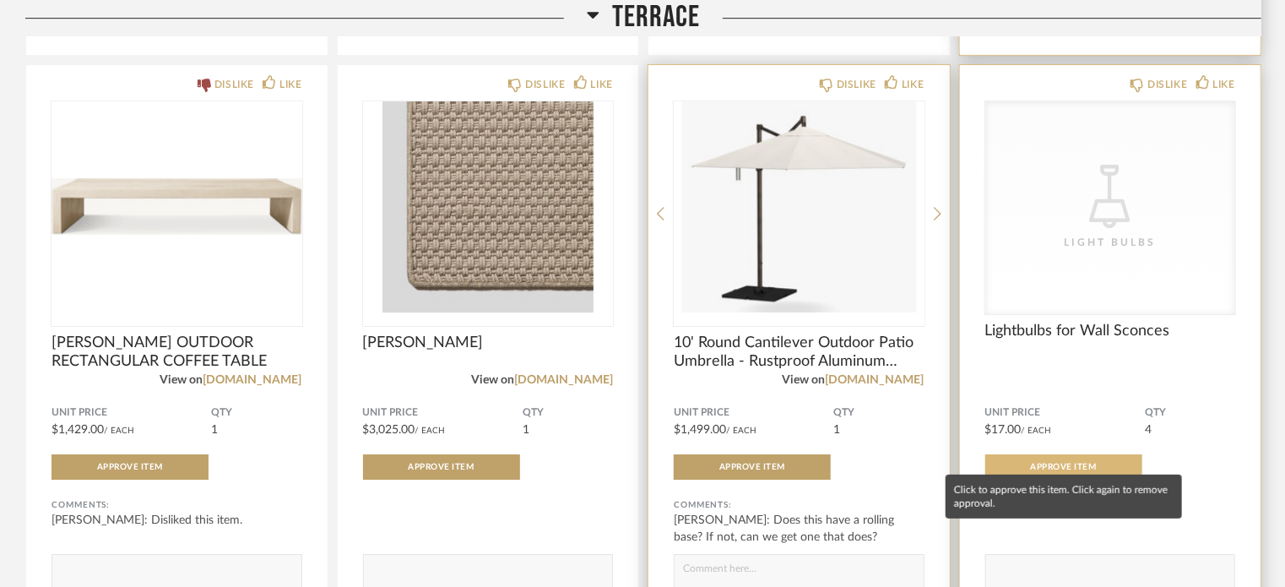
click at [1064, 454] on button "Approve Item" at bounding box center [1063, 466] width 157 height 25
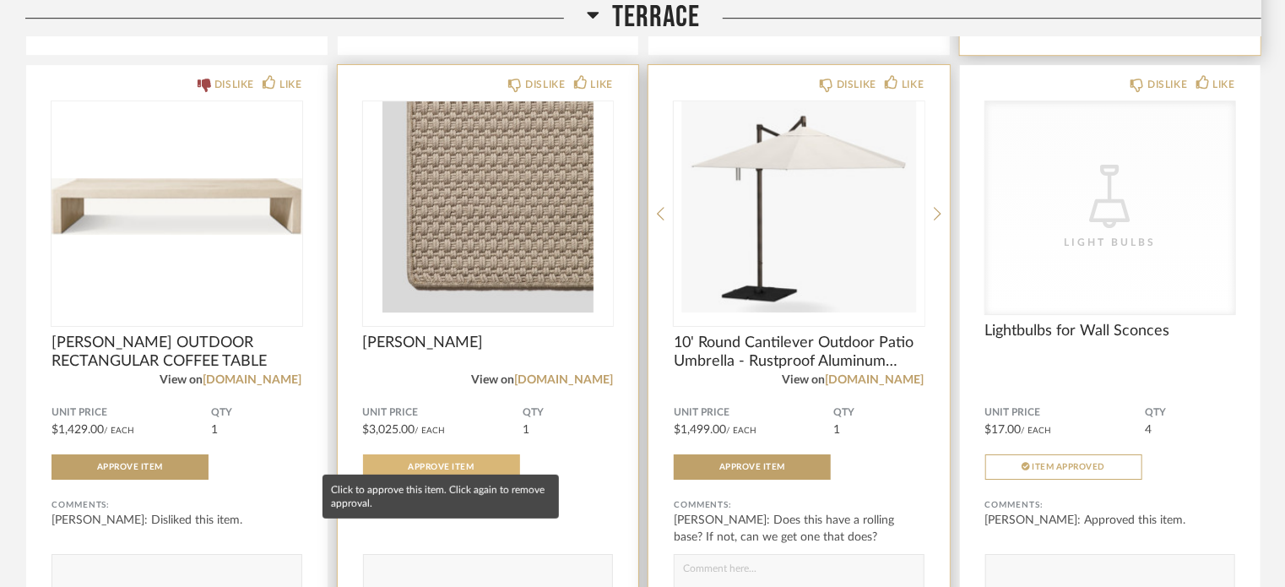
click at [425, 454] on button "Approve Item" at bounding box center [441, 466] width 157 height 25
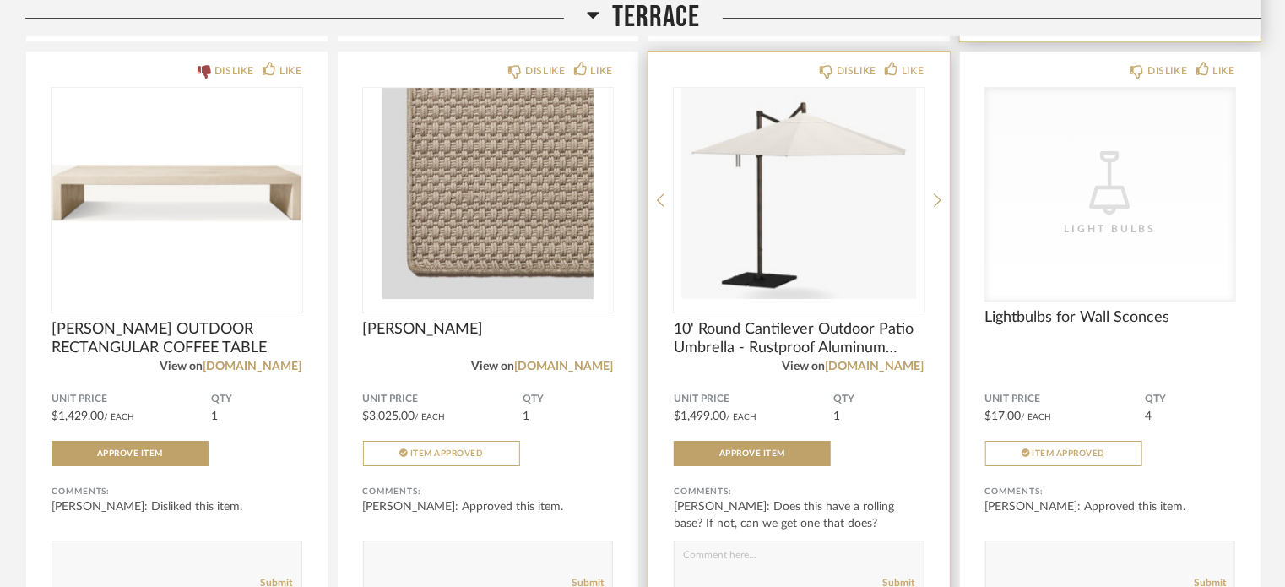
scroll to position [15579, 0]
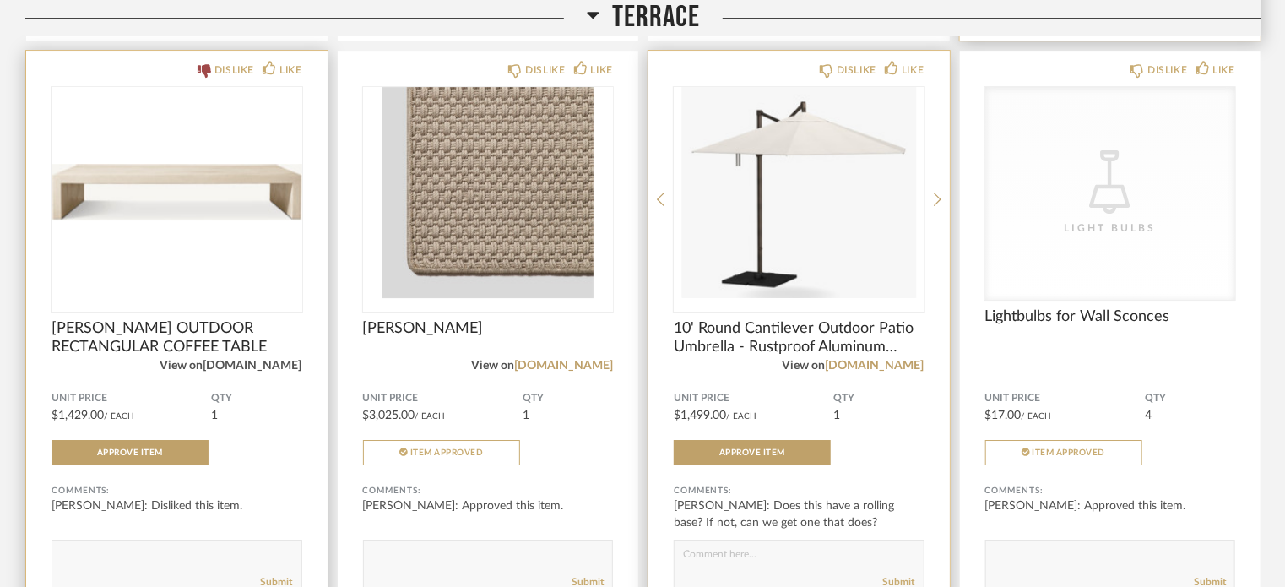
click at [279, 360] on link "[DOMAIN_NAME]" at bounding box center [252, 366] width 99 height 12
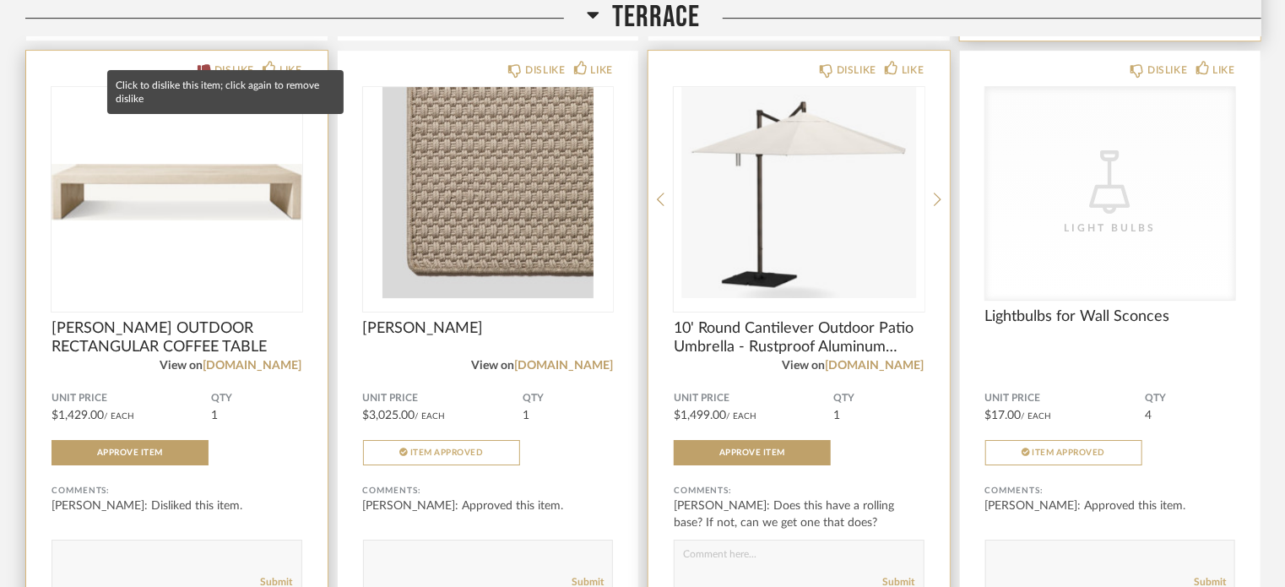
click at [204, 64] on icon at bounding box center [205, 71] width 14 height 14
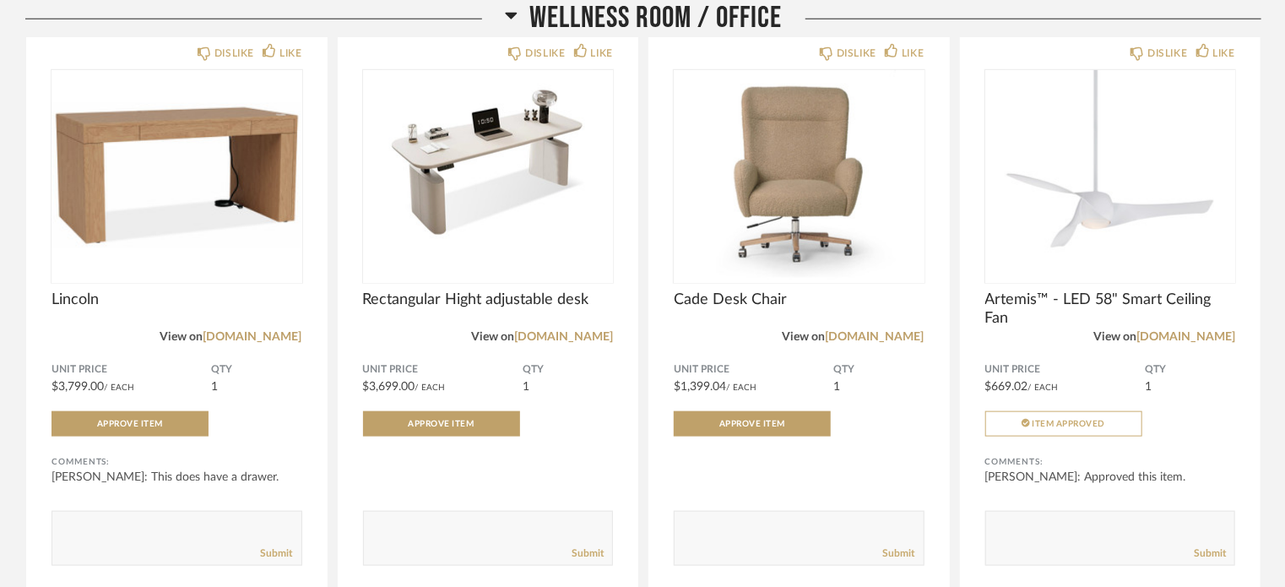
scroll to position [16887, 0]
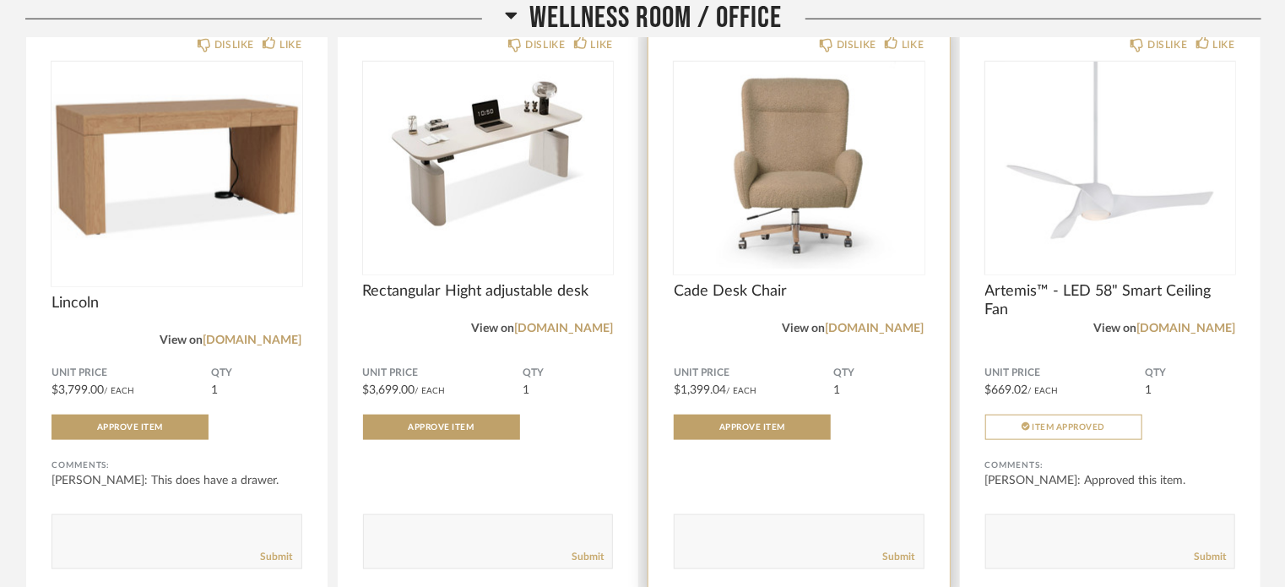
click at [727, 522] on textarea at bounding box center [798, 533] width 249 height 23
type textarea "D"
type textarea "We don't need a chair."
click at [912, 550] on link "Submit" at bounding box center [899, 557] width 32 height 14
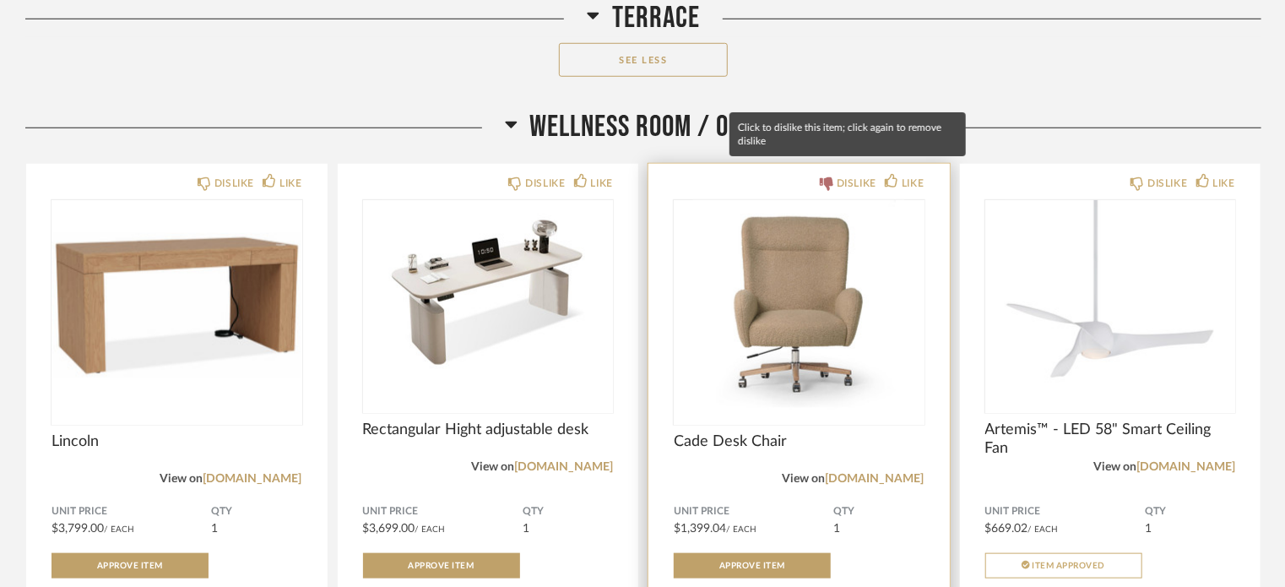
click at [827, 177] on icon at bounding box center [827, 184] width 14 height 14
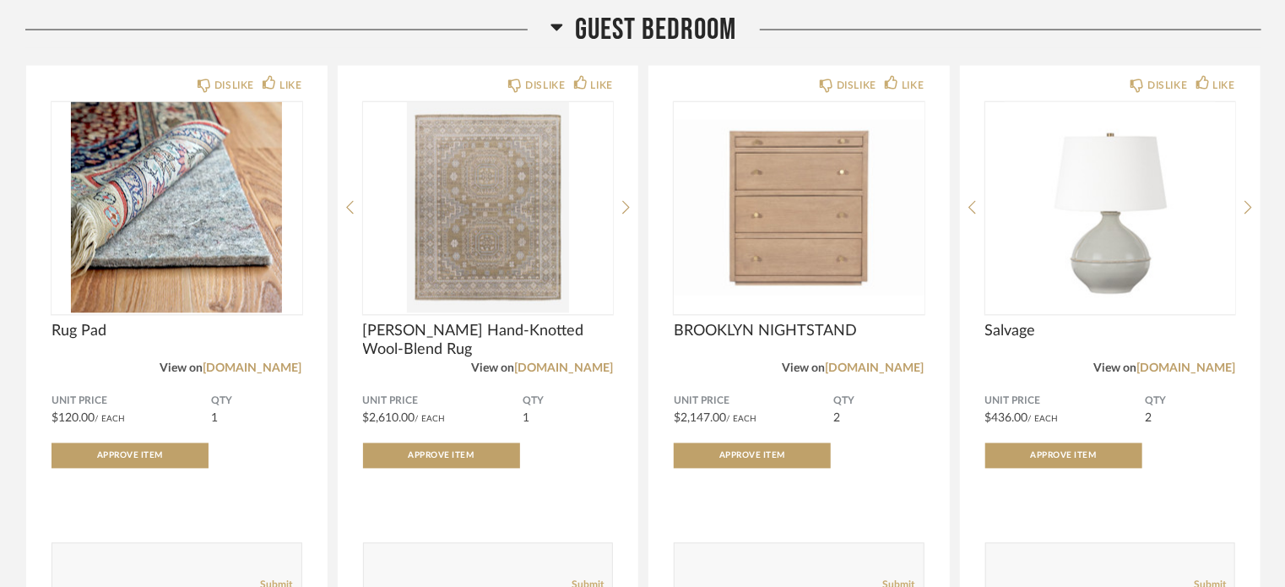
scroll to position [17496, 0]
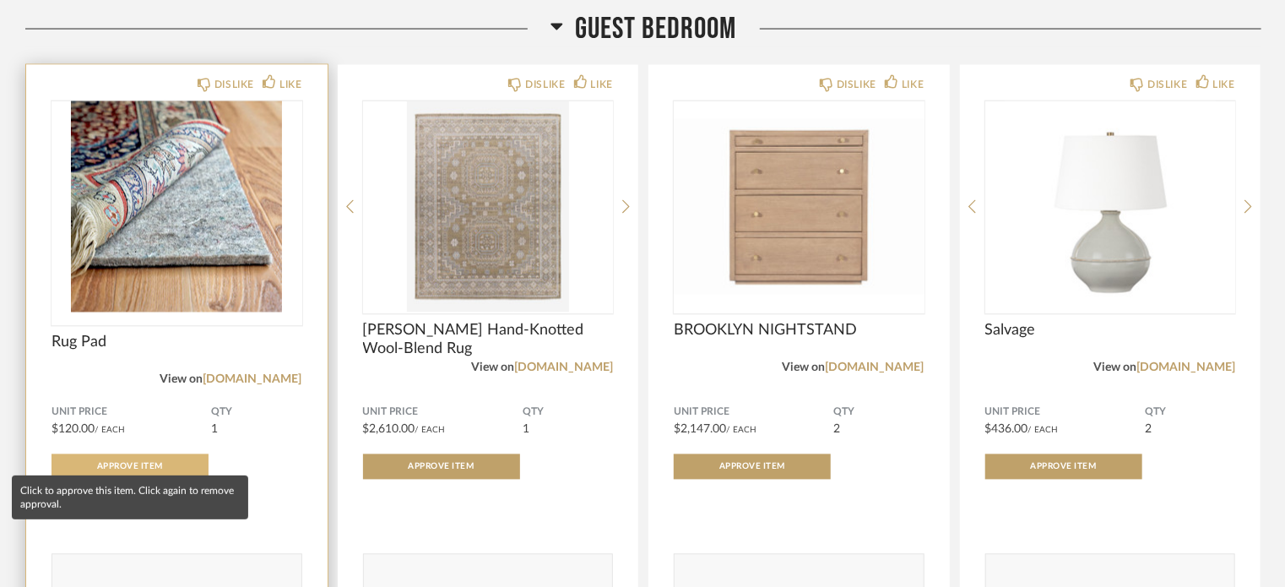
click at [115, 463] on span "Approve Item" at bounding box center [130, 467] width 66 height 8
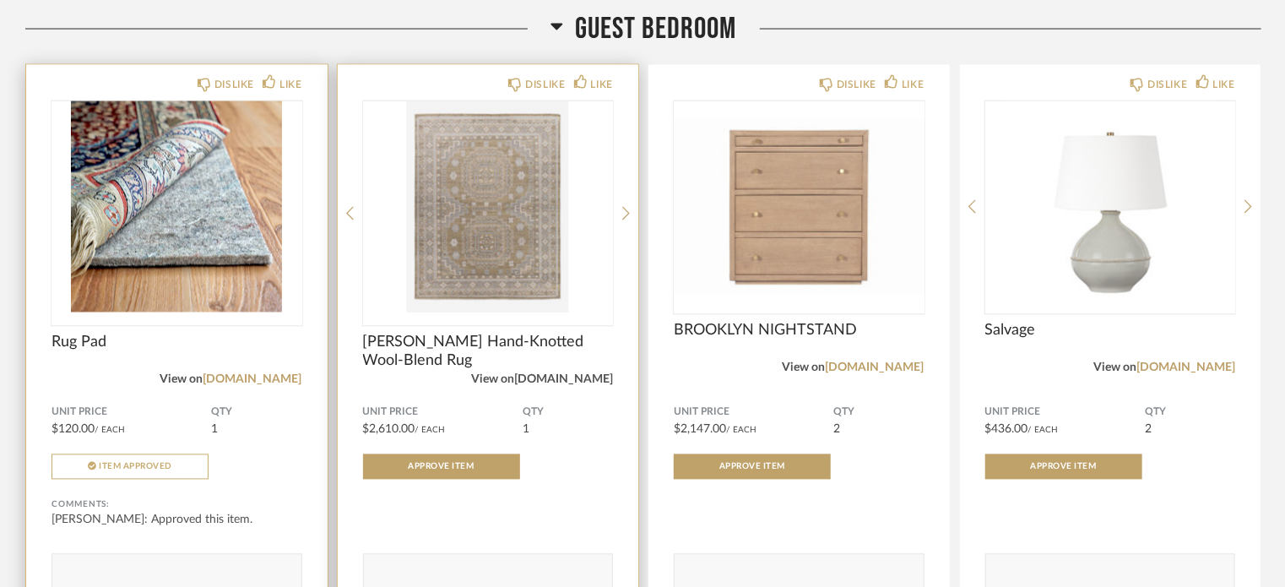
click at [566, 374] on link "[DOMAIN_NAME]" at bounding box center [563, 380] width 99 height 12
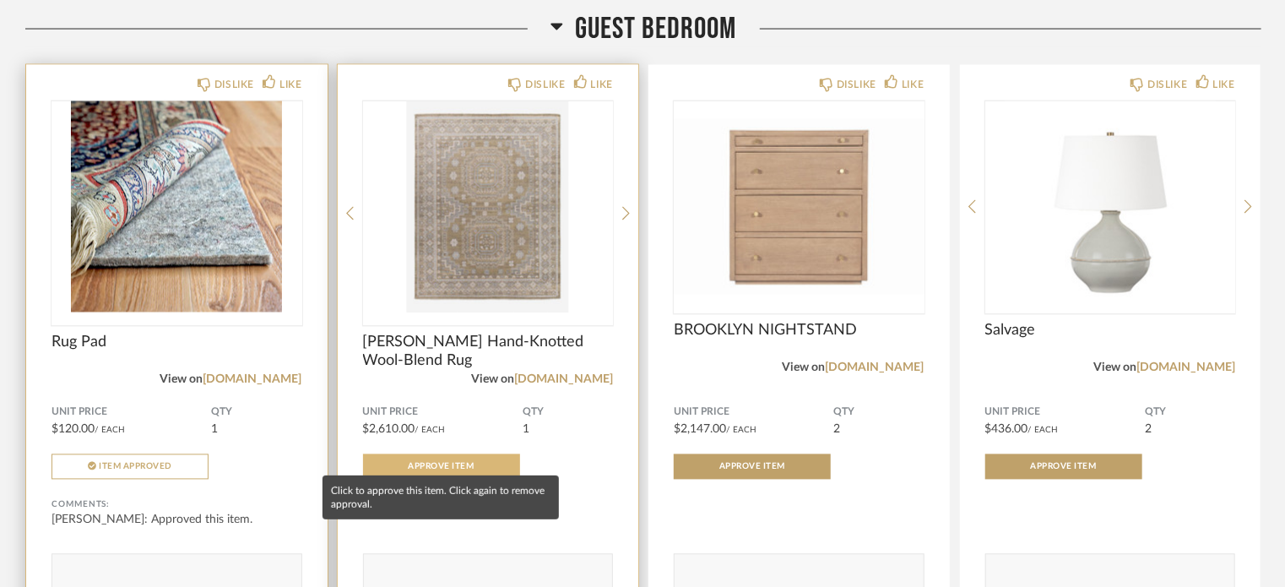
click at [426, 463] on span "Approve Item" at bounding box center [442, 467] width 66 height 8
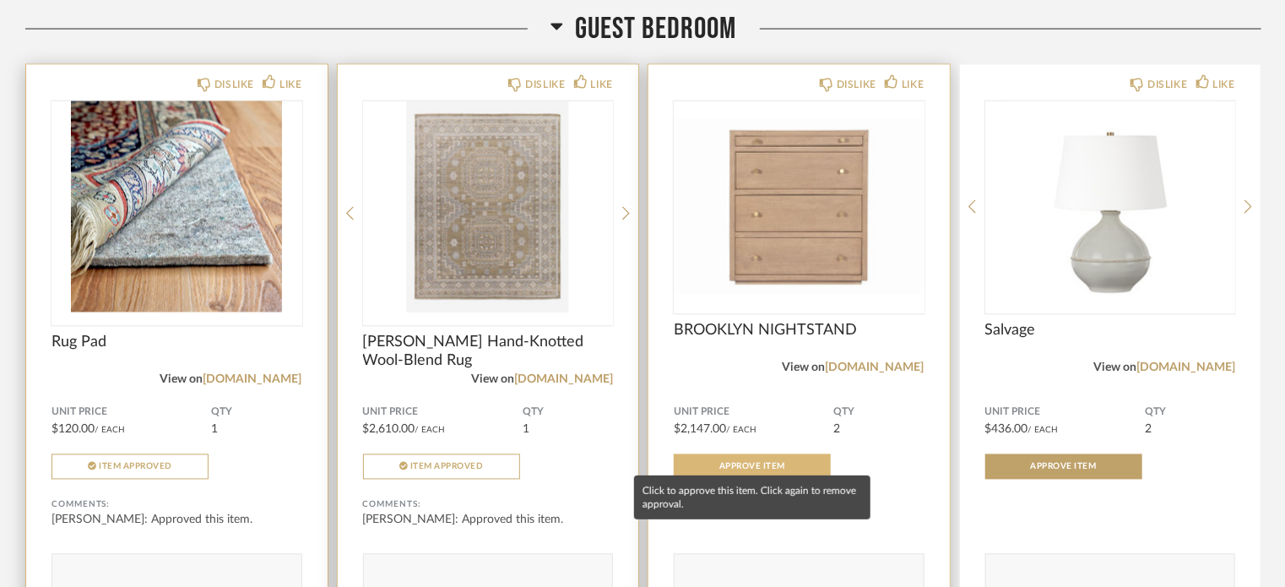
click at [750, 463] on span "Approve Item" at bounding box center [752, 467] width 66 height 8
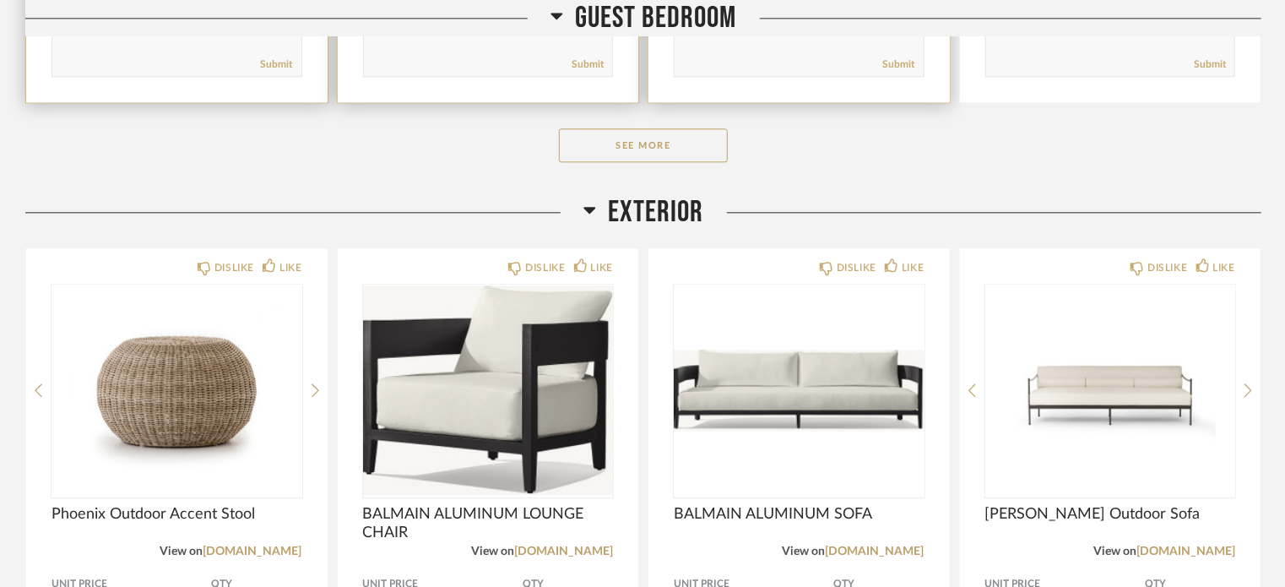
scroll to position [17961, 0]
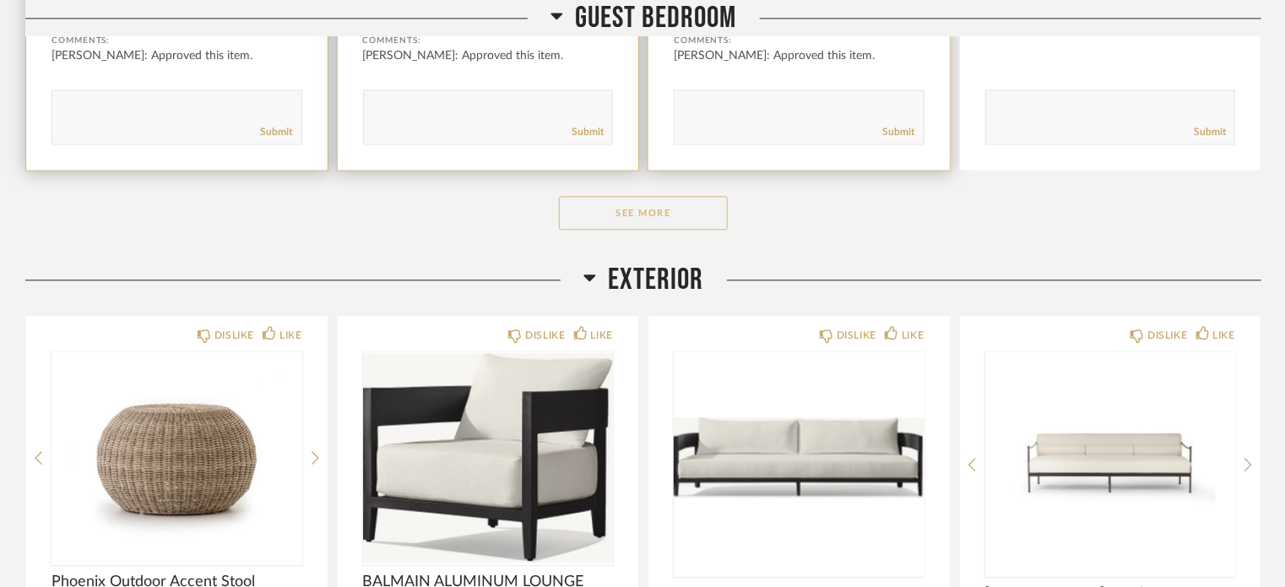
click at [657, 196] on button "See More" at bounding box center [643, 213] width 169 height 34
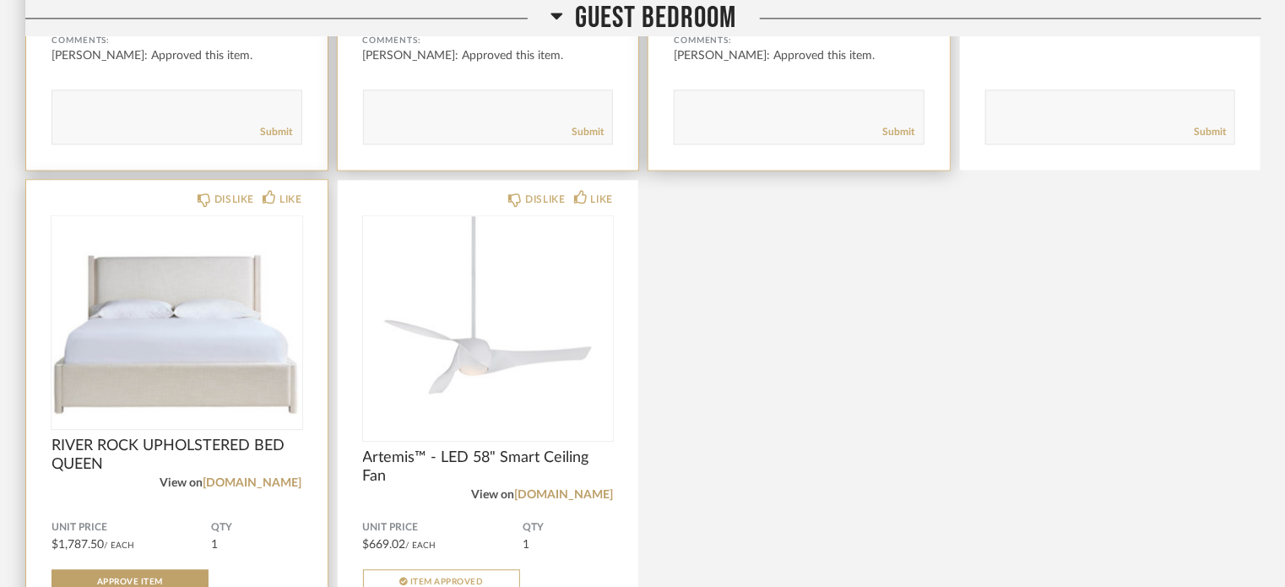
scroll to position [18060, 0]
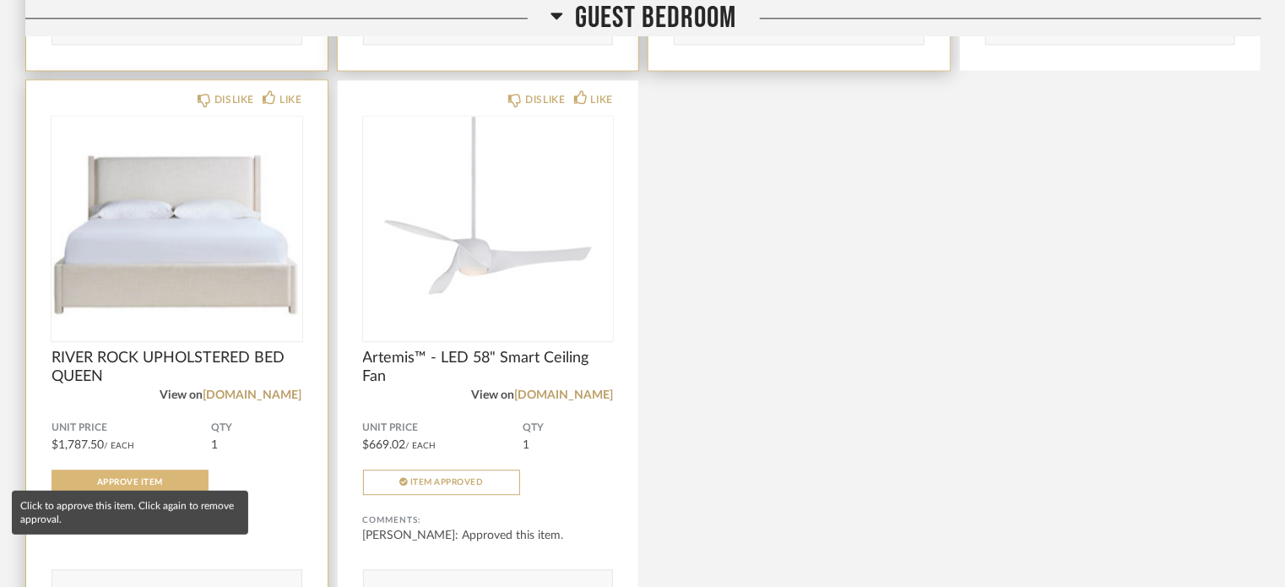
click at [140, 478] on span "Approve Item" at bounding box center [130, 482] width 66 height 8
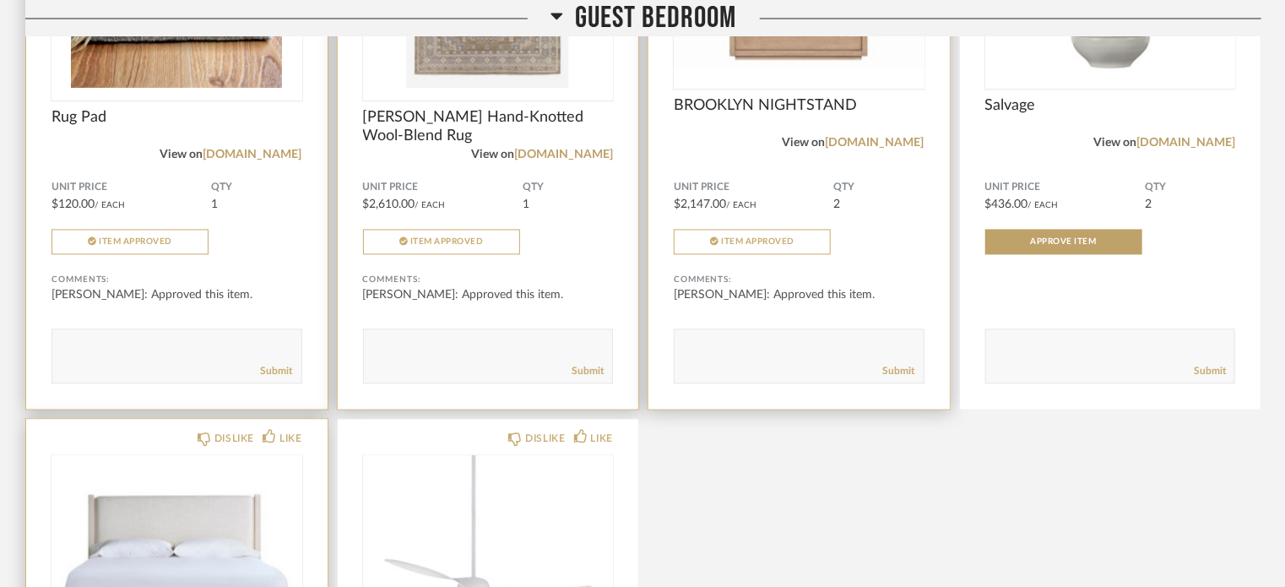
scroll to position [17495, 0]
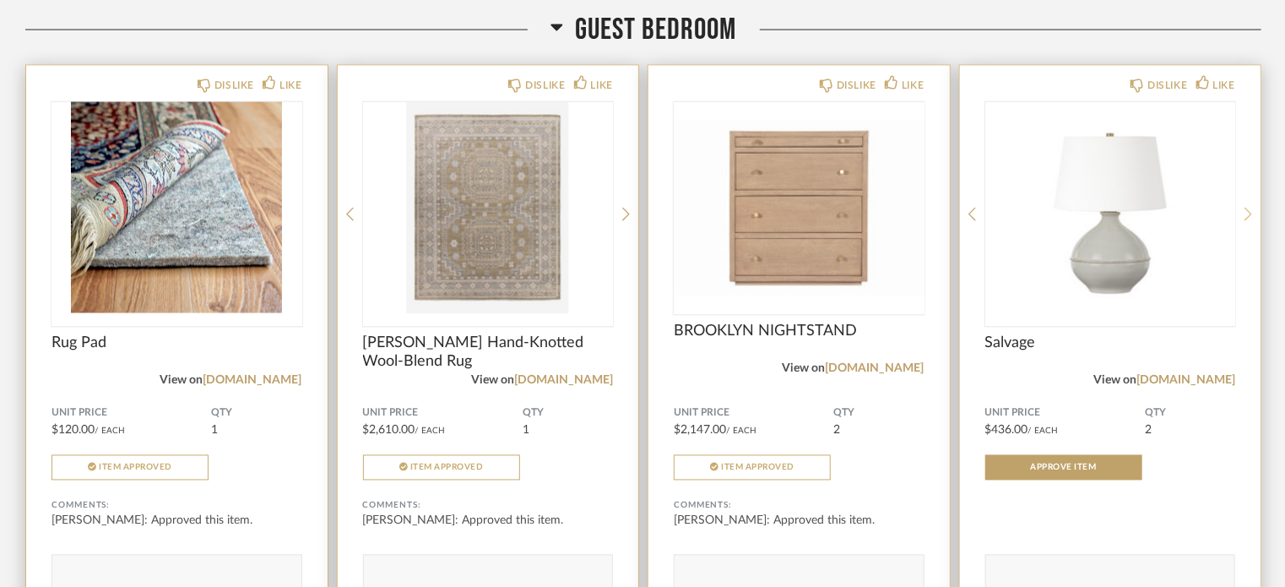
click at [1249, 207] on icon at bounding box center [1248, 214] width 8 height 15
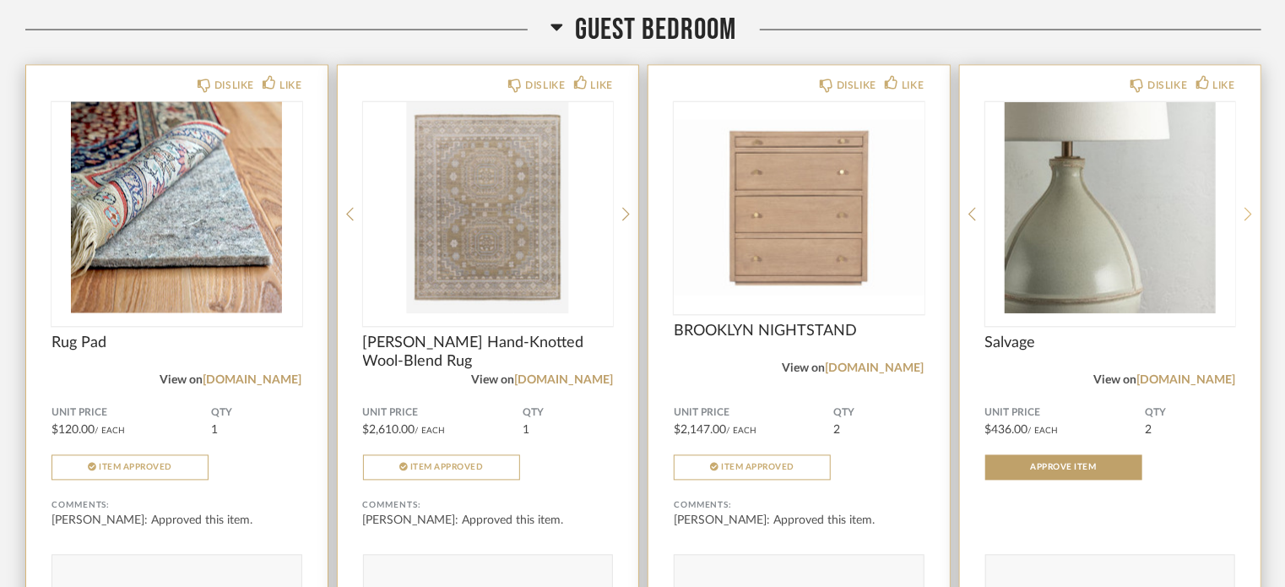
click at [1249, 207] on icon at bounding box center [1248, 214] width 8 height 15
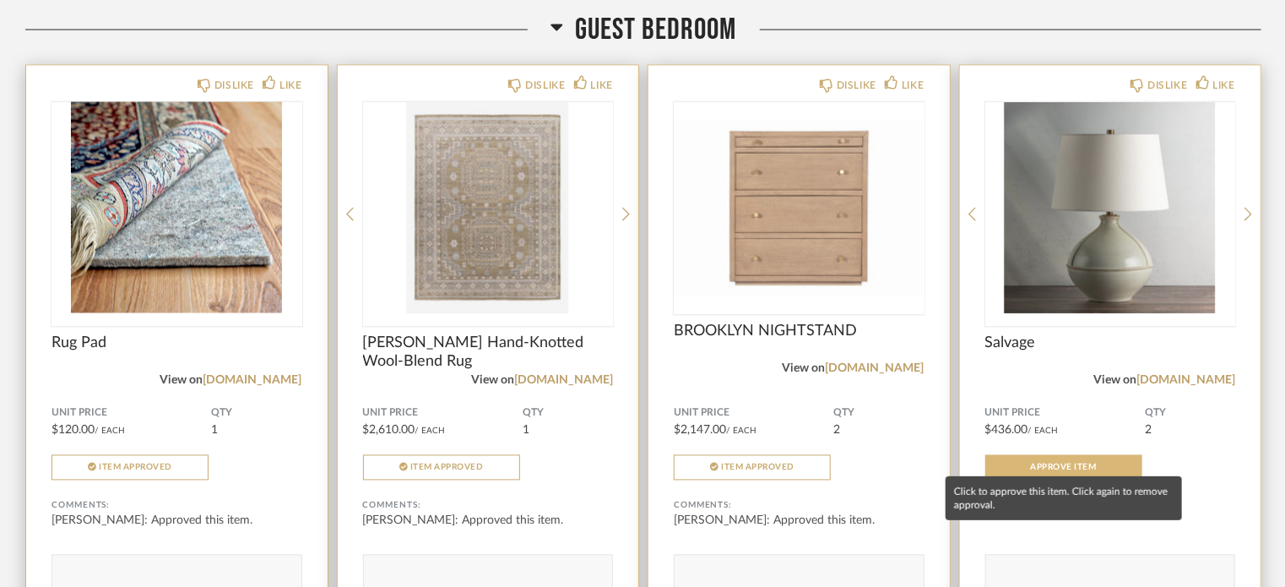
click at [1068, 463] on span "Approve Item" at bounding box center [1064, 467] width 66 height 8
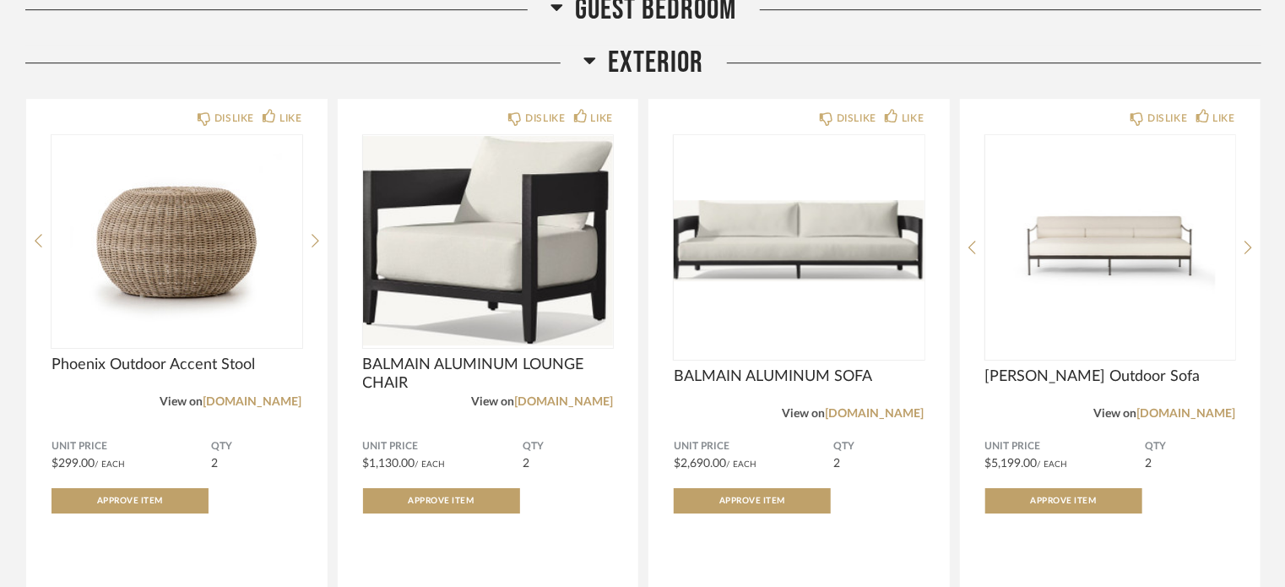
scroll to position [18757, 0]
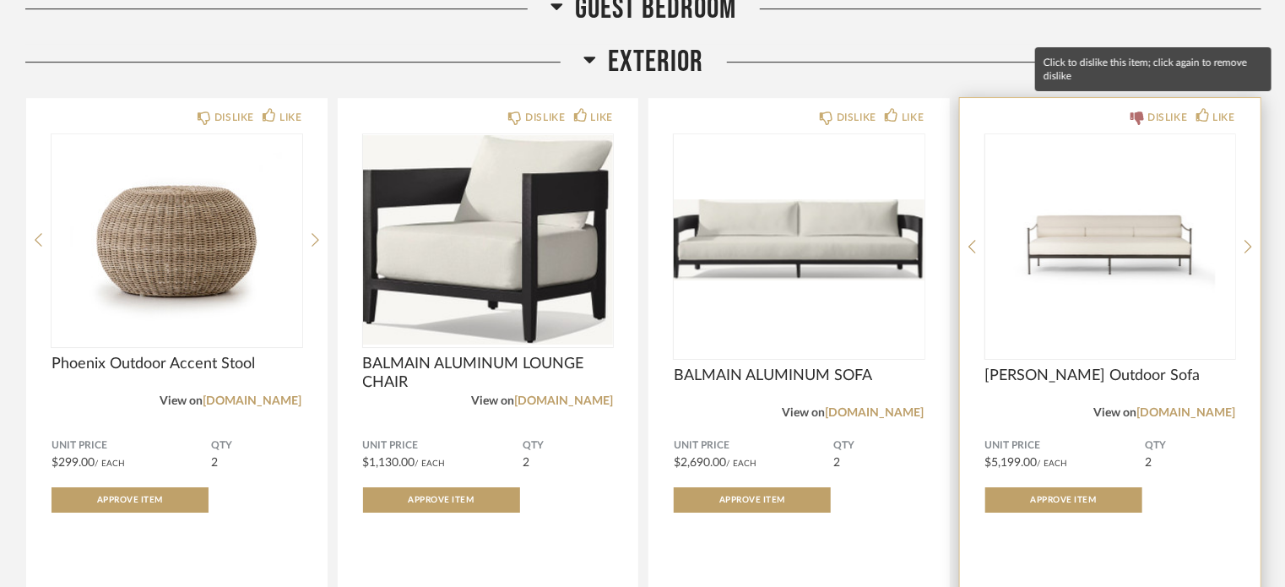
click at [1140, 111] on icon at bounding box center [1137, 118] width 14 height 14
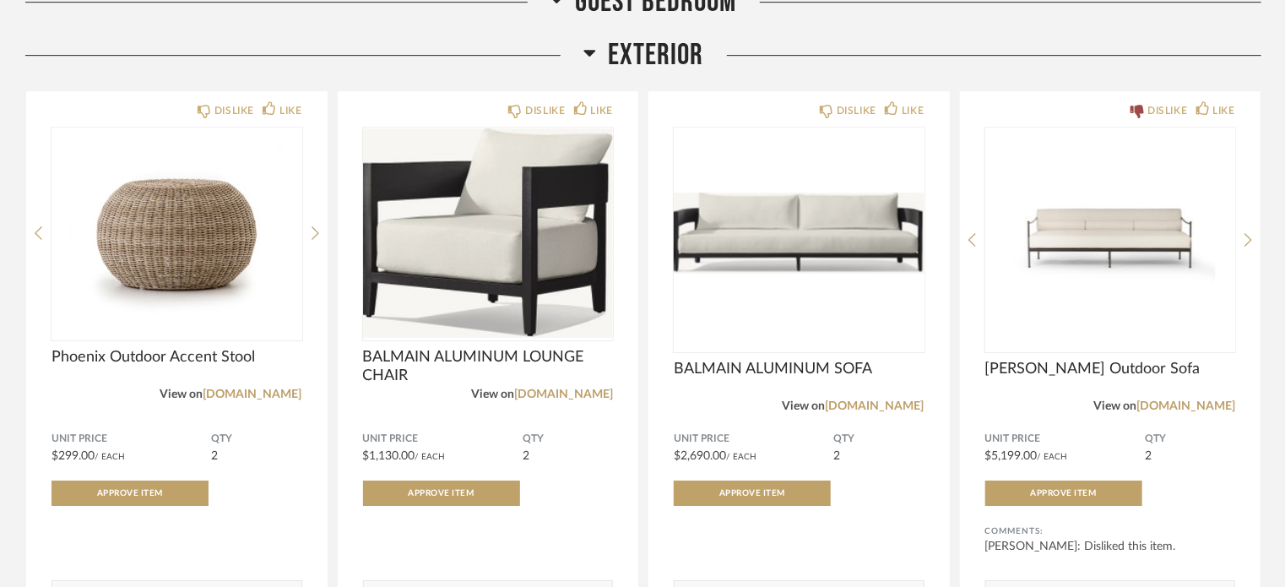
scroll to position [18767, 0]
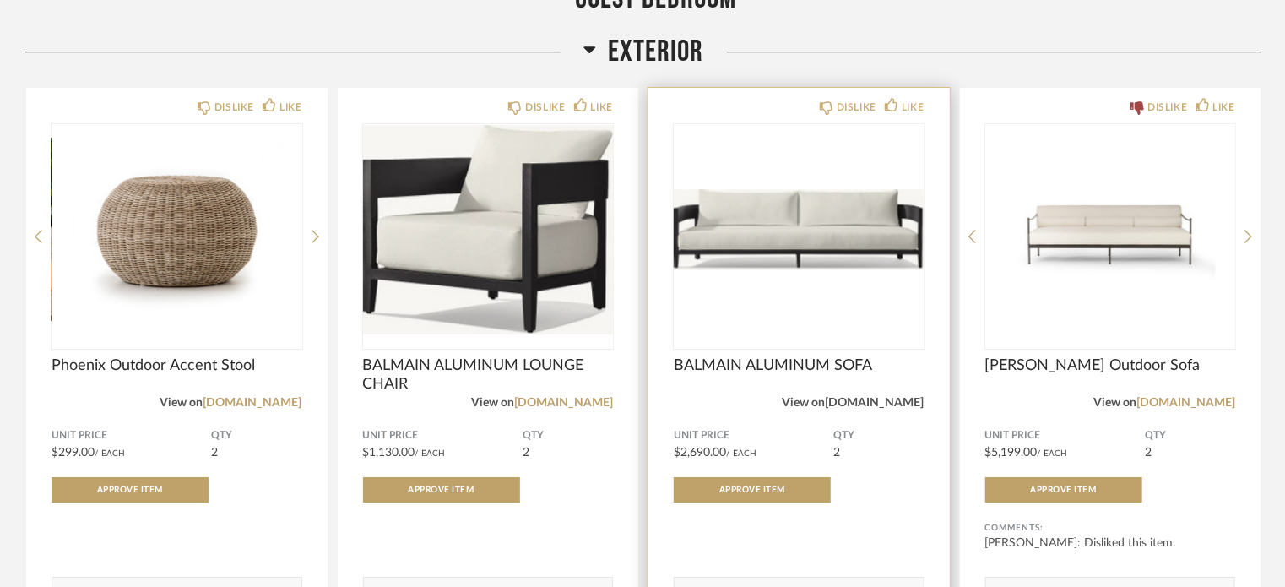
click at [918, 397] on link "[DOMAIN_NAME]" at bounding box center [875, 403] width 99 height 12
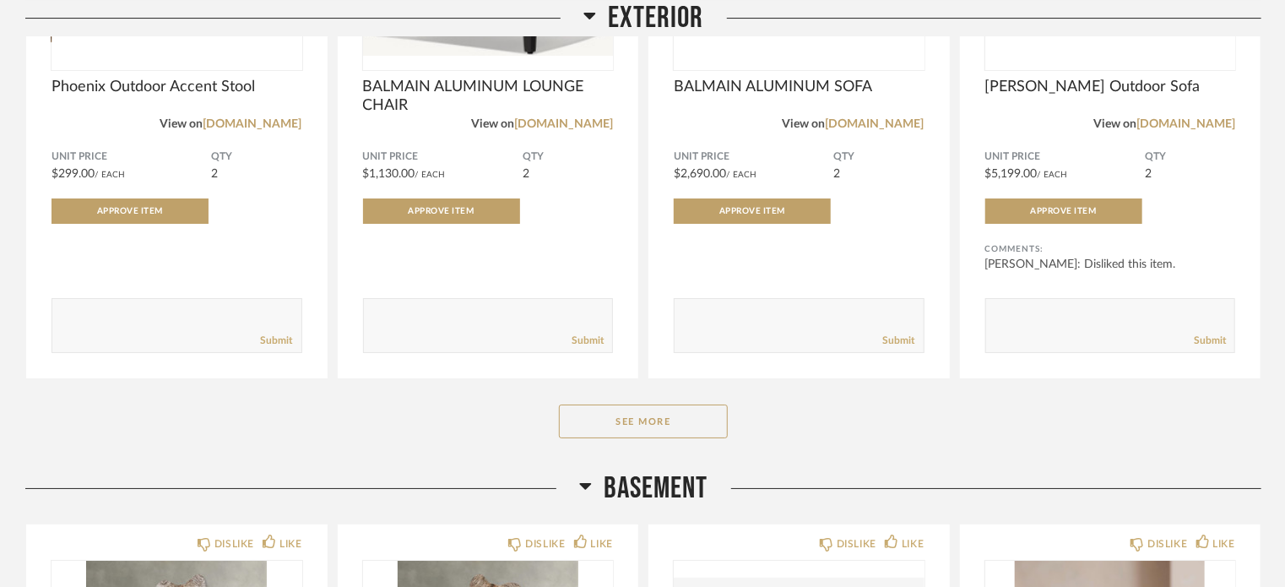
scroll to position [19049, 0]
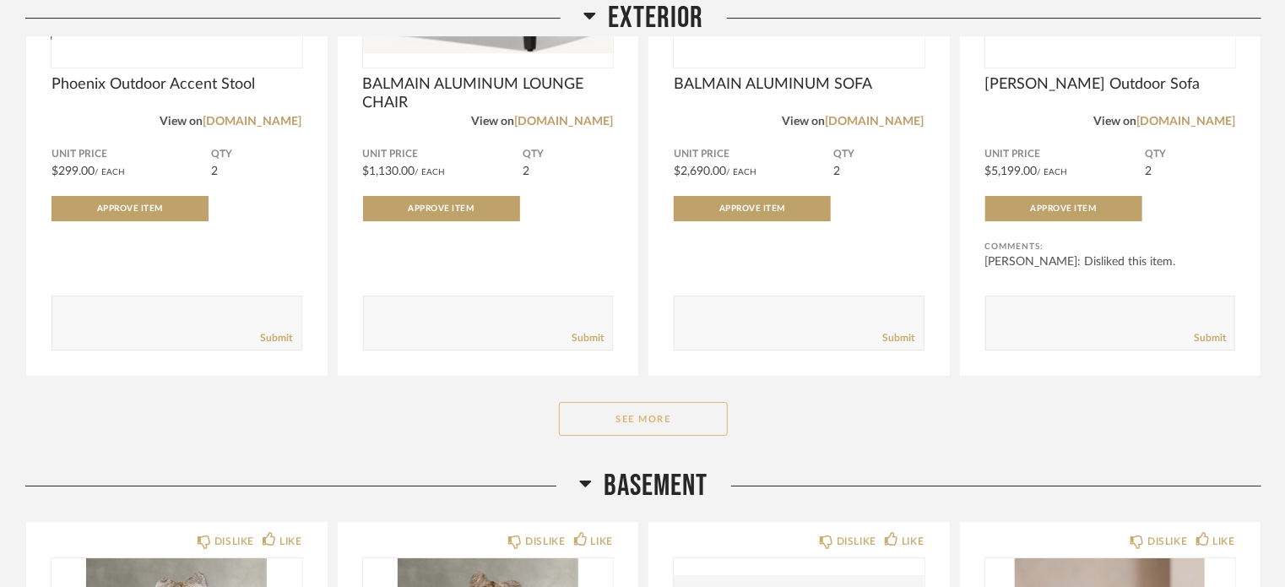
click at [653, 411] on button "See More" at bounding box center [643, 419] width 169 height 34
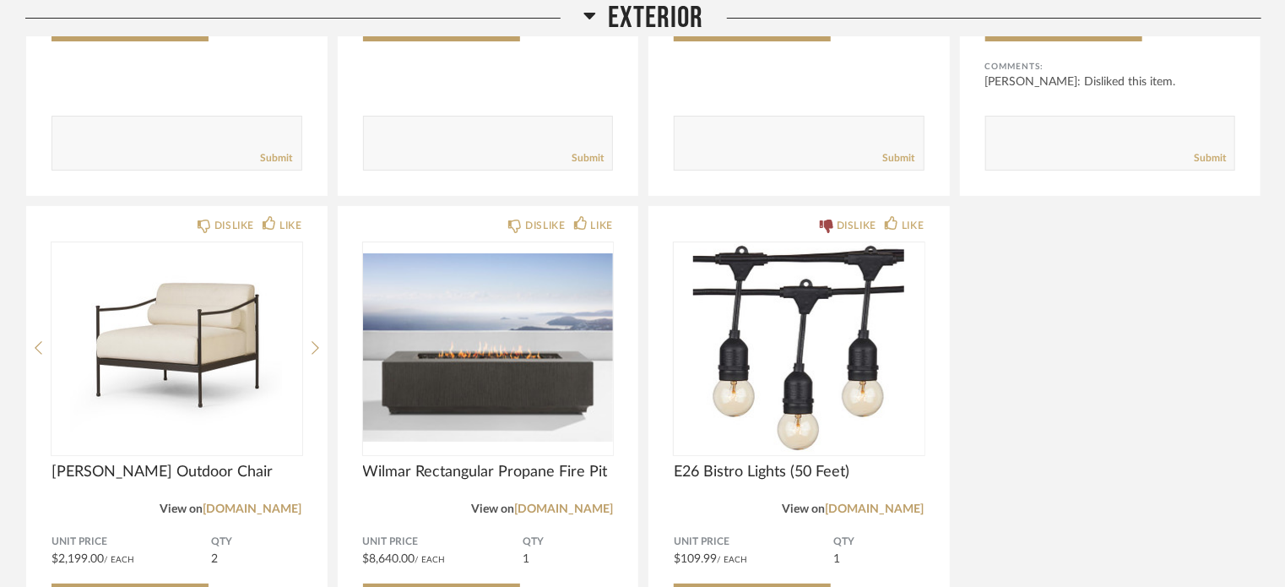
scroll to position [19250, 0]
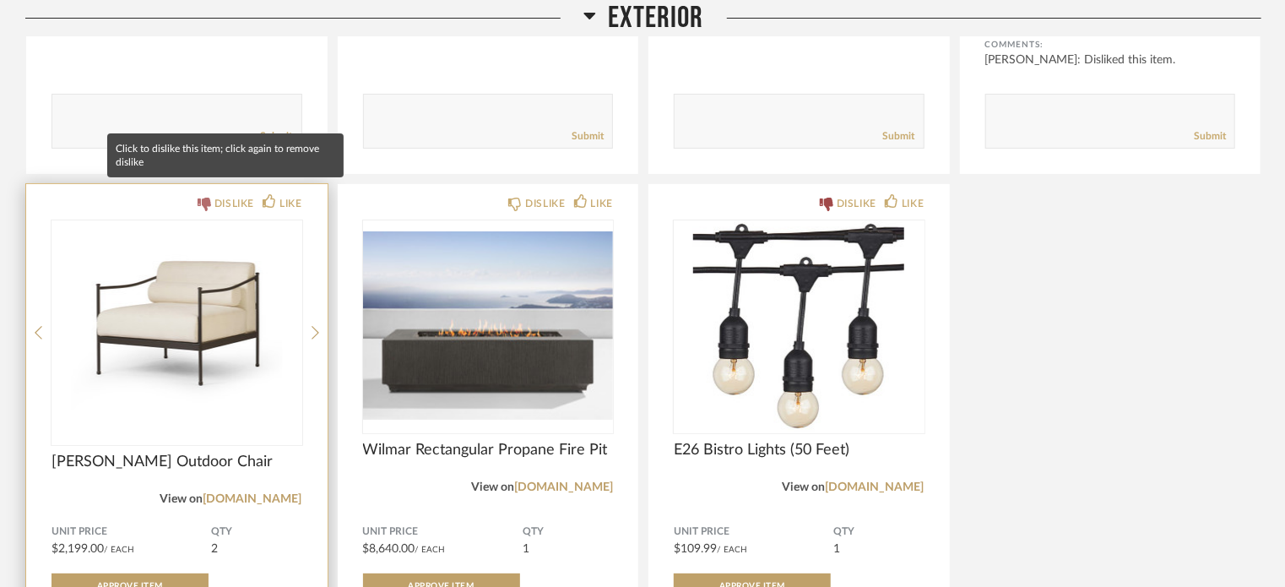
click at [203, 198] on icon at bounding box center [205, 205] width 14 height 14
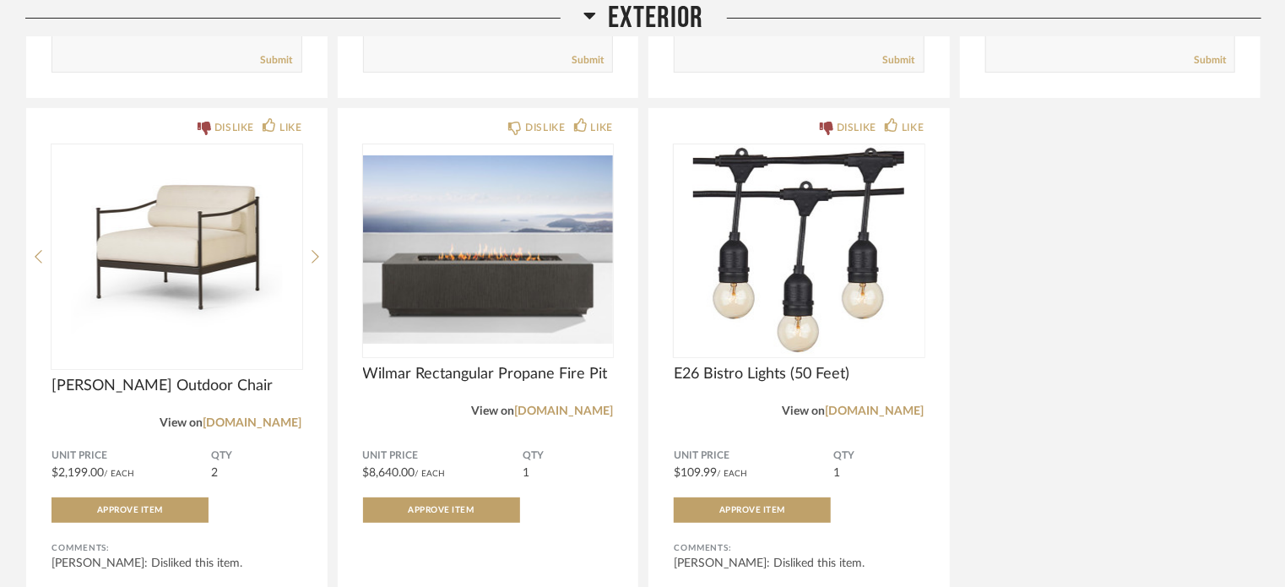
scroll to position [19327, 0]
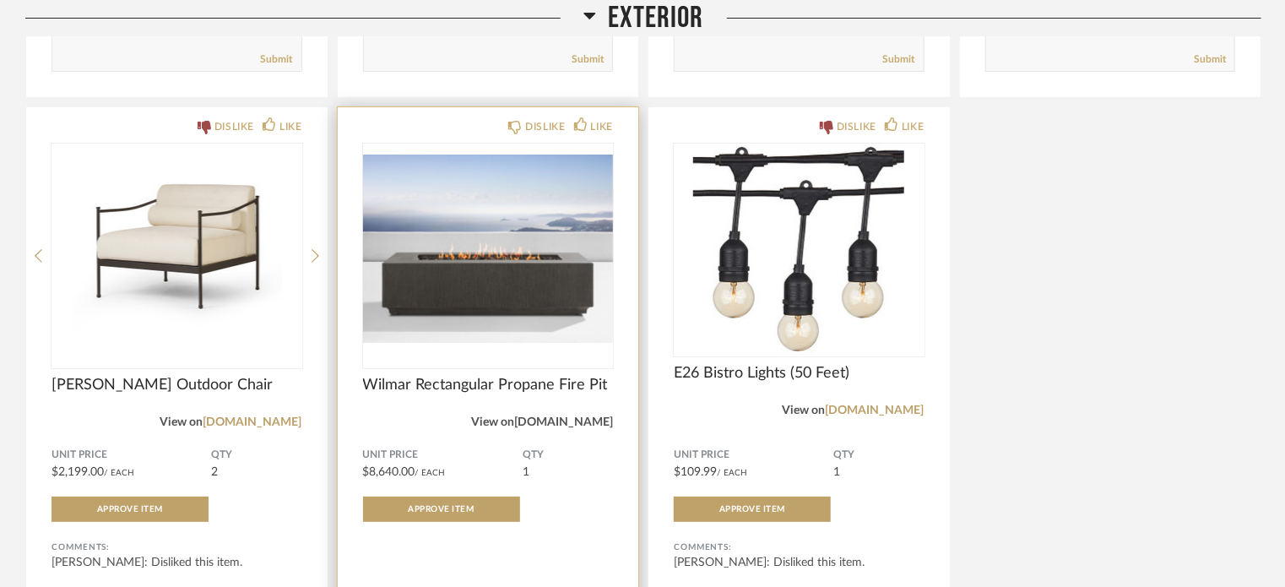
click at [574, 416] on link "[DOMAIN_NAME]" at bounding box center [563, 422] width 99 height 12
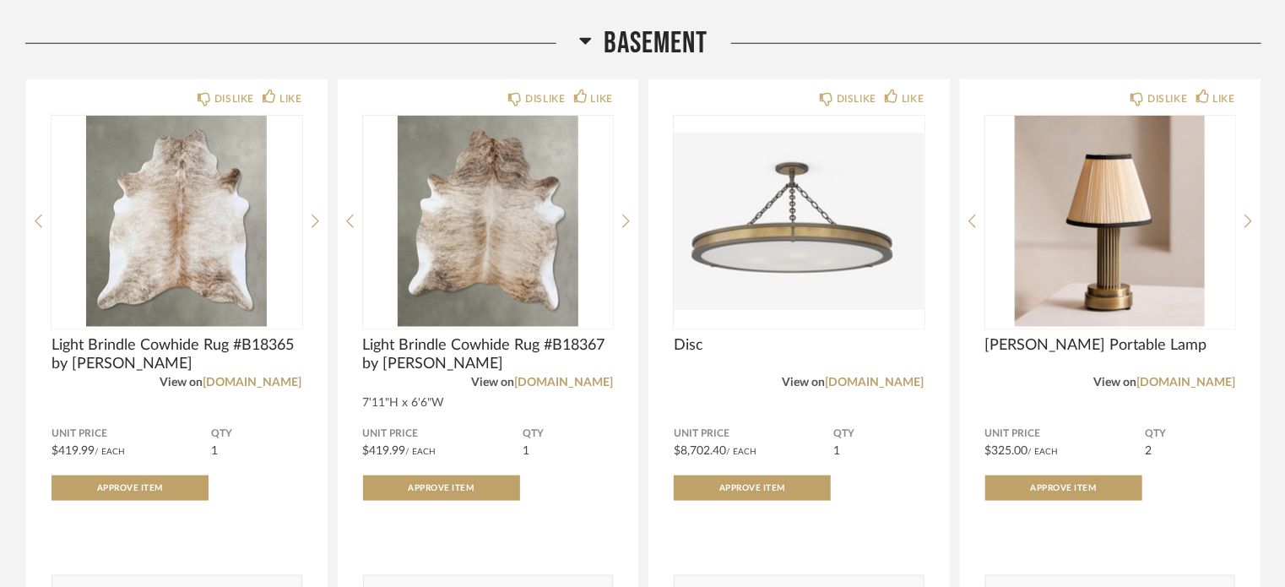
scroll to position [20071, 0]
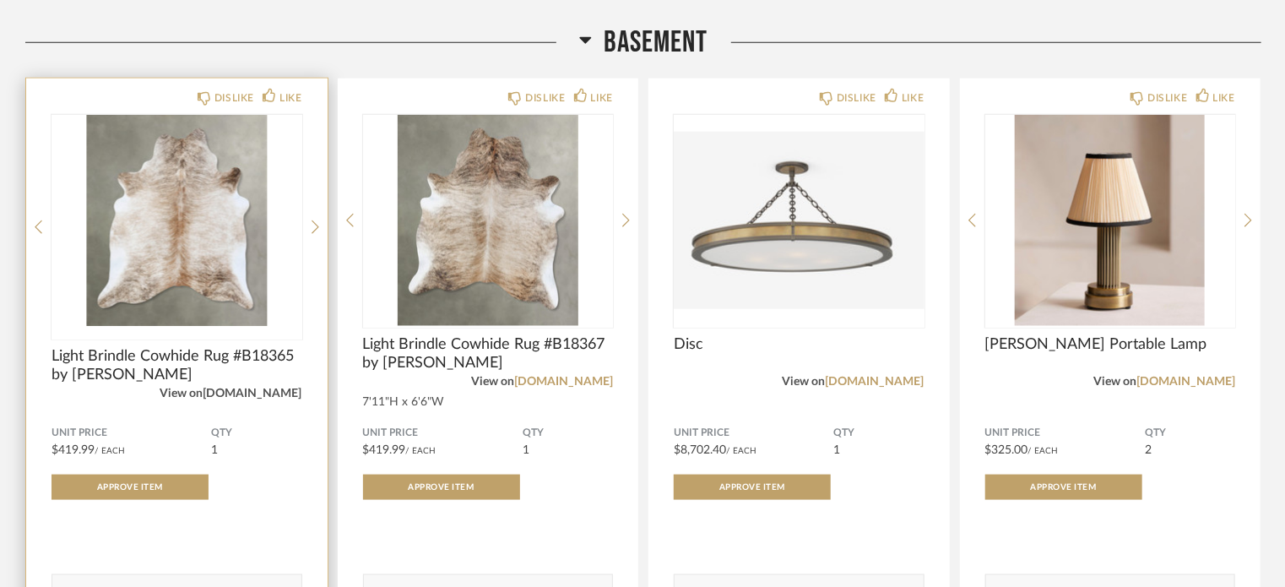
click at [277, 387] on link "[DOMAIN_NAME]" at bounding box center [252, 393] width 99 height 12
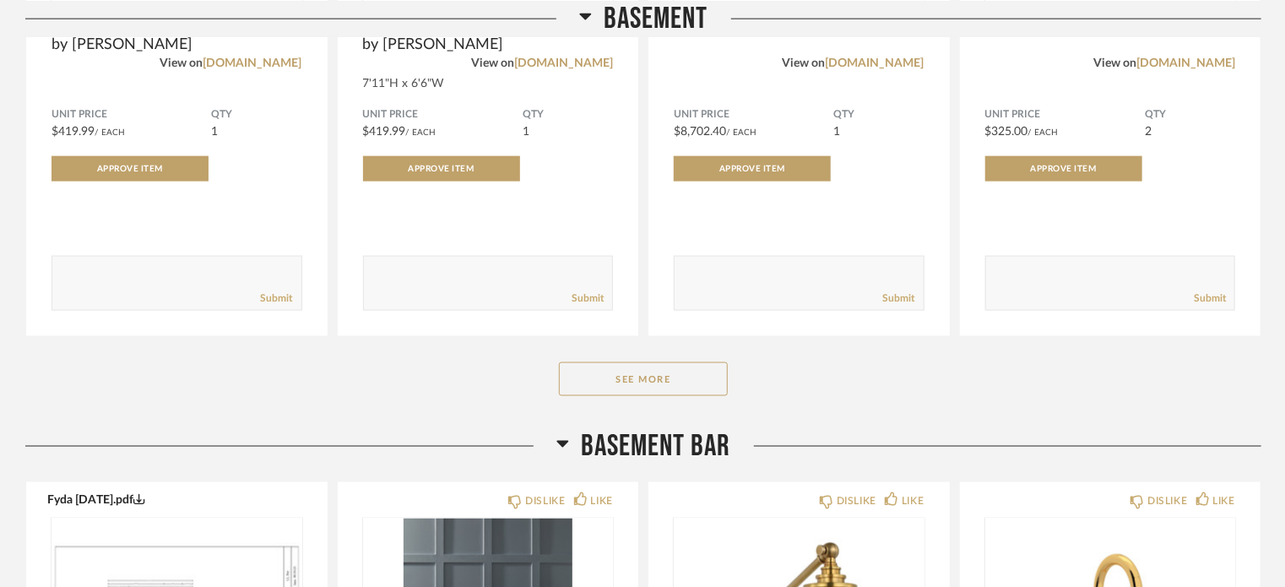
scroll to position [20405, 0]
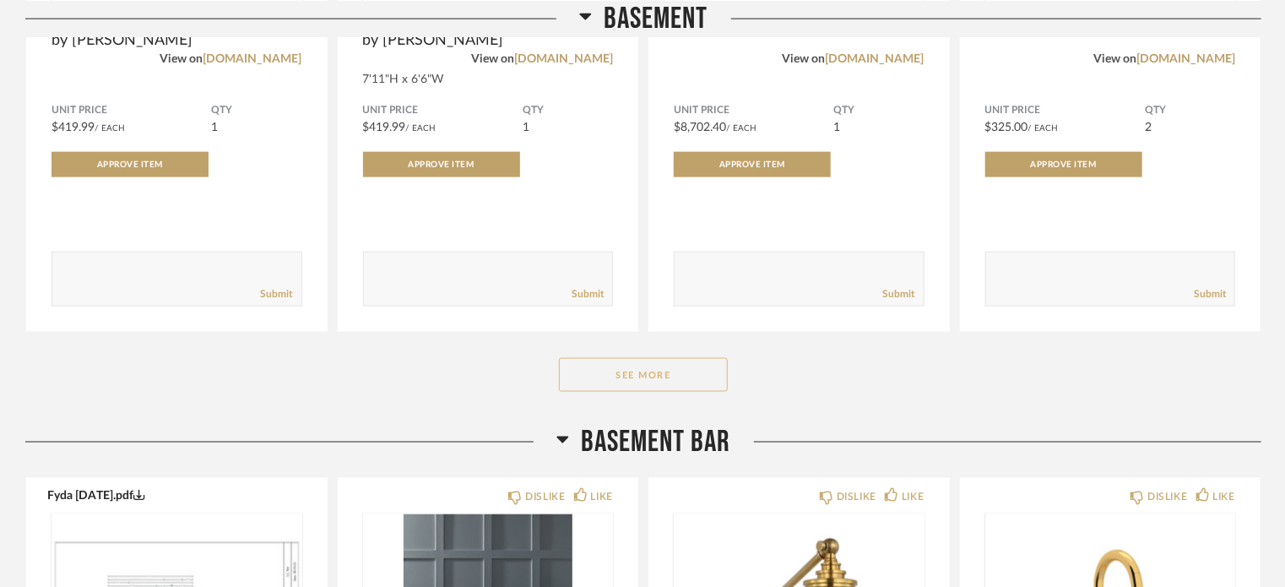
click at [652, 361] on button "See More" at bounding box center [643, 375] width 169 height 34
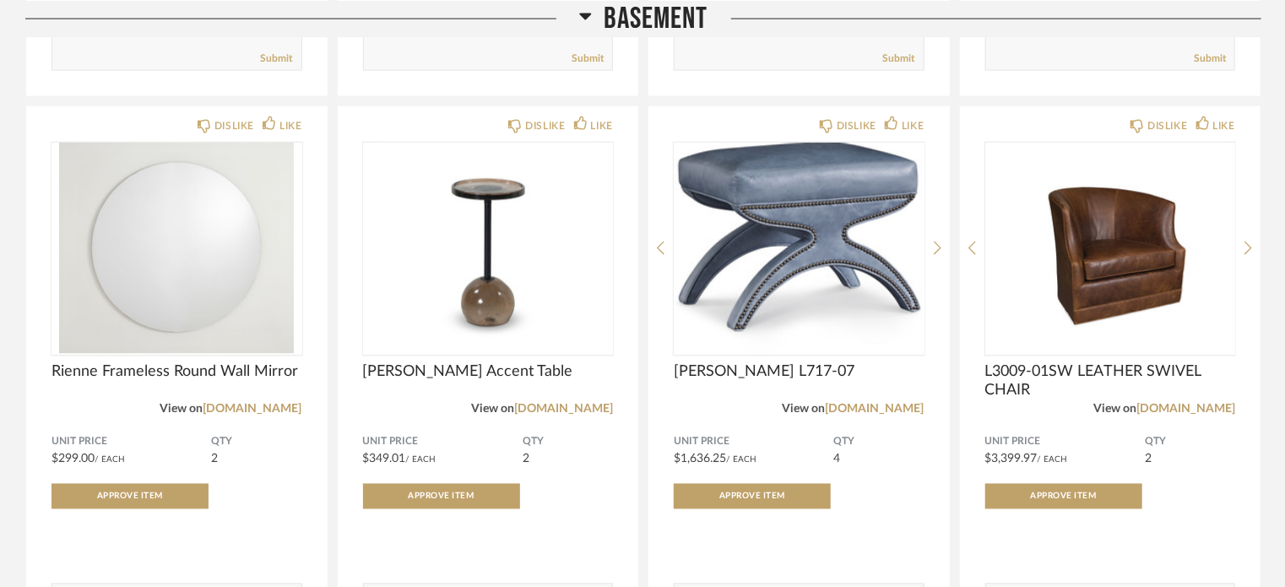
scroll to position [20641, 0]
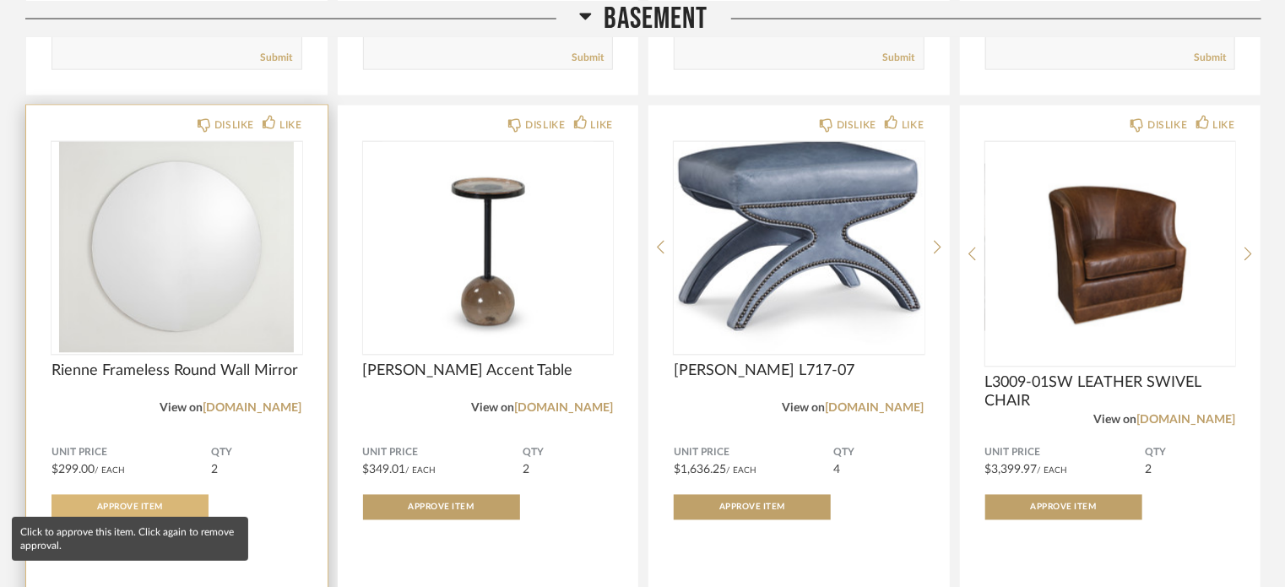
click at [146, 495] on button "Approve Item" at bounding box center [129, 507] width 157 height 25
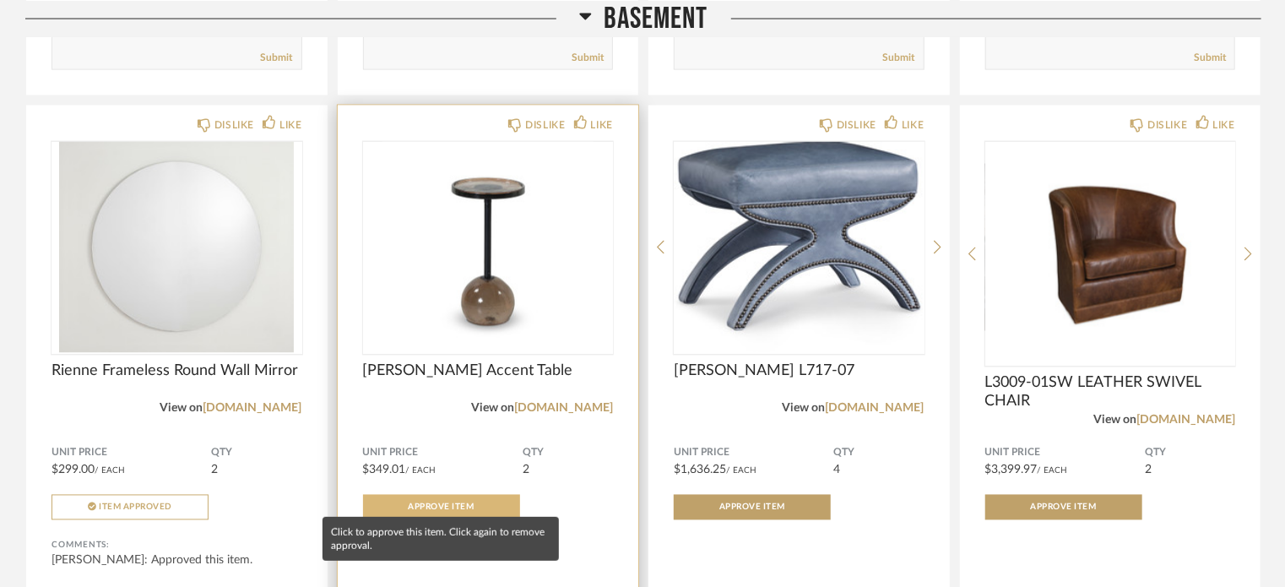
click at [432, 503] on span "Approve Item" at bounding box center [442, 507] width 66 height 8
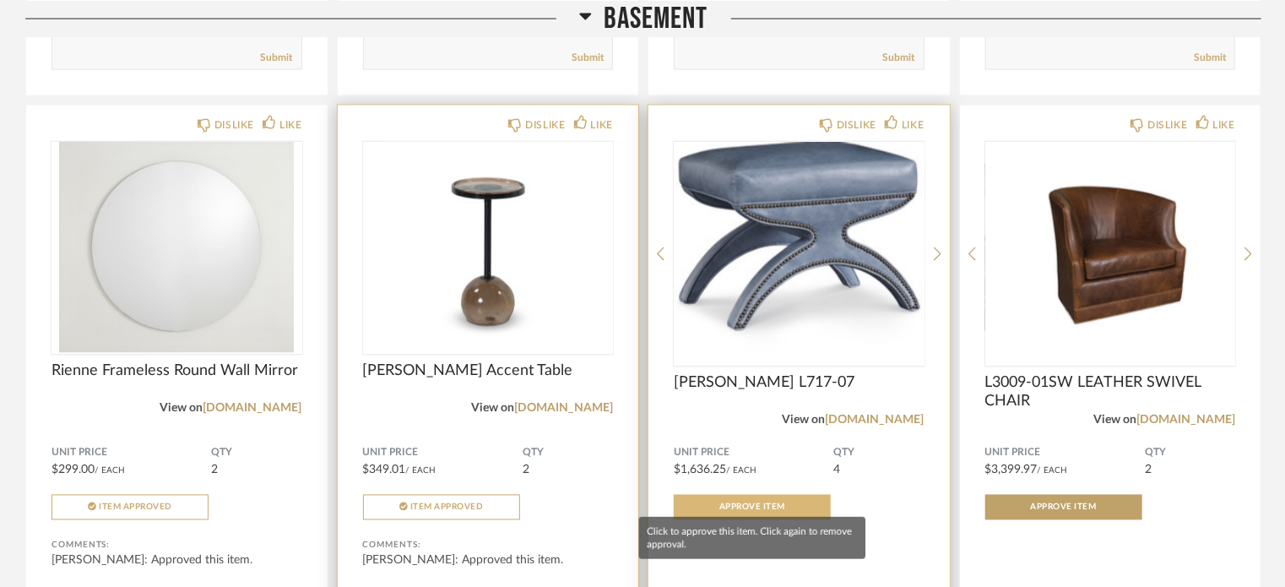
click at [761, 503] on button "Approve Item" at bounding box center [752, 507] width 157 height 25
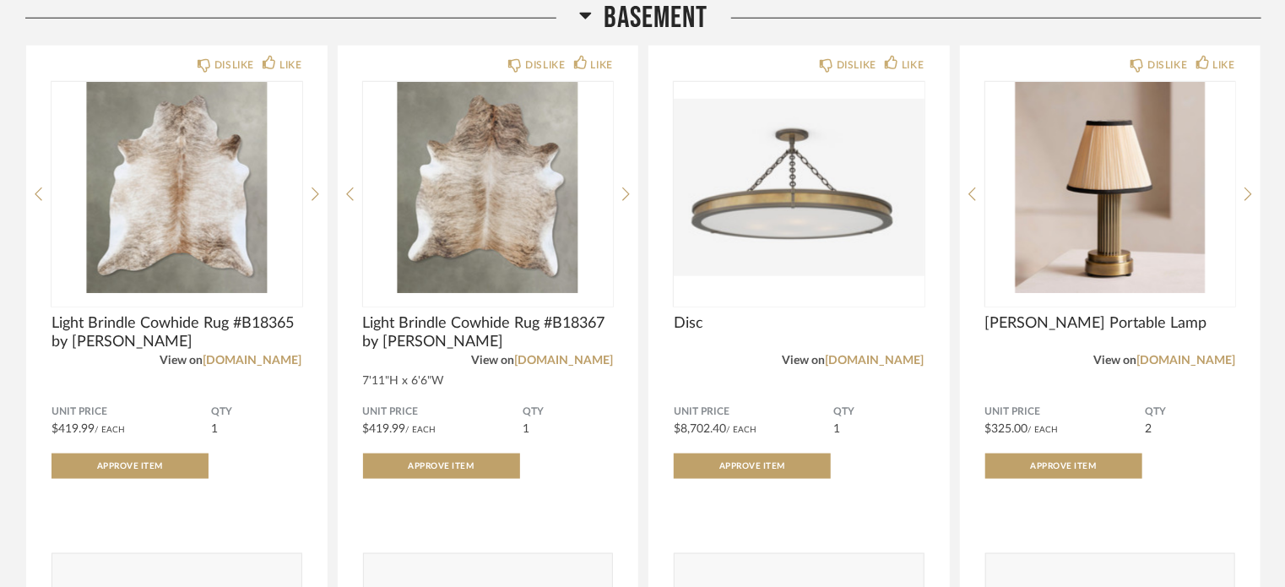
scroll to position [20104, 0]
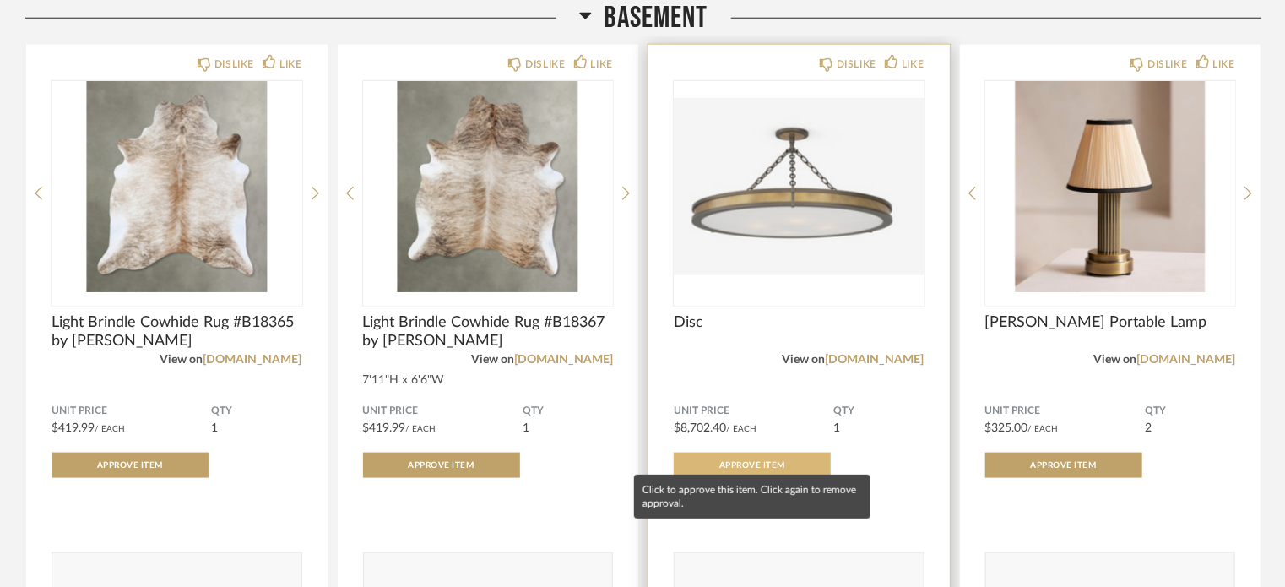
click at [776, 460] on button "Approve Item" at bounding box center [752, 464] width 157 height 25
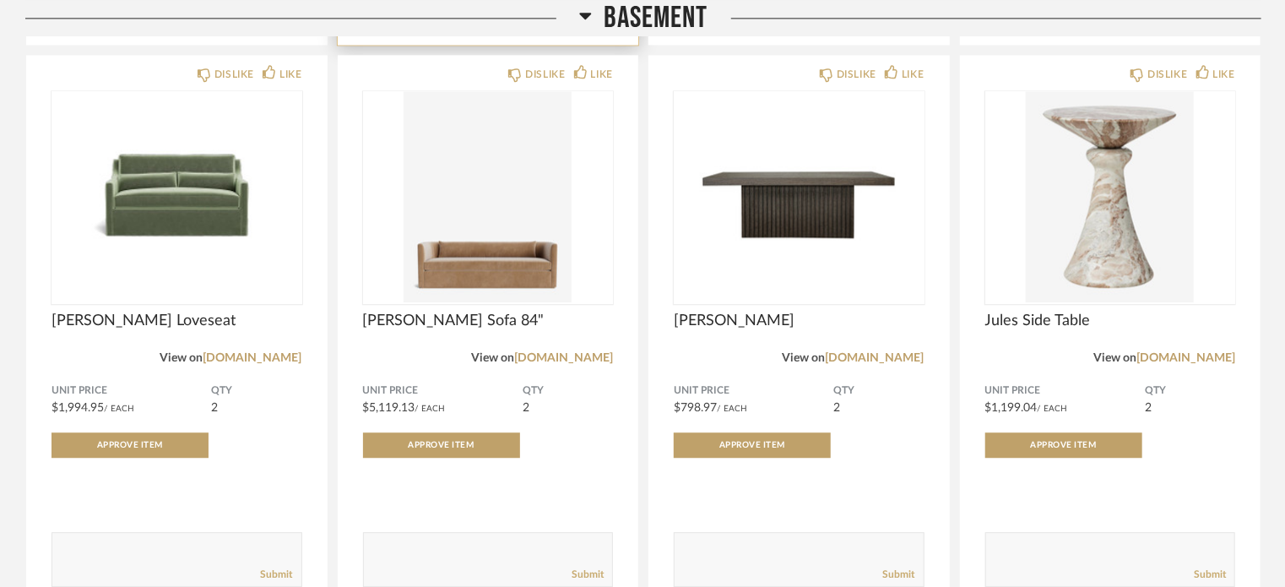
scroll to position [21273, 0]
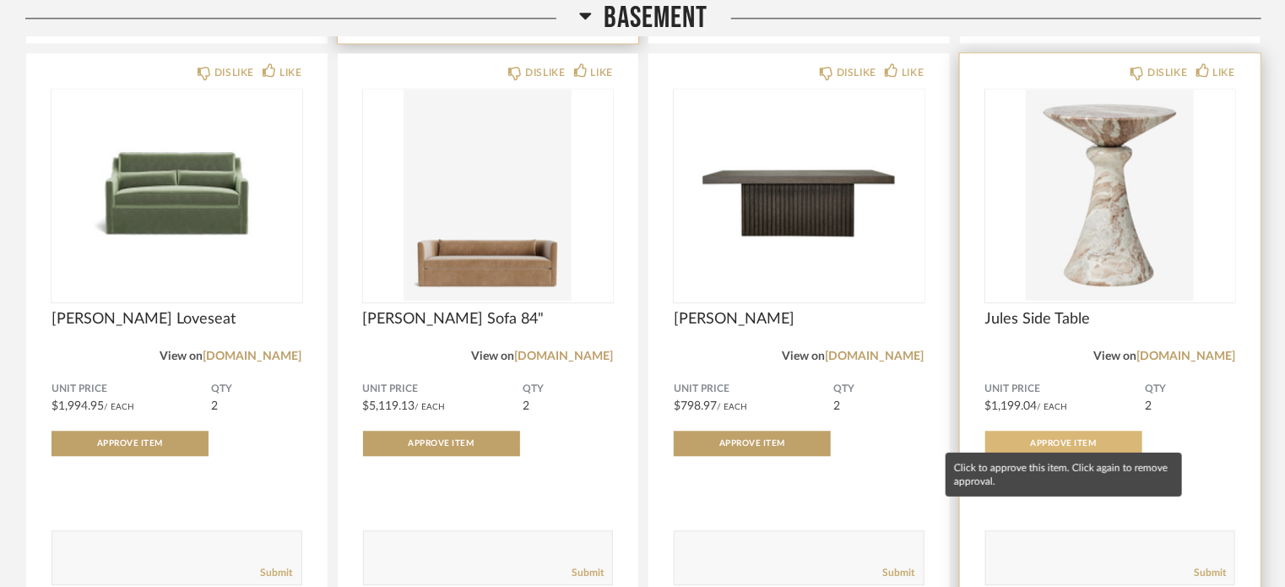
click at [1077, 430] on button "Approve Item" at bounding box center [1063, 442] width 157 height 25
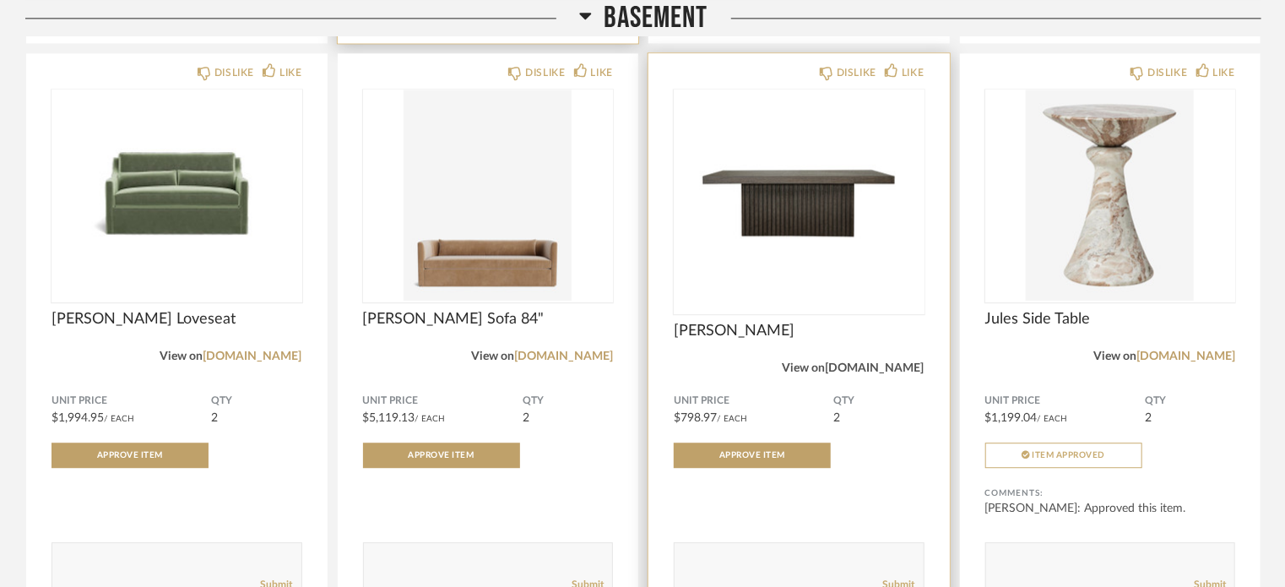
click at [889, 362] on link "[DOMAIN_NAME]" at bounding box center [875, 368] width 99 height 12
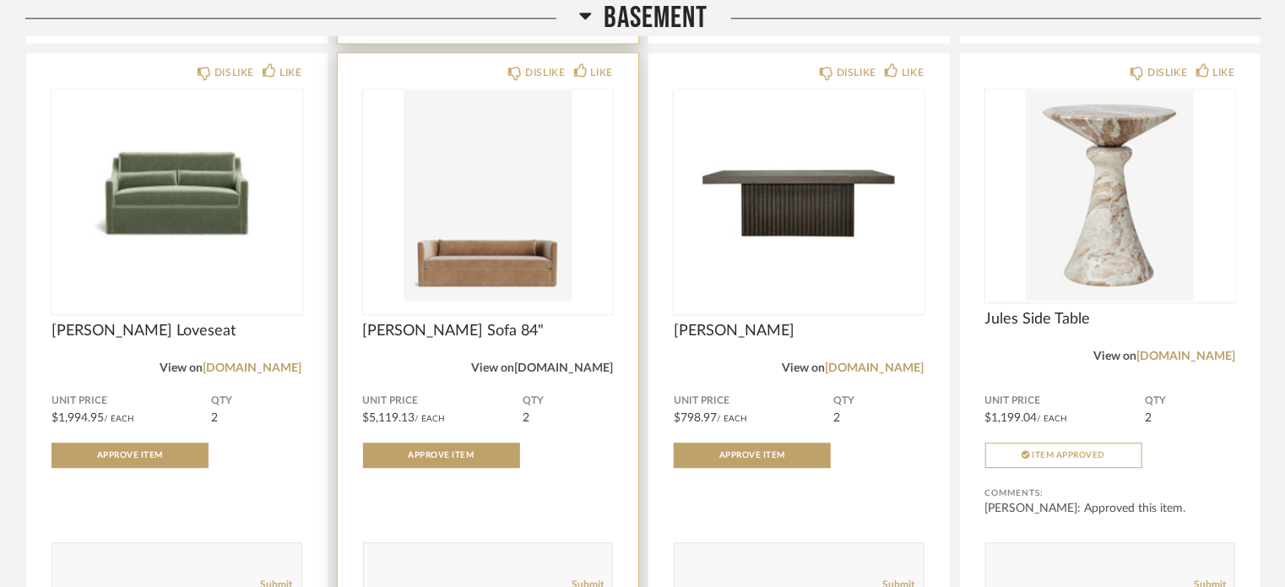
click at [576, 362] on link "[DOMAIN_NAME]" at bounding box center [563, 368] width 99 height 12
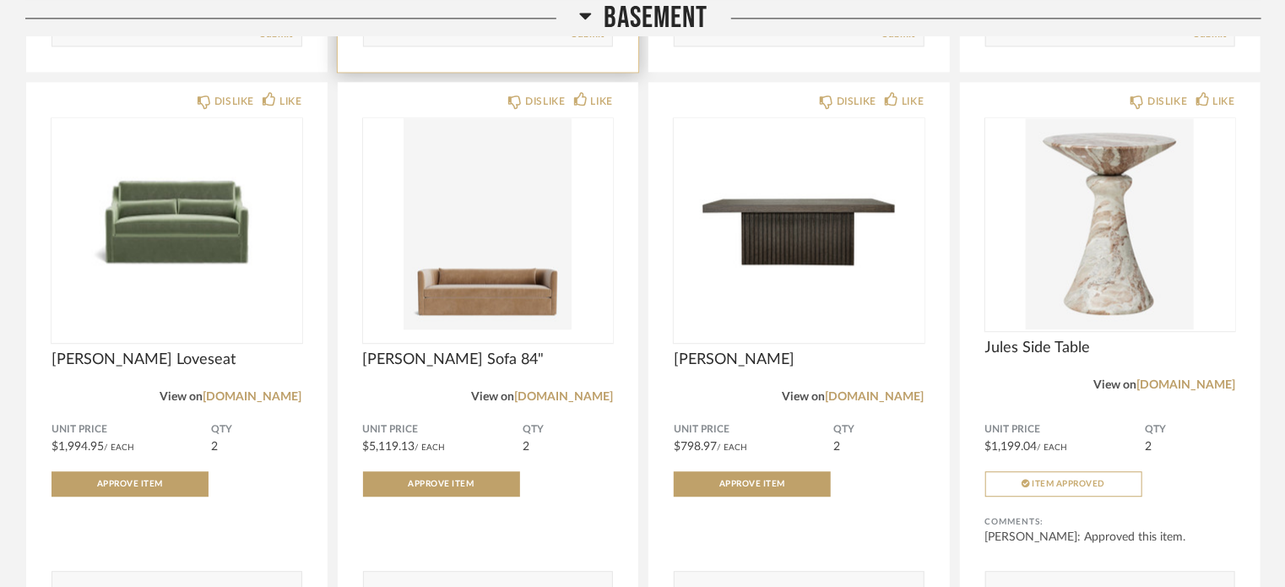
scroll to position [21245, 0]
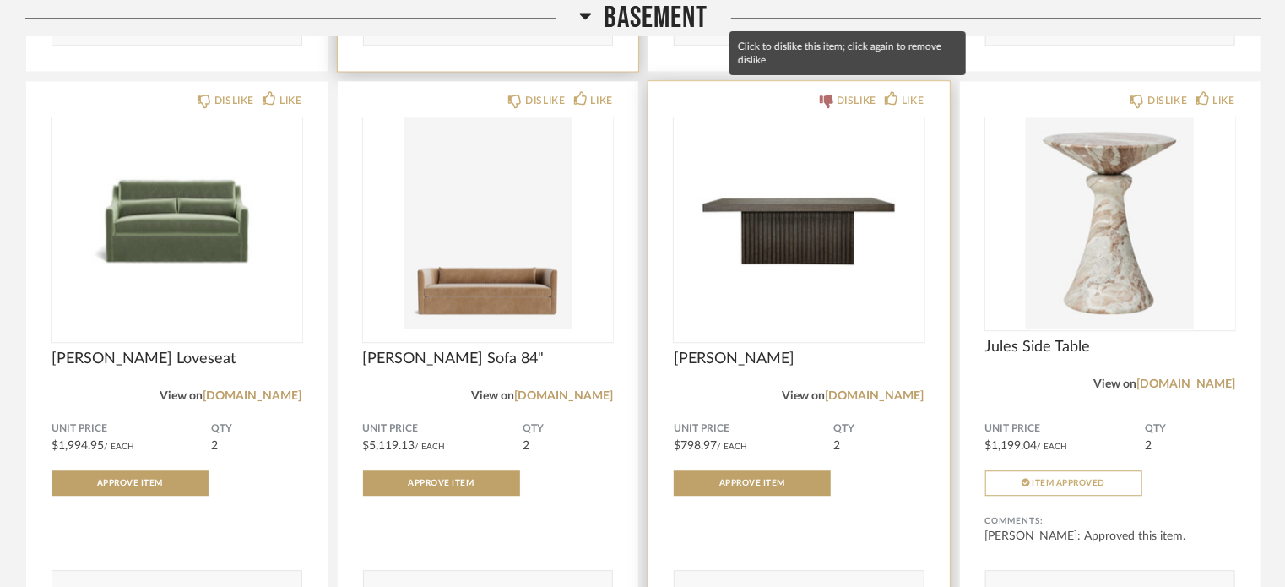
click at [827, 95] on icon at bounding box center [827, 102] width 14 height 14
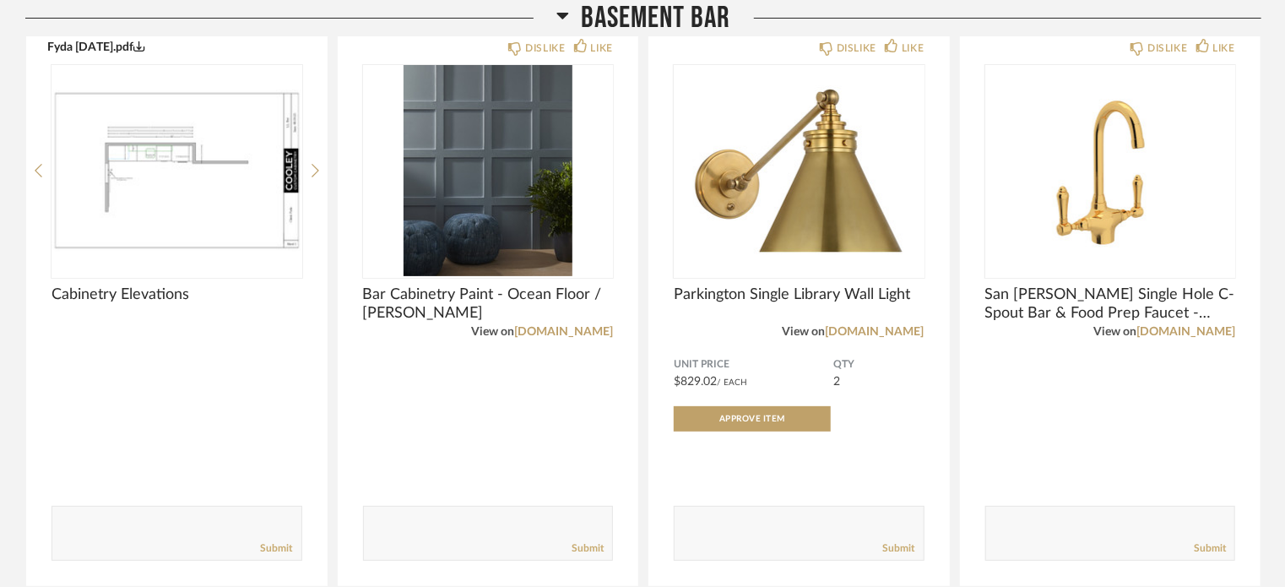
scroll to position [22579, 0]
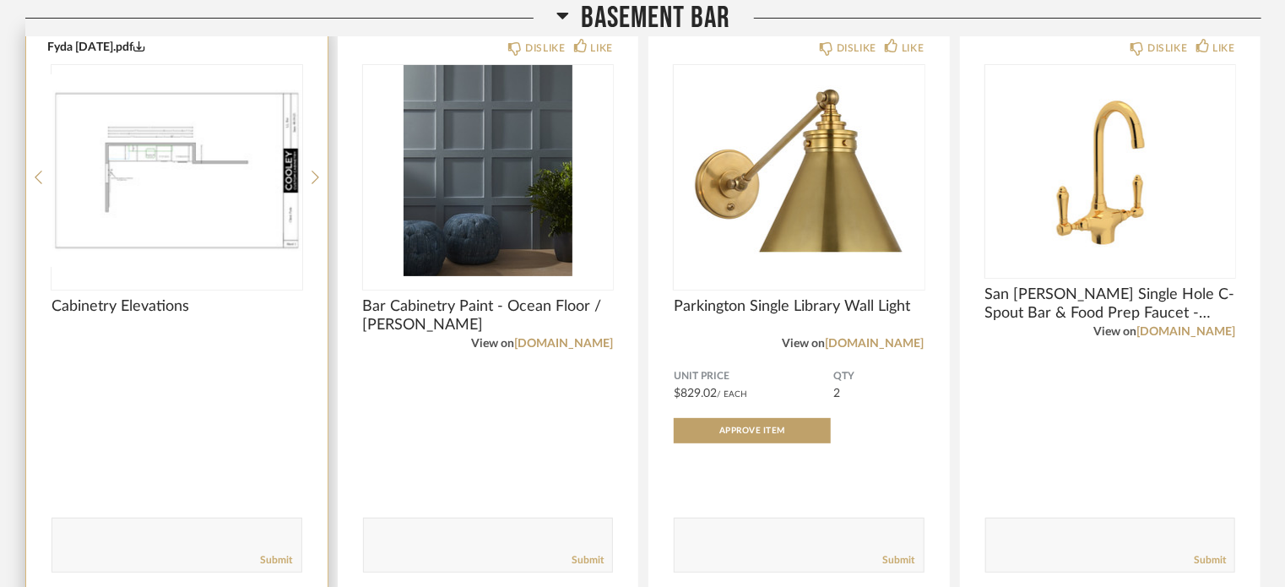
click at [167, 131] on img "0" at bounding box center [176, 170] width 251 height 211
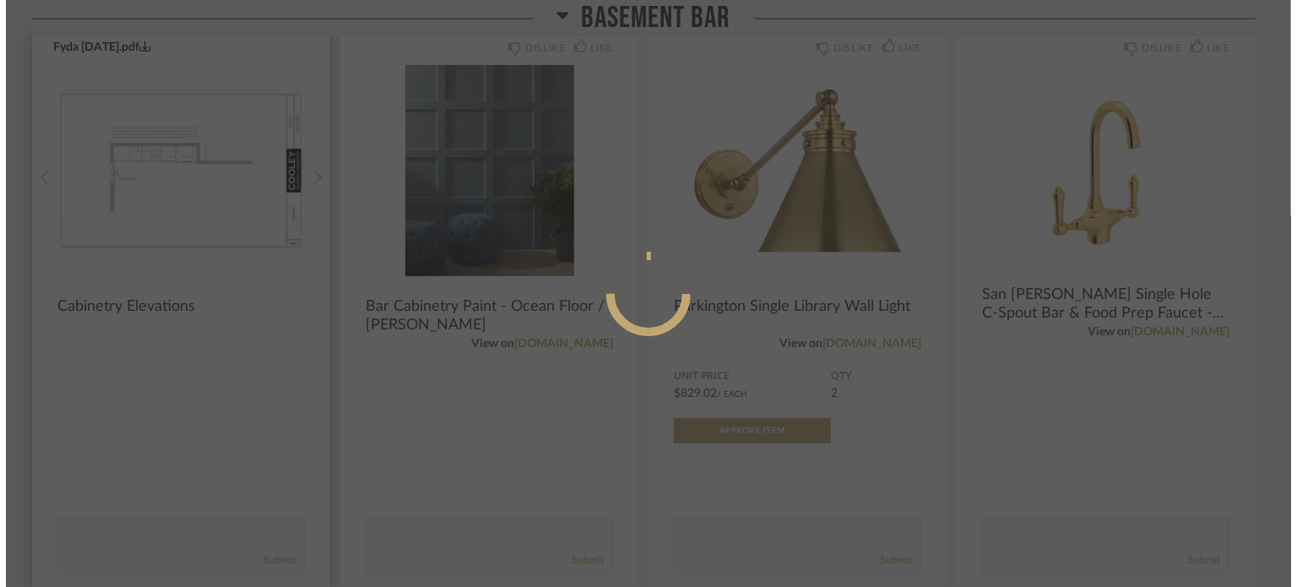
scroll to position [0, 0]
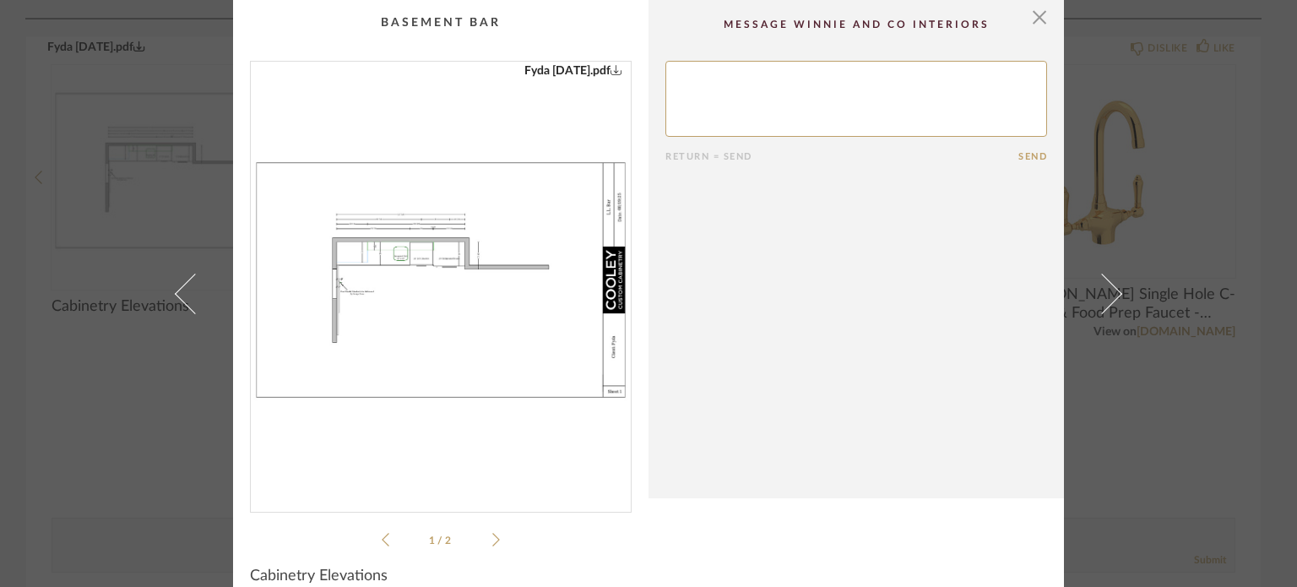
click at [492, 537] on icon at bounding box center [496, 539] width 8 height 15
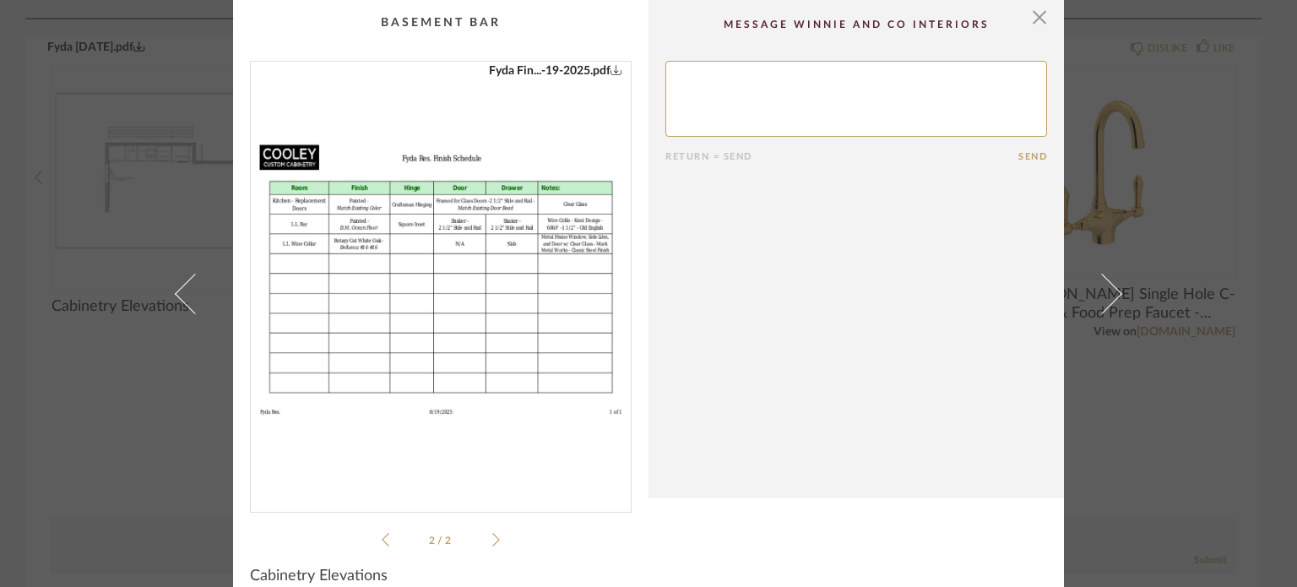
click at [492, 537] on icon at bounding box center [496, 539] width 8 height 15
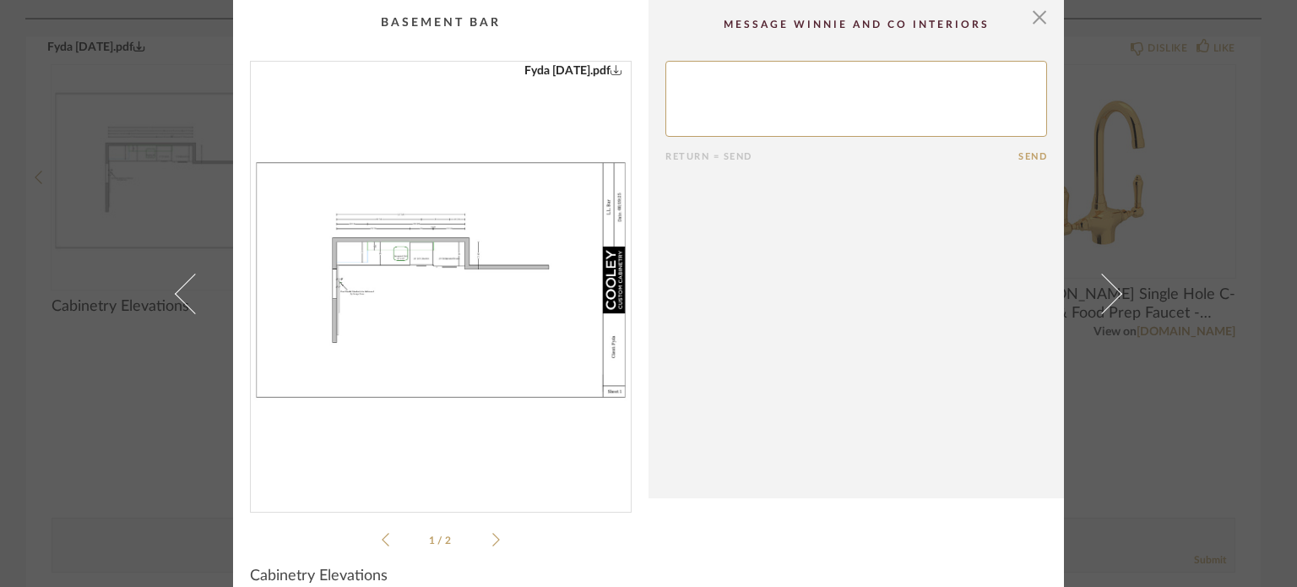
click at [16, 255] on div "× Fyda Fin...-19-2025.pdf Fyda [DATE].pdf Fyda Fin...-19-2025.pdf Fyda [DATE].p…" at bounding box center [648, 293] width 1297 height 587
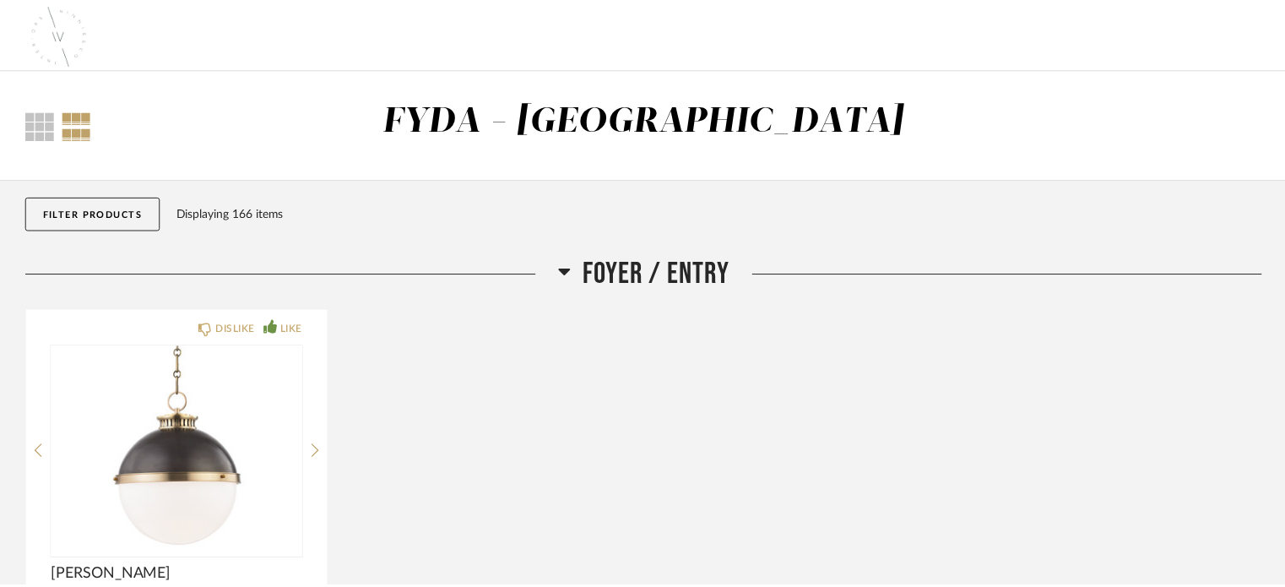
scroll to position [22579, 0]
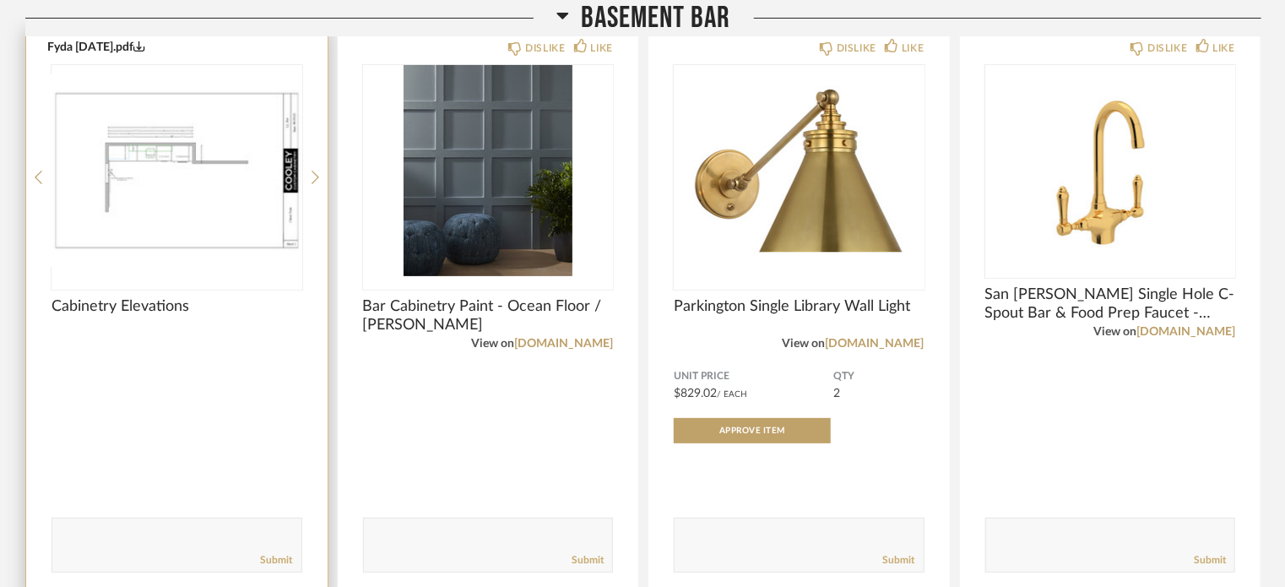
click at [225, 178] on img "0" at bounding box center [176, 170] width 251 height 211
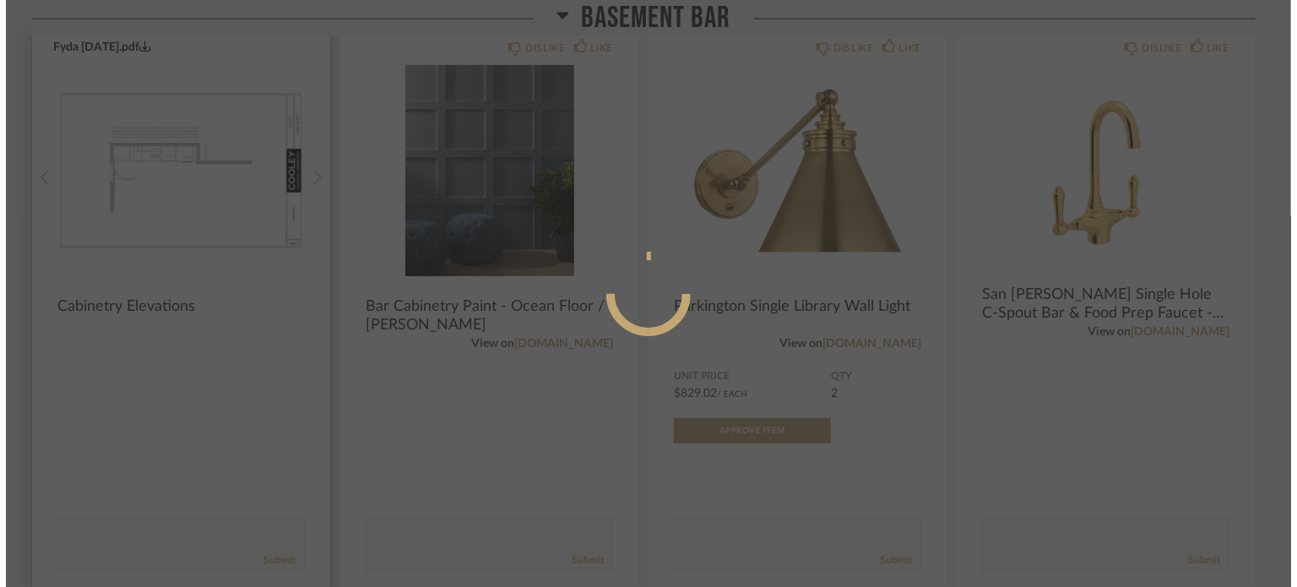
scroll to position [0, 0]
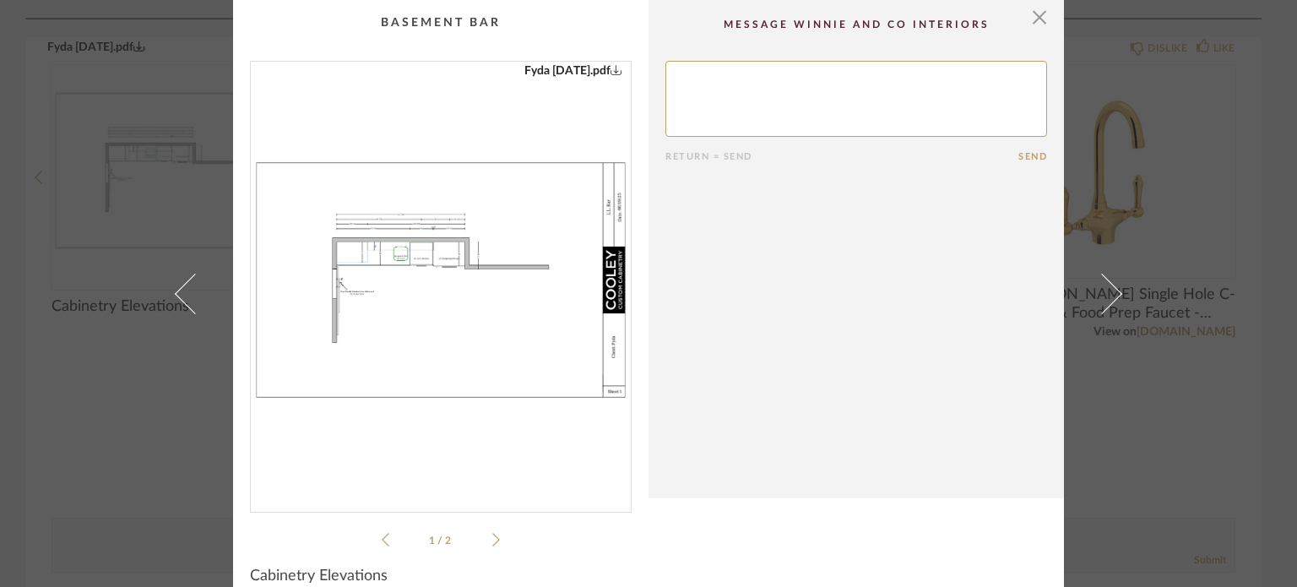
click at [575, 72] on link "Fyda [DATE].pdf" at bounding box center [573, 71] width 98 height 19
click at [79, 143] on div "× Fyda Fin...-19-2025.pdf Fyda [DATE].pdf Fyda Fin...-19-2025.pdf Fyda [DATE].p…" at bounding box center [648, 293] width 1297 height 587
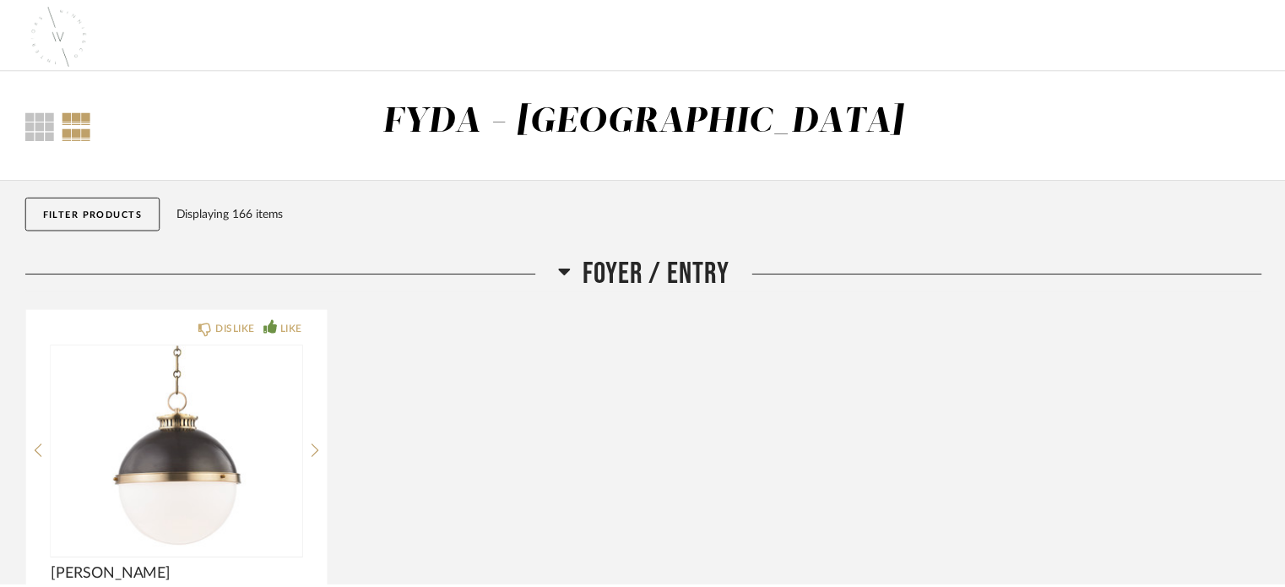
scroll to position [22579, 0]
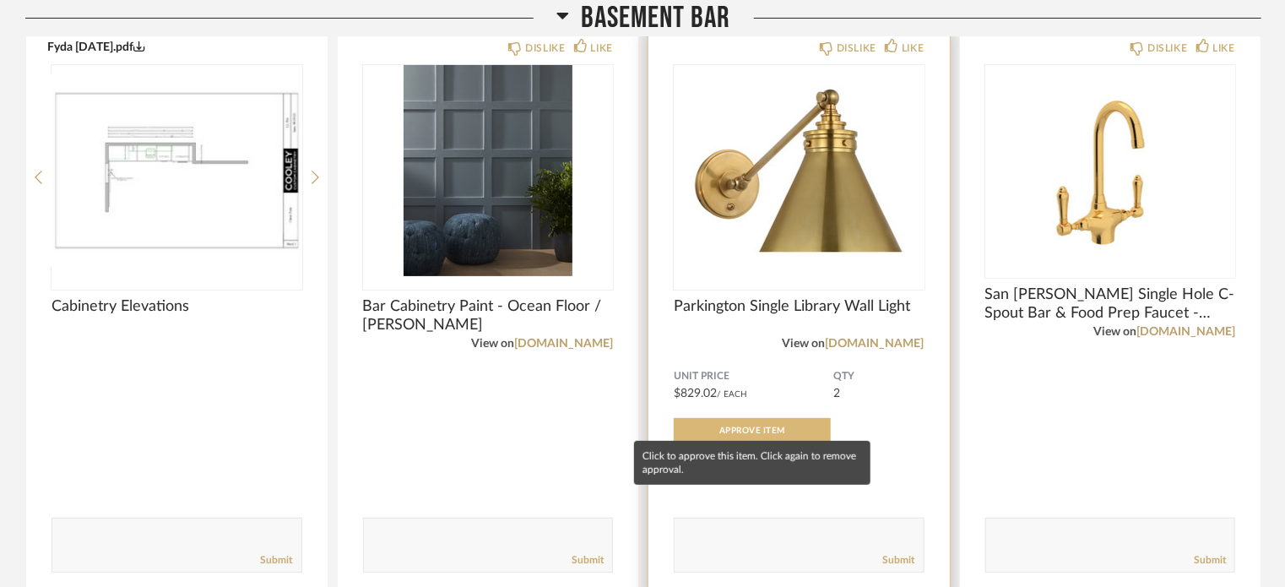
click at [743, 426] on span "Approve Item" at bounding box center [752, 430] width 66 height 8
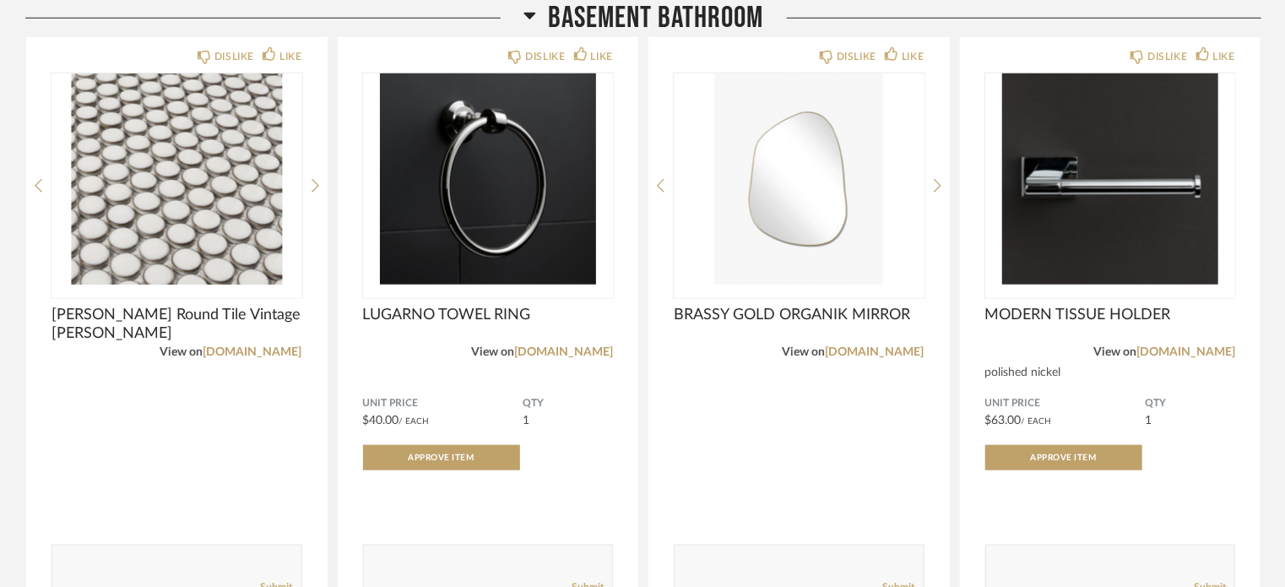
scroll to position [23227, 0]
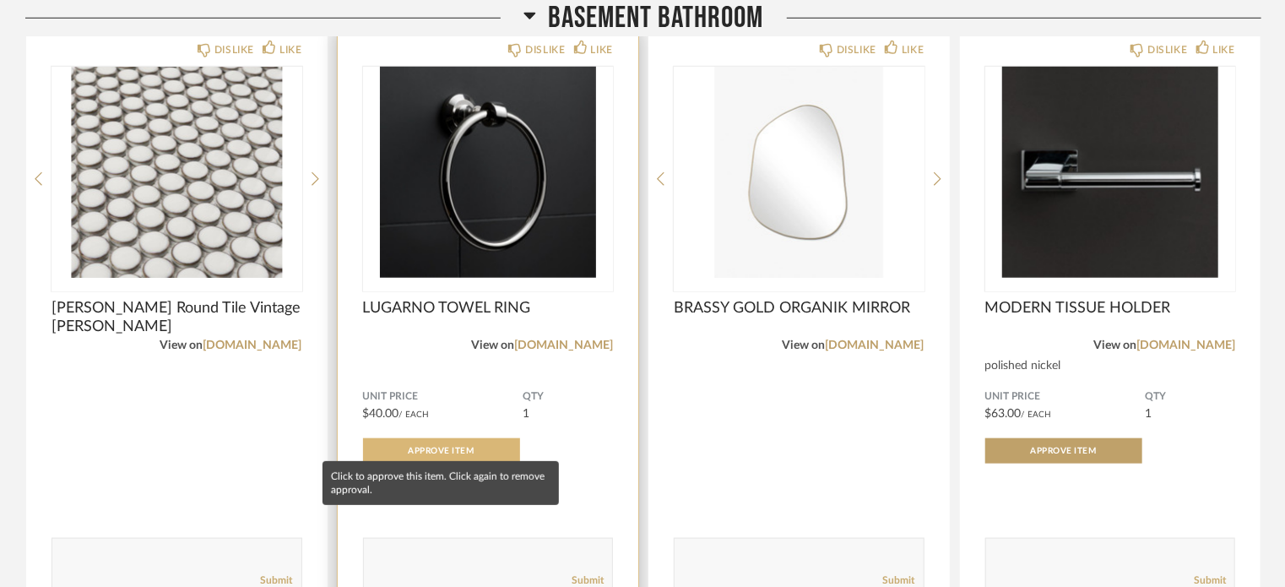
click at [469, 438] on button "Approve Item" at bounding box center [441, 450] width 157 height 25
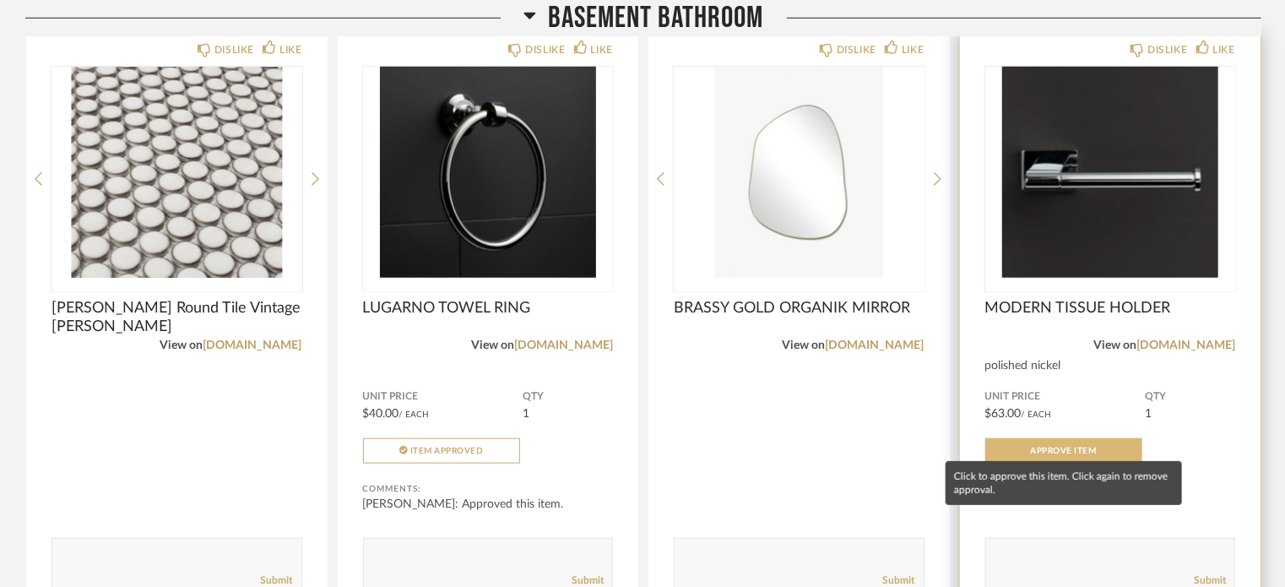
click at [1083, 447] on span "Approve Item" at bounding box center [1064, 451] width 66 height 8
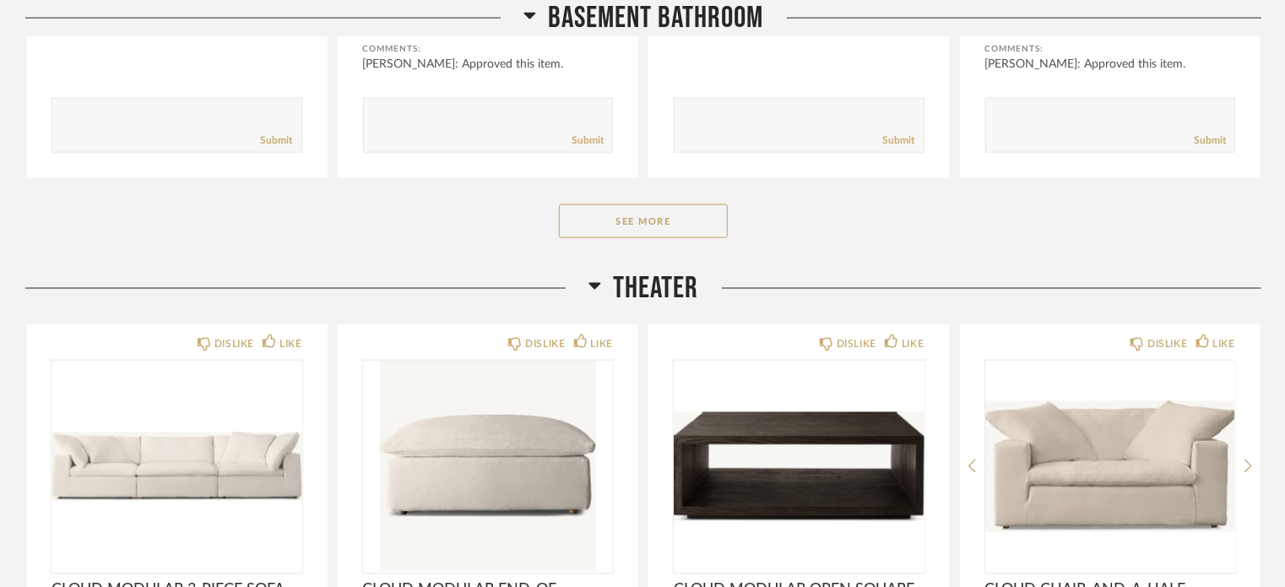
scroll to position [23668, 0]
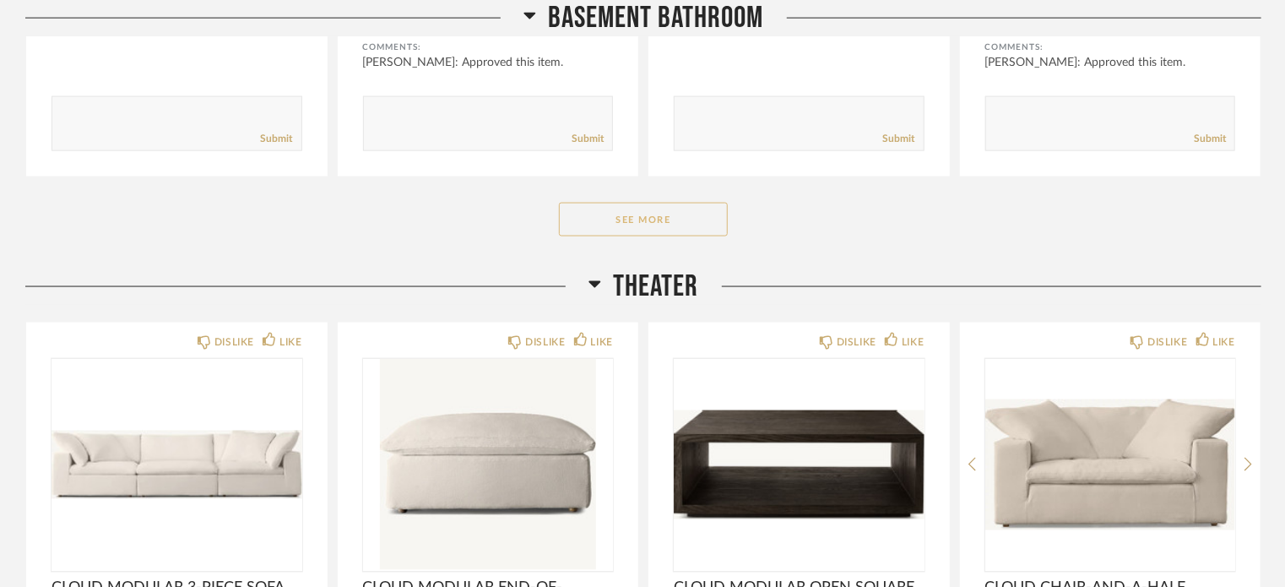
click at [654, 203] on button "See More" at bounding box center [643, 220] width 169 height 34
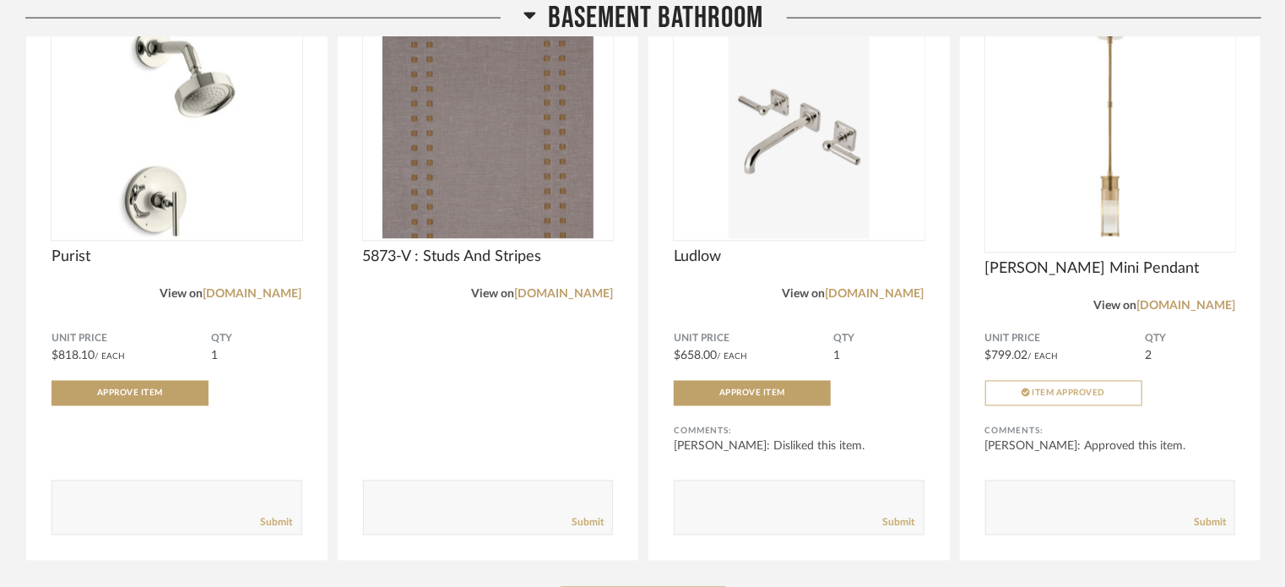
scroll to position [23836, 0]
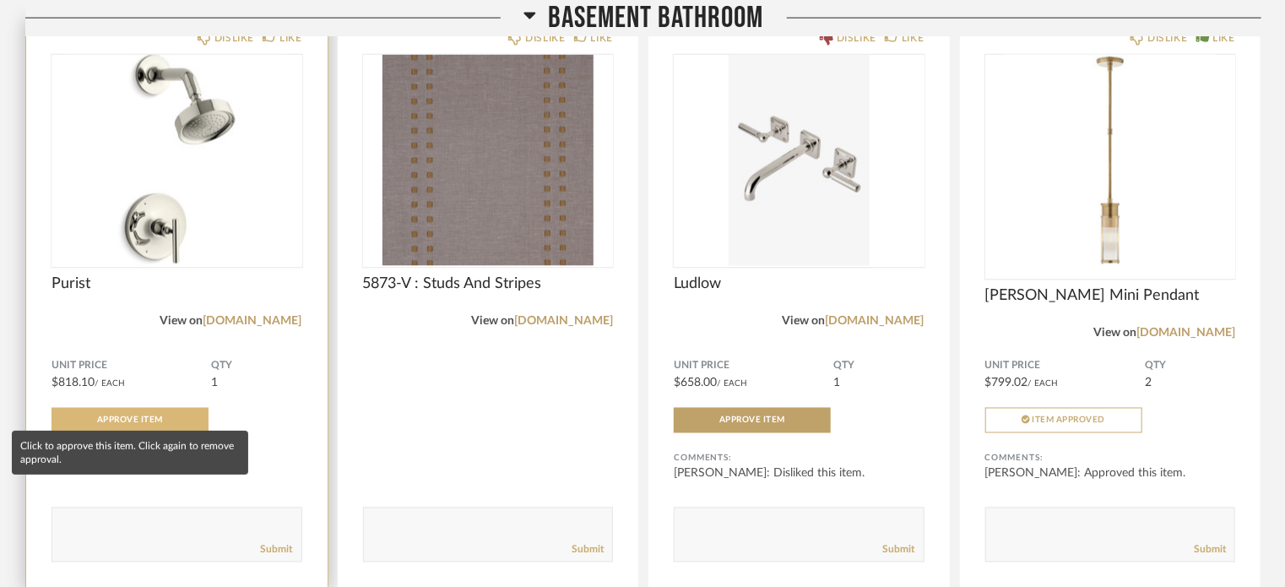
click at [114, 416] on span "Approve Item" at bounding box center [130, 420] width 66 height 8
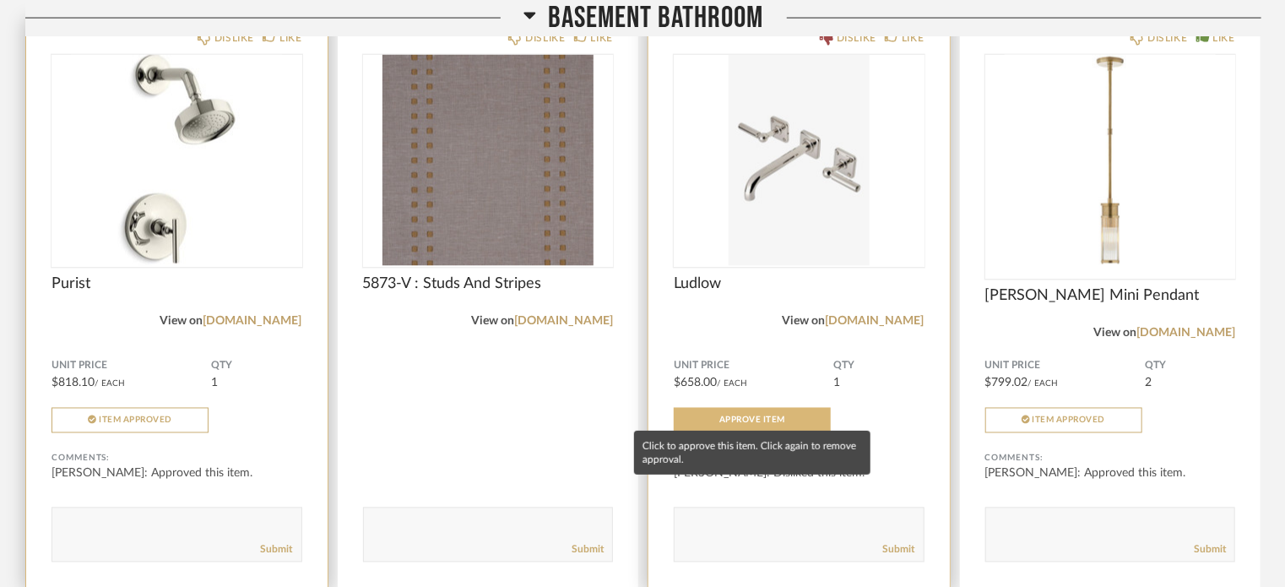
click at [758, 408] on button "Approve Item" at bounding box center [752, 420] width 157 height 25
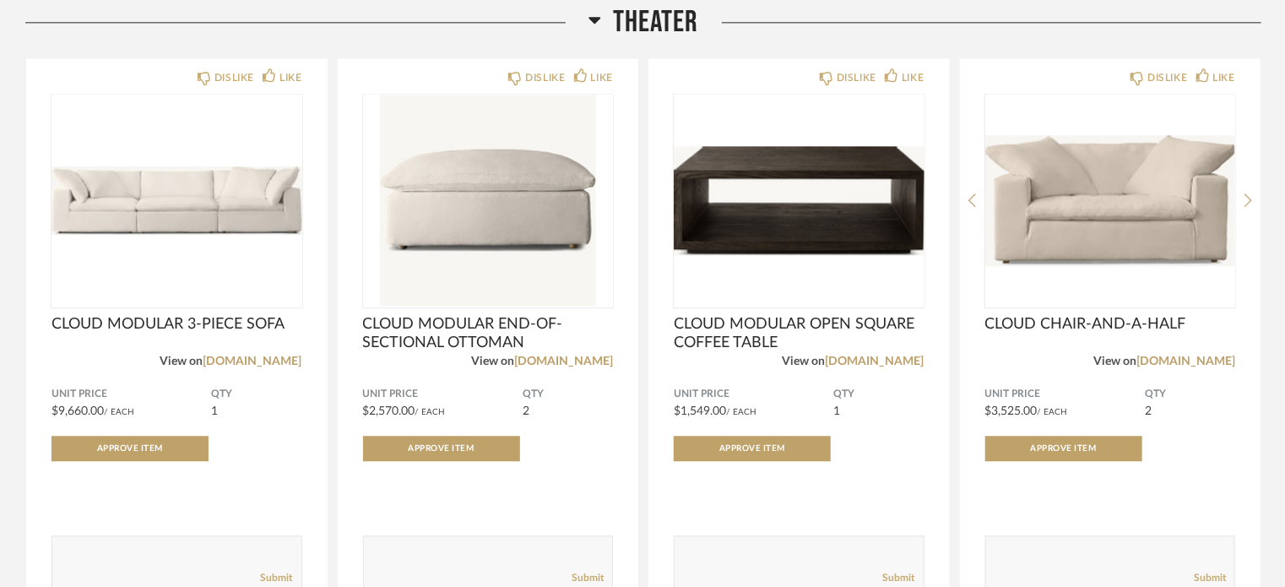
scroll to position [24512, 0]
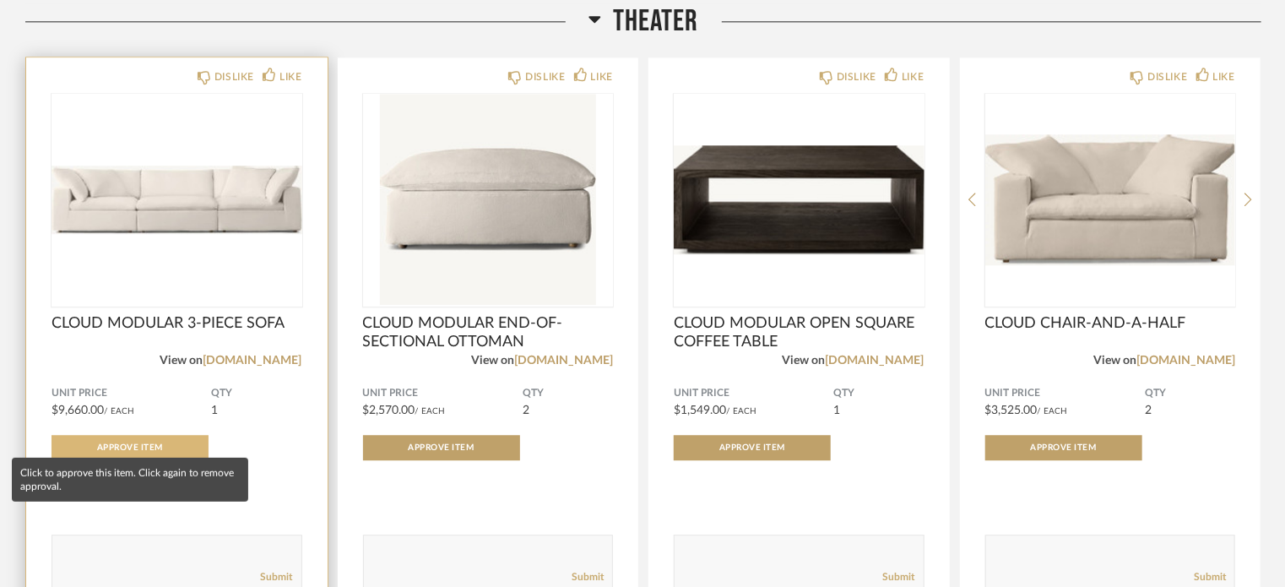
click at [139, 443] on span "Approve Item" at bounding box center [130, 447] width 66 height 8
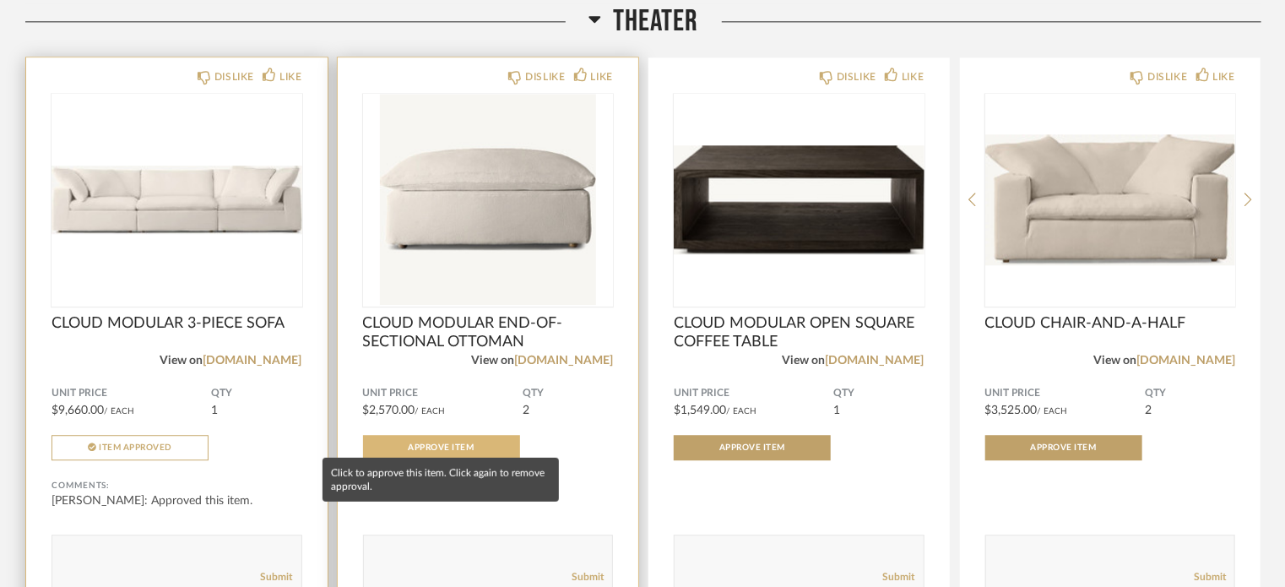
click at [425, 443] on span "Approve Item" at bounding box center [442, 447] width 66 height 8
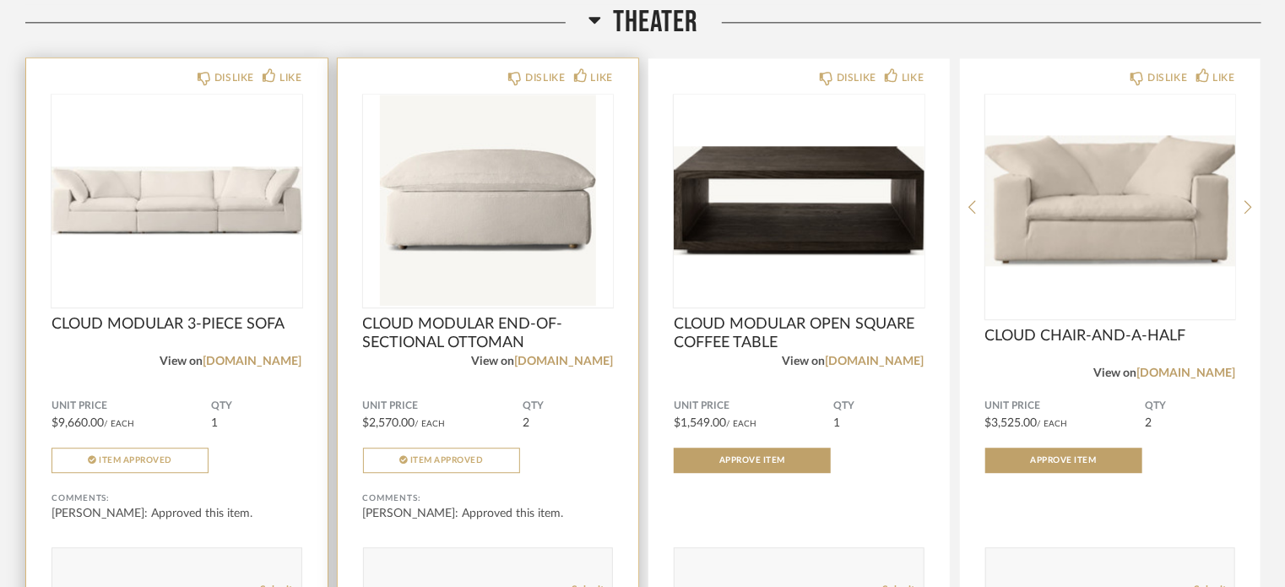
scroll to position [24510, 0]
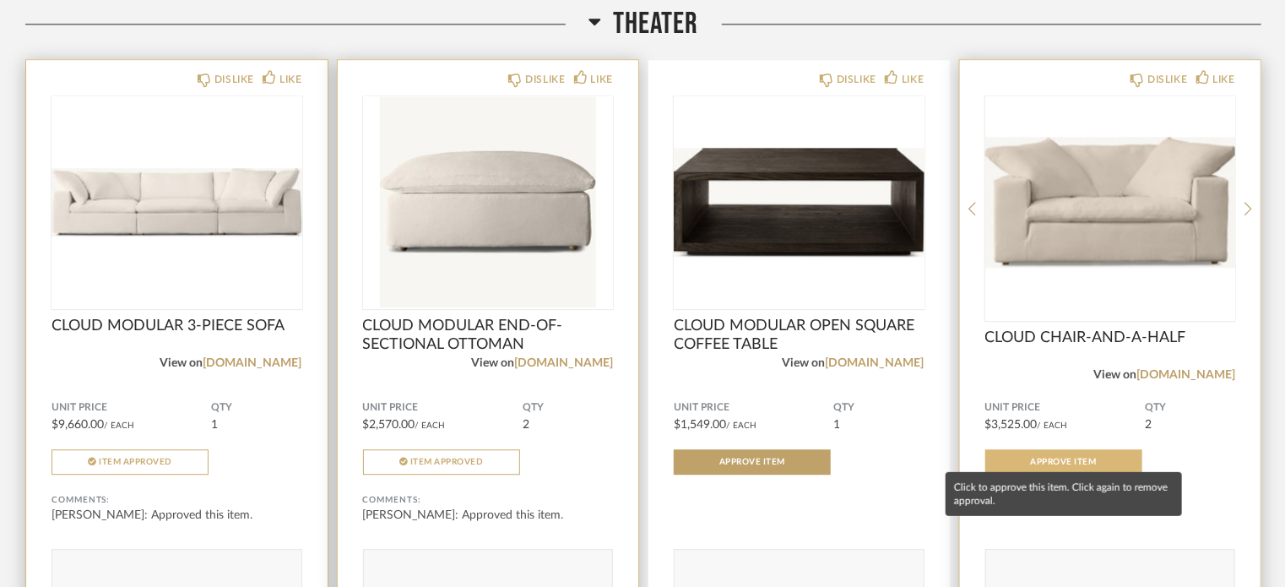
click at [1074, 457] on span "Approve Item" at bounding box center [1064, 461] width 66 height 8
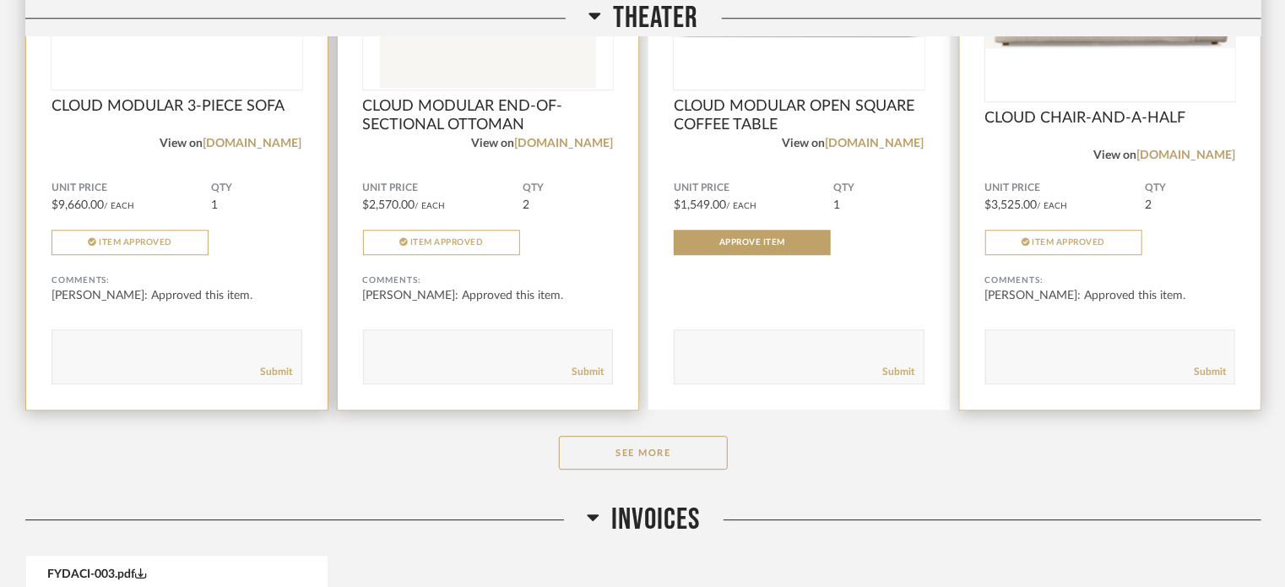
scroll to position [24742, 0]
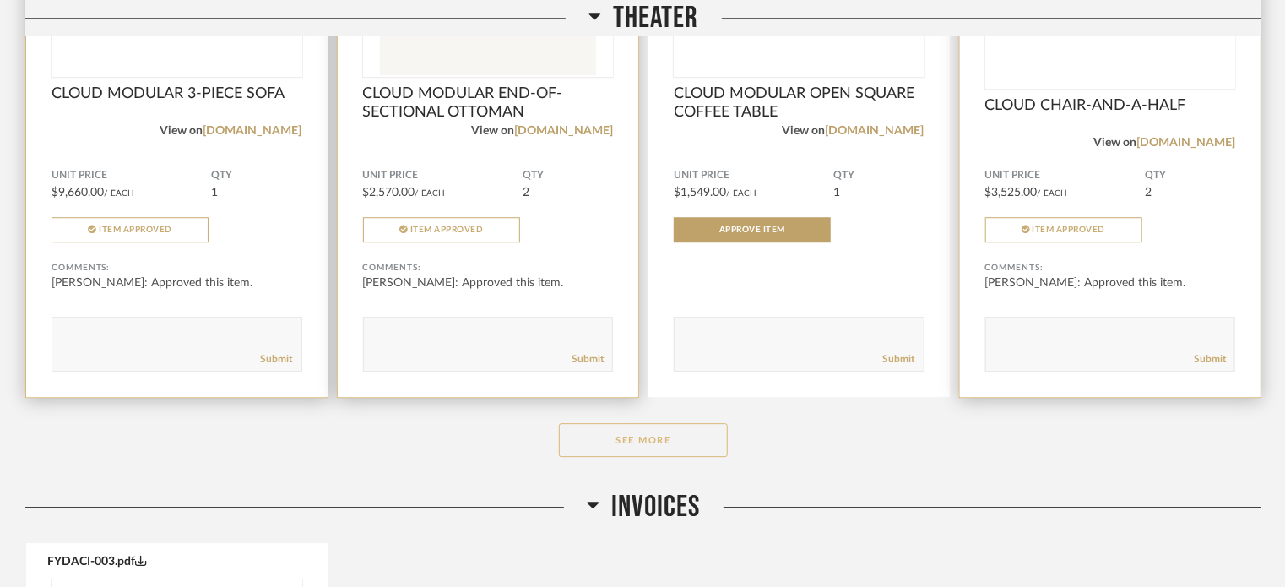
click at [646, 429] on button "See More" at bounding box center [643, 440] width 169 height 34
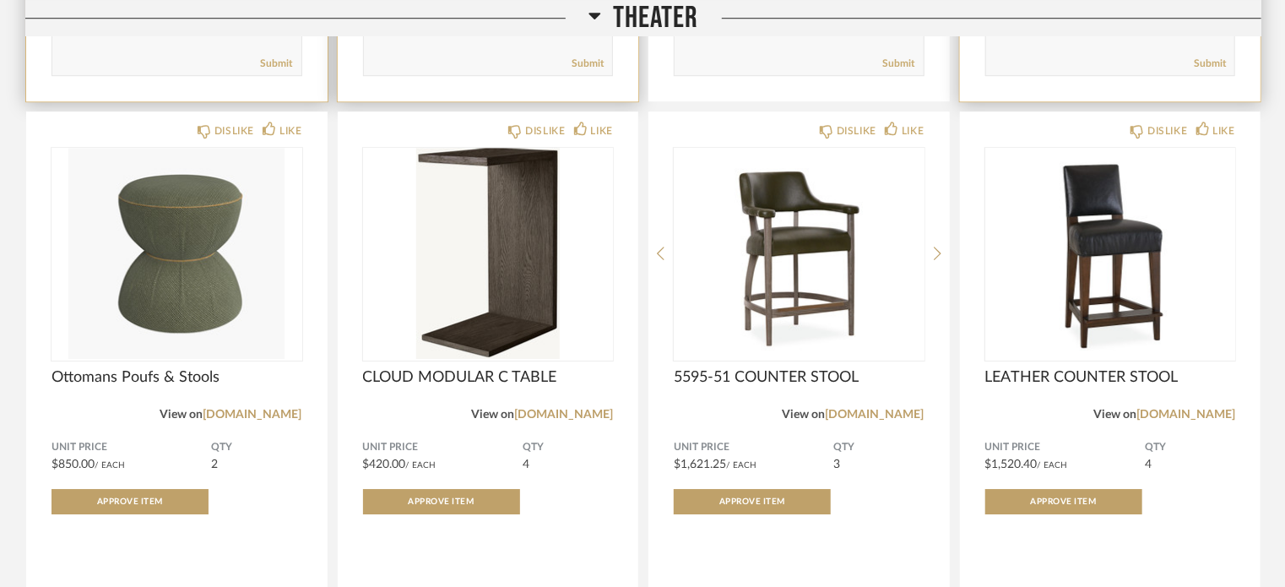
scroll to position [25038, 0]
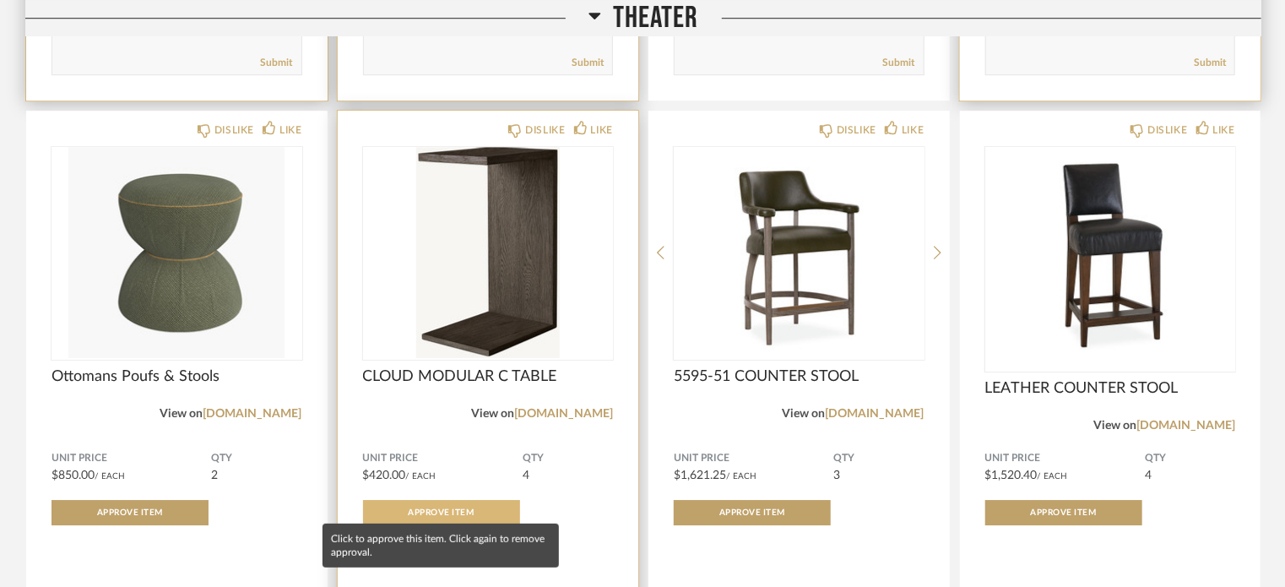
click at [430, 508] on button "Approve Item" at bounding box center [441, 512] width 157 height 25
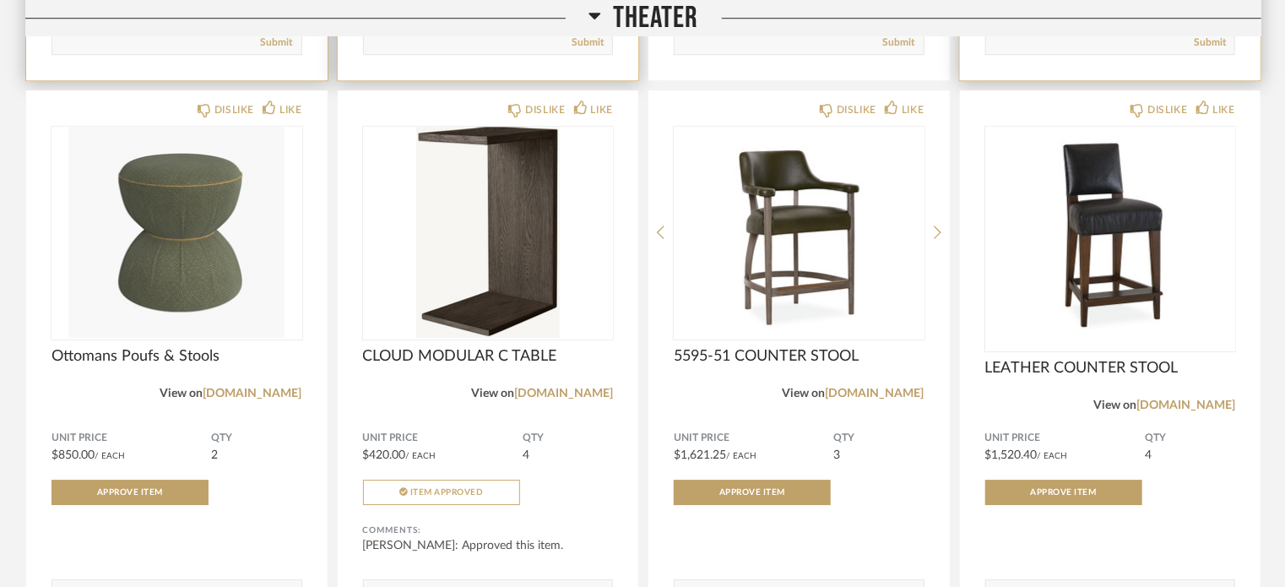
scroll to position [25059, 0]
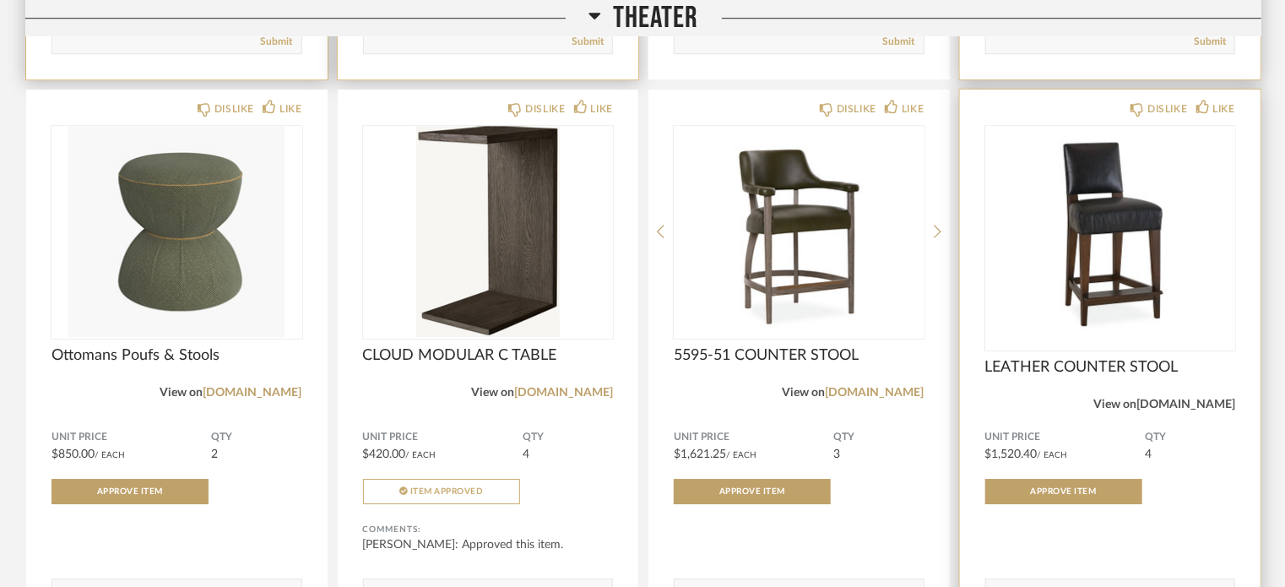
click at [1188, 398] on link "[DOMAIN_NAME]" at bounding box center [1185, 404] width 99 height 12
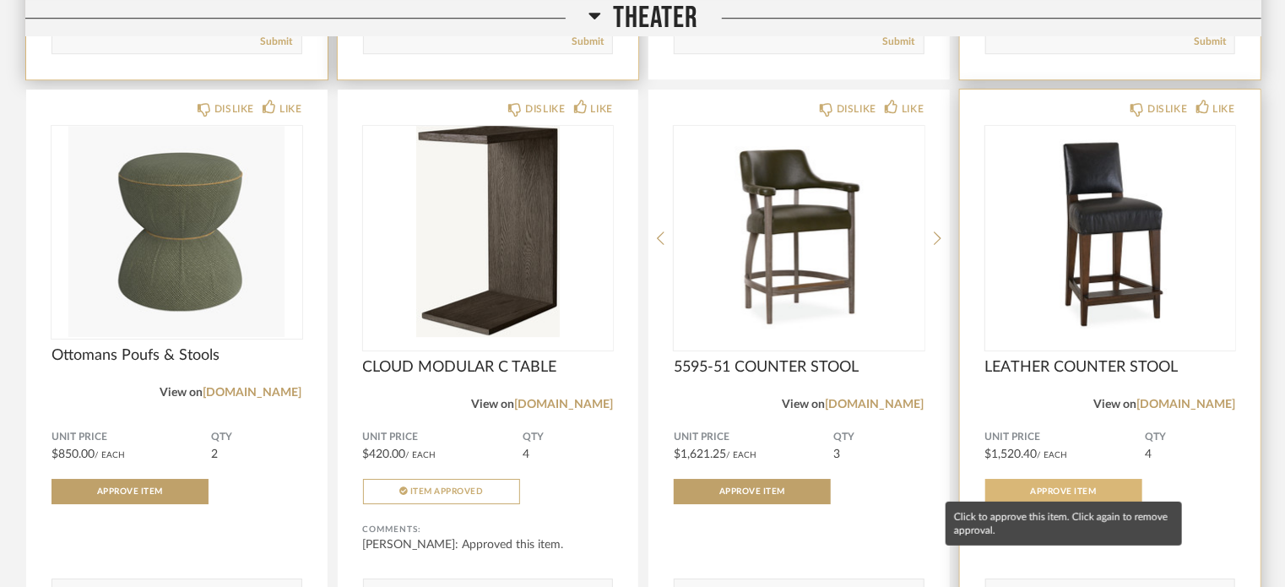
click at [1085, 487] on span "Approve Item" at bounding box center [1064, 491] width 66 height 8
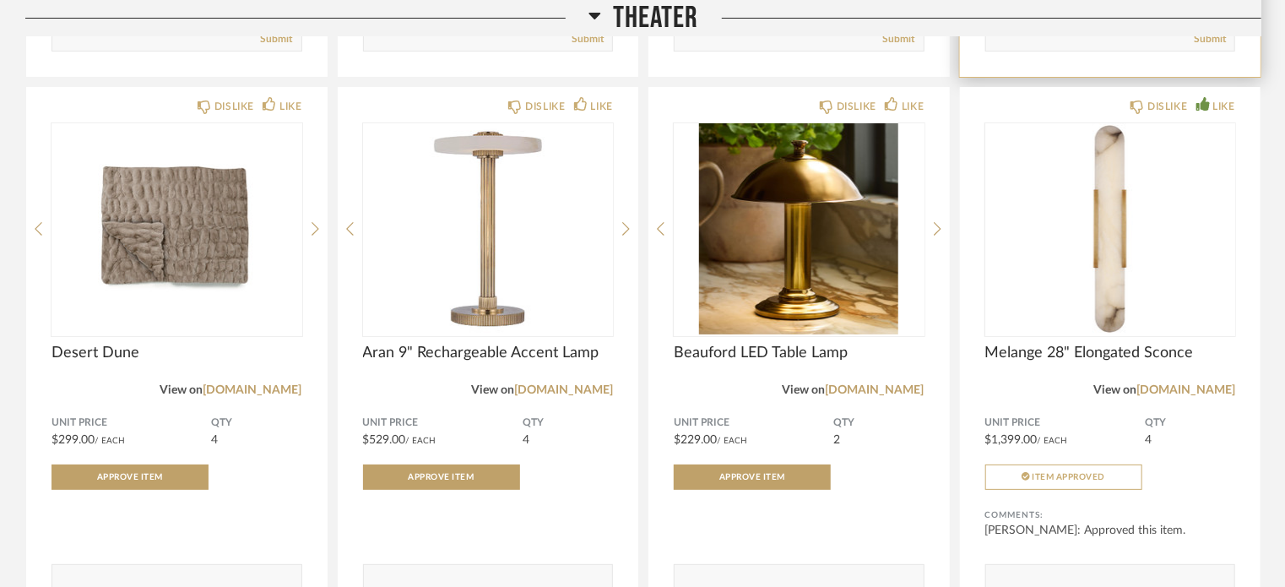
scroll to position [25640, 0]
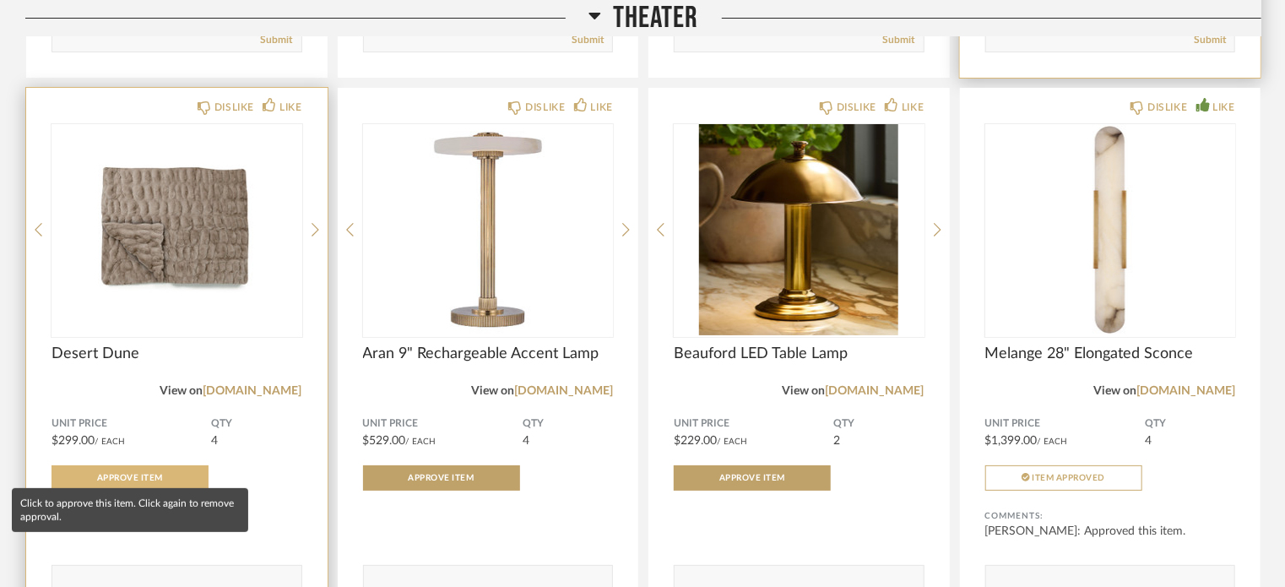
click at [111, 465] on button "Approve Item" at bounding box center [129, 477] width 157 height 25
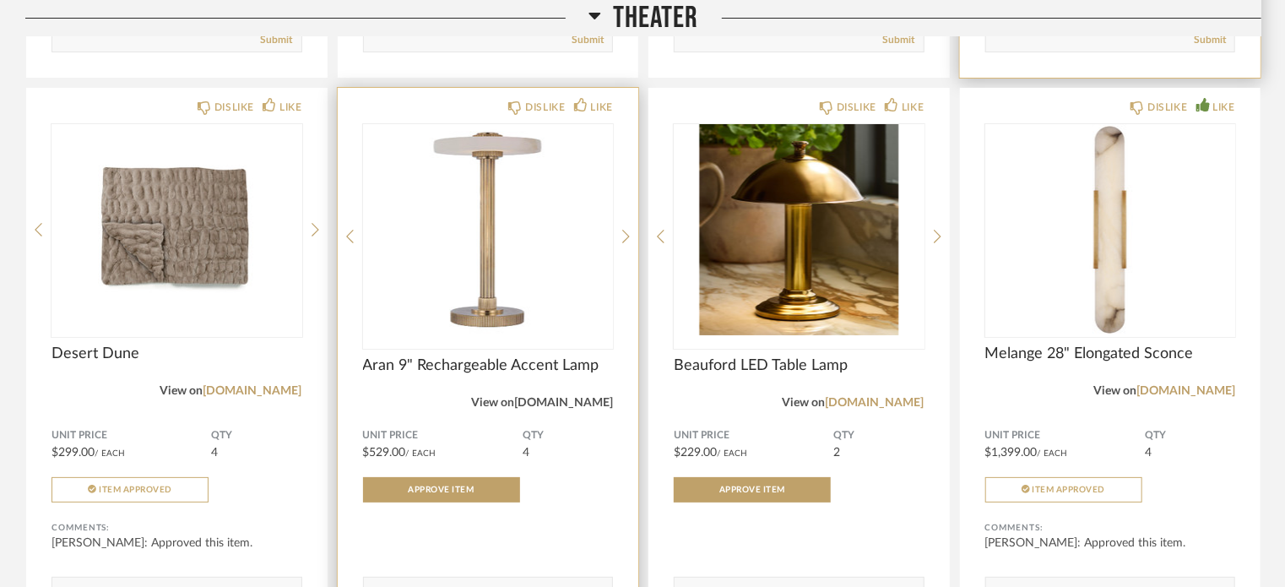
click at [577, 397] on link "[DOMAIN_NAME]" at bounding box center [563, 403] width 99 height 12
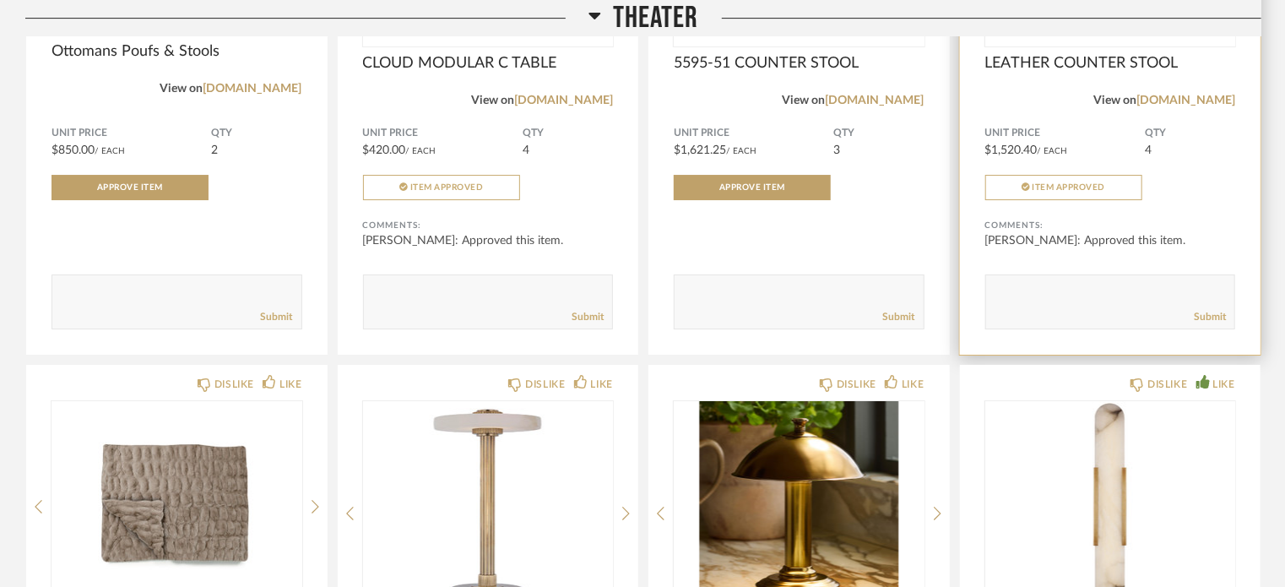
scroll to position [25344, 0]
